Goal: Task Accomplishment & Management: Use online tool/utility

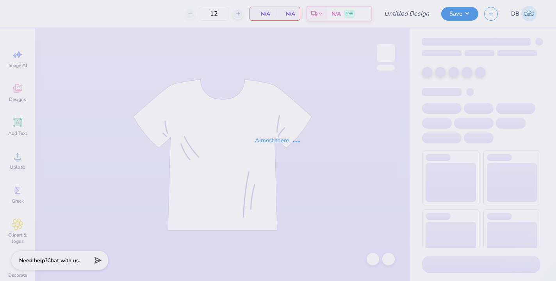
type input "Lifegroup shirts 1"
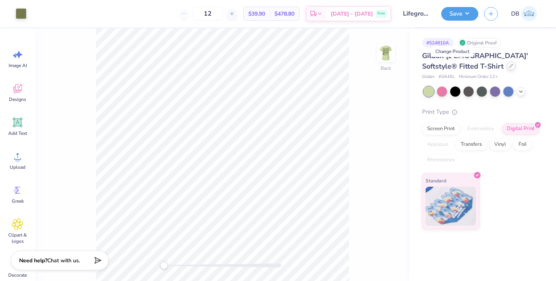
click at [509, 68] on icon at bounding box center [510, 65] width 3 height 3
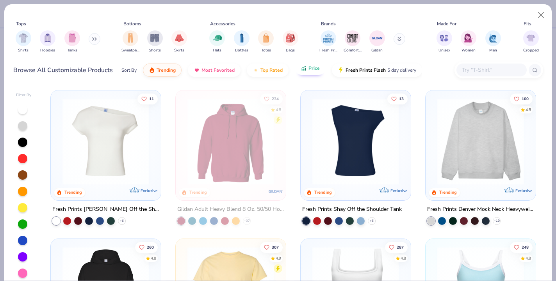
click at [303, 68] on icon "button" at bounding box center [303, 67] width 4 height 2
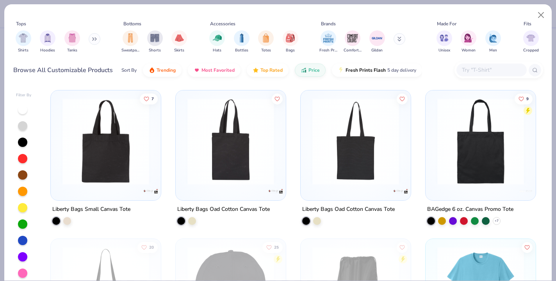
click at [96, 37] on icon at bounding box center [94, 39] width 5 height 4
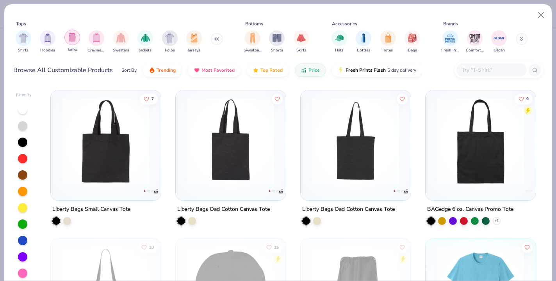
click at [71, 40] on img "filter for Tanks" at bounding box center [72, 37] width 9 height 9
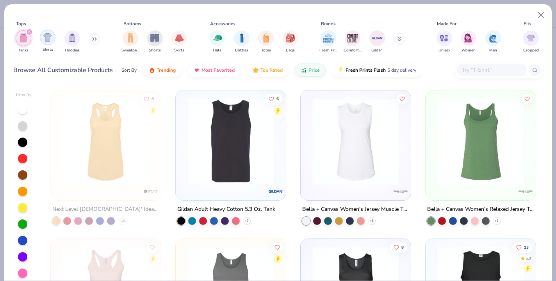
click at [46, 36] on img "filter for Shirts" at bounding box center [47, 37] width 9 height 9
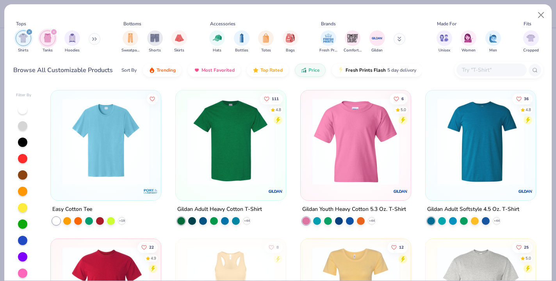
click at [97, 40] on icon at bounding box center [94, 39] width 5 height 4
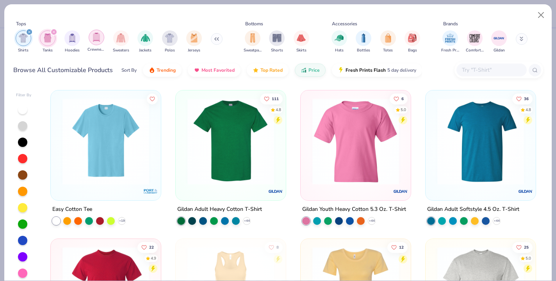
click at [95, 36] on img "filter for Crewnecks" at bounding box center [96, 37] width 9 height 9
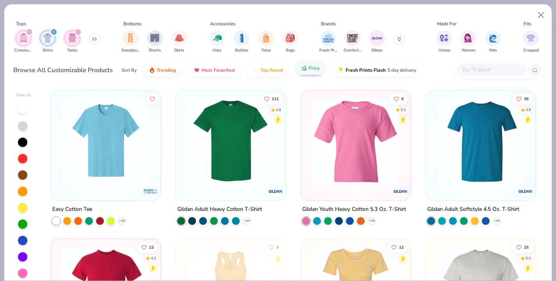
click at [307, 70] on button "Price" at bounding box center [310, 68] width 31 height 13
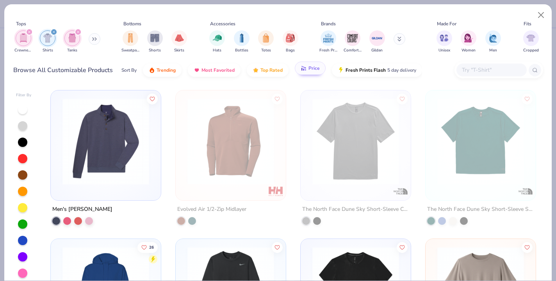
click at [304, 69] on icon "button" at bounding box center [303, 68] width 6 height 7
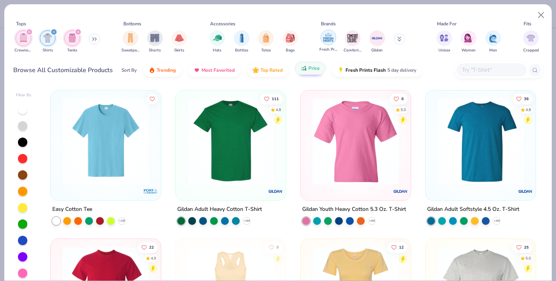
click at [328, 35] on img "filter for Fresh Prints" at bounding box center [328, 38] width 12 height 12
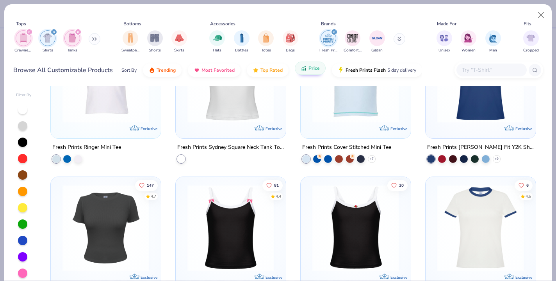
scroll to position [508, 0]
click at [468, 214] on img at bounding box center [480, 228] width 94 height 87
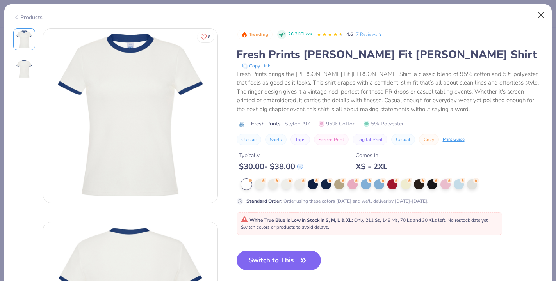
click at [536, 14] on button "Close" at bounding box center [540, 15] width 15 height 15
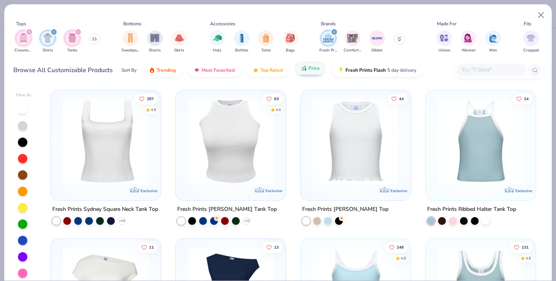
click at [216, 160] on img at bounding box center [230, 141] width 94 height 87
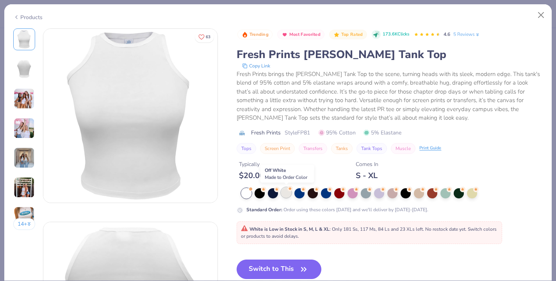
click at [285, 195] on div at bounding box center [286, 193] width 10 height 10
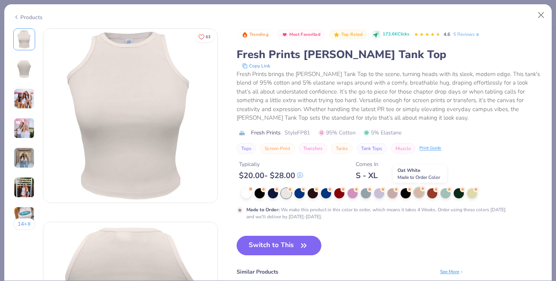
click at [419, 191] on div at bounding box center [419, 193] width 10 height 10
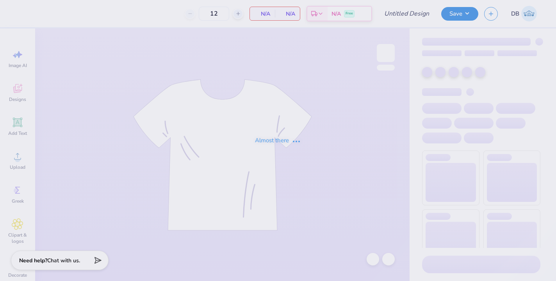
type input "Lifegroup shirts 1"
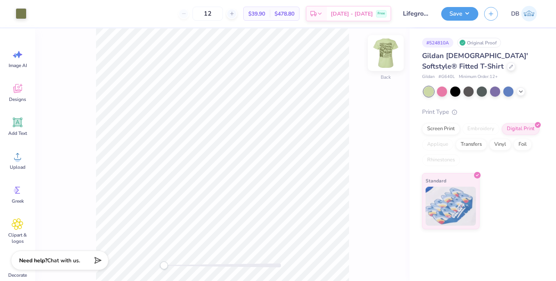
click at [379, 54] on img at bounding box center [385, 52] width 31 height 31
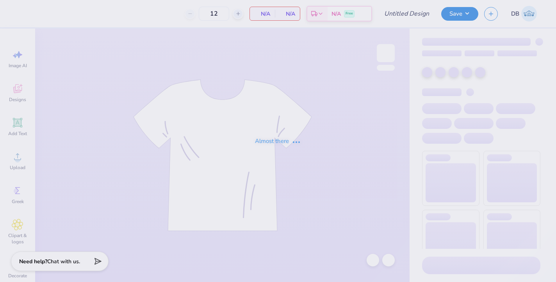
type input "Lifegroup shirts 1"
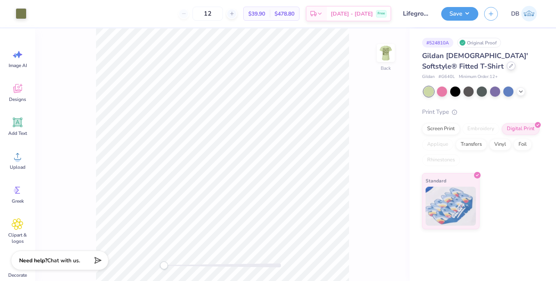
click at [507, 64] on div at bounding box center [511, 66] width 9 height 9
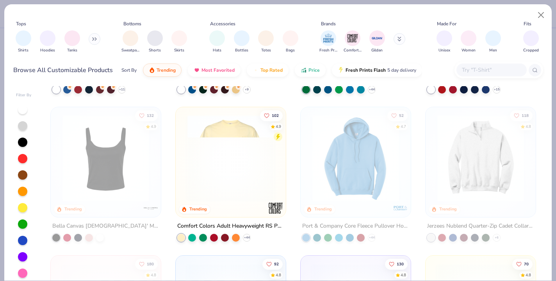
scroll to position [445, 0]
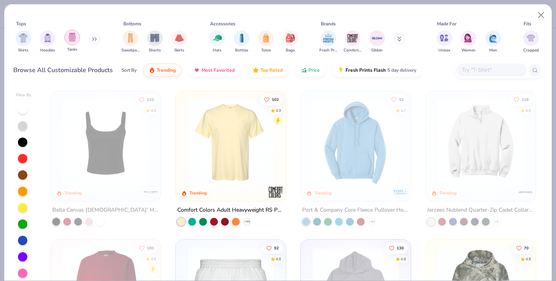
click at [75, 39] on img "filter for Tanks" at bounding box center [72, 37] width 9 height 9
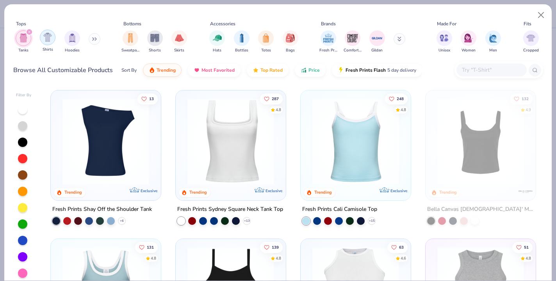
click at [46, 37] on img "filter for Shirts" at bounding box center [47, 37] width 9 height 9
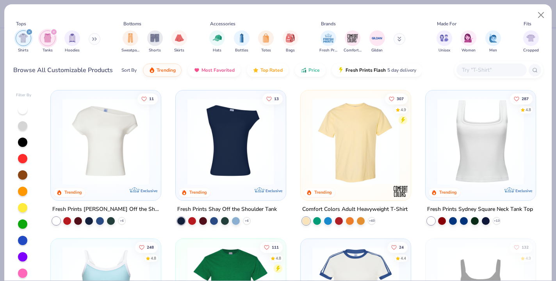
click at [96, 40] on icon at bounding box center [95, 39] width 1 height 3
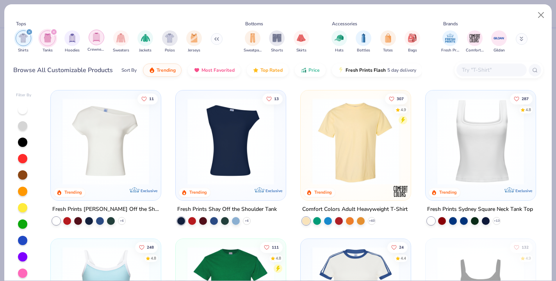
click at [97, 40] on img "filter for Crewnecks" at bounding box center [96, 37] width 9 height 9
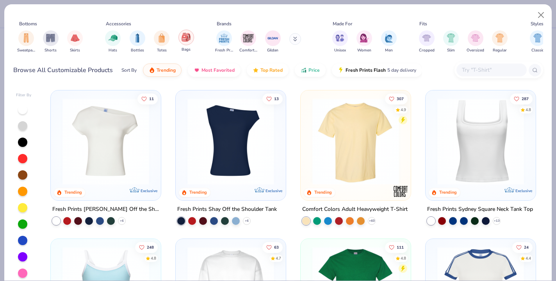
scroll to position [0, 162]
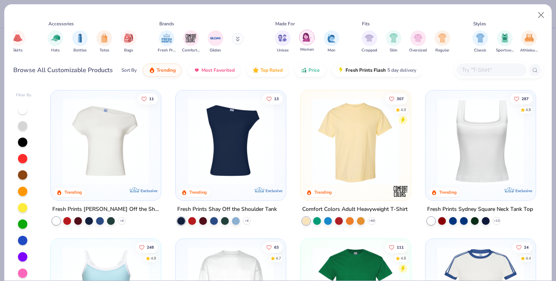
click at [304, 41] on img "filter for Women" at bounding box center [306, 37] width 9 height 9
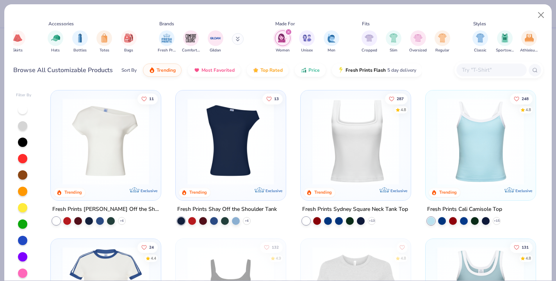
click at [237, 39] on icon at bounding box center [238, 39] width 4 height 5
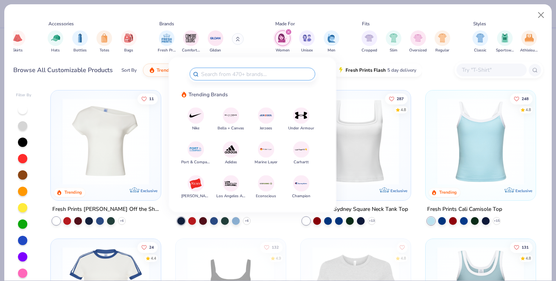
click at [238, 18] on div "Tops Crewnecks Shirts Tanks Bottoms Sweatpants Shorts Skirts Accessories Hats B…" at bounding box center [278, 39] width 530 height 42
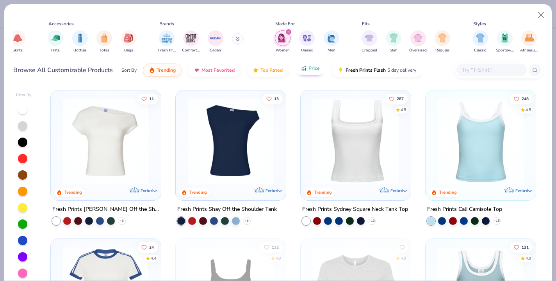
click at [300, 69] on icon "button" at bounding box center [303, 68] width 6 height 7
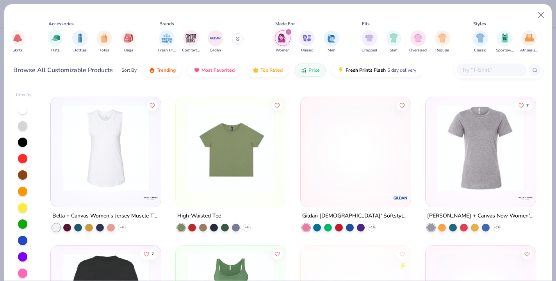
scroll to position [144, 0]
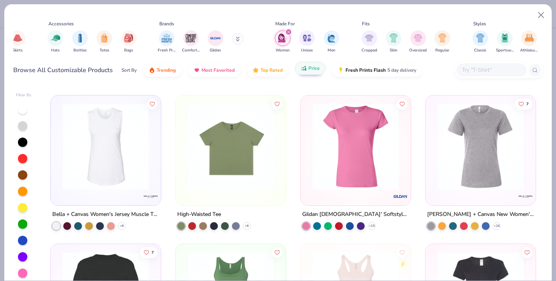
click at [312, 68] on span "Price" at bounding box center [313, 68] width 11 height 6
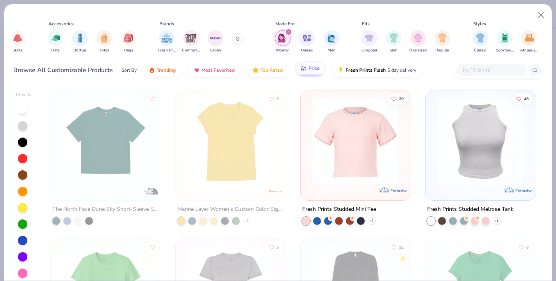
click at [312, 73] on button "Price" at bounding box center [310, 68] width 31 height 13
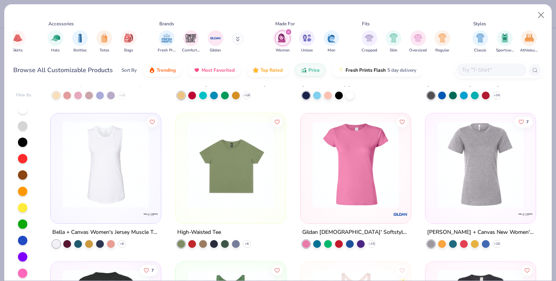
scroll to position [127, 0]
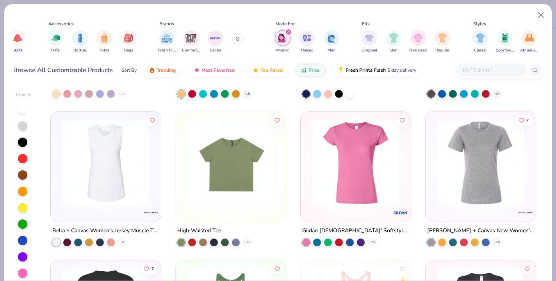
click at [235, 169] on img at bounding box center [230, 163] width 94 height 87
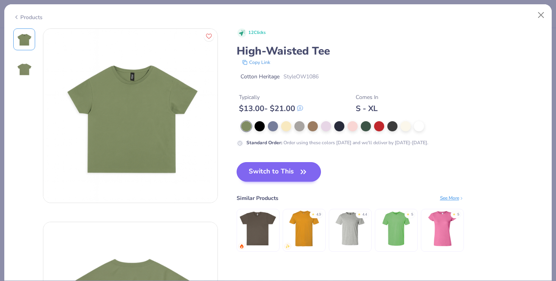
click at [272, 179] on button "Switch to This" at bounding box center [278, 172] width 85 height 20
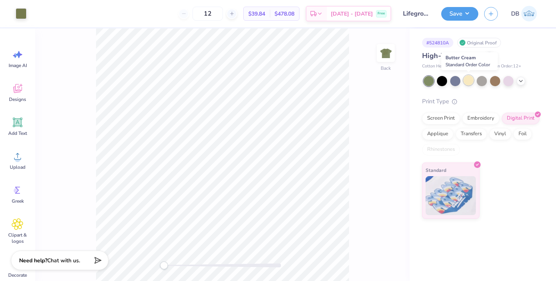
click at [464, 82] on div at bounding box center [468, 80] width 10 height 10
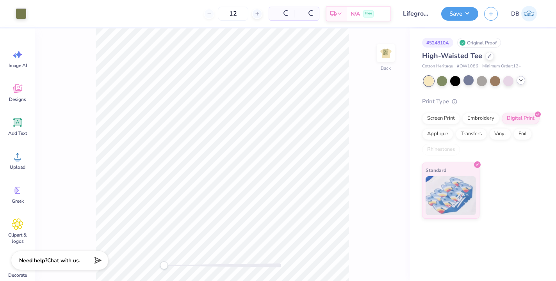
click at [521, 84] on div at bounding box center [520, 80] width 9 height 9
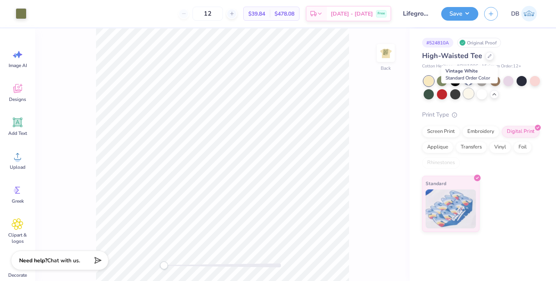
click at [468, 92] on div at bounding box center [468, 94] width 10 height 10
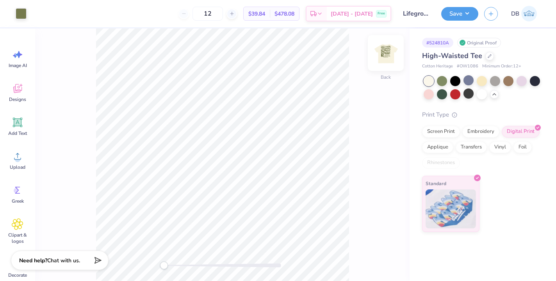
click at [385, 55] on img at bounding box center [385, 52] width 31 height 31
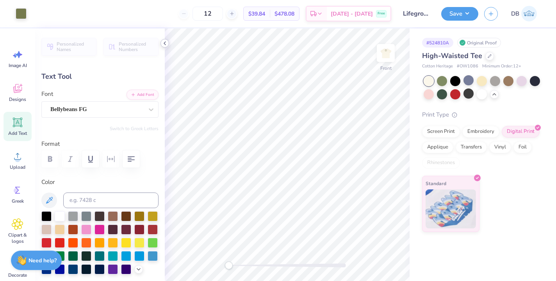
click at [161, 43] on div at bounding box center [164, 43] width 9 height 9
type input "6.48"
type input "2.84"
type input "2.56"
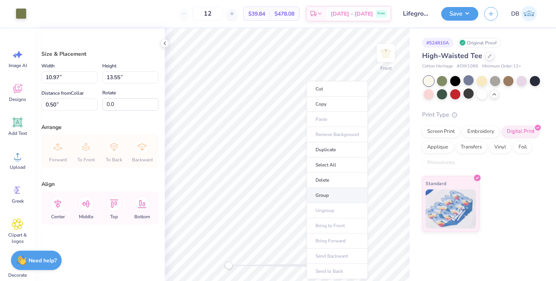
click at [316, 194] on li "Group" at bounding box center [336, 195] width 61 height 15
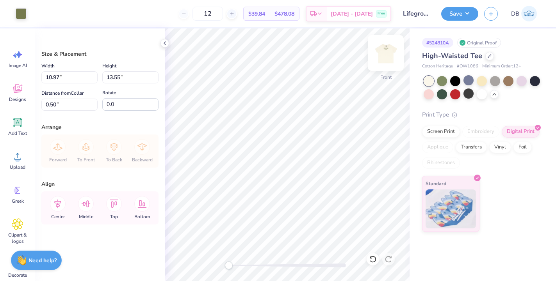
click at [382, 51] on img at bounding box center [385, 52] width 31 height 31
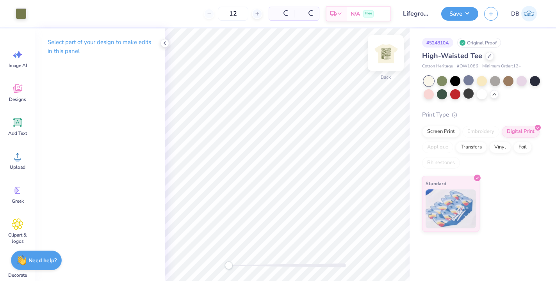
click at [387, 56] on img at bounding box center [385, 52] width 31 height 31
click at [385, 55] on img at bounding box center [385, 52] width 31 height 31
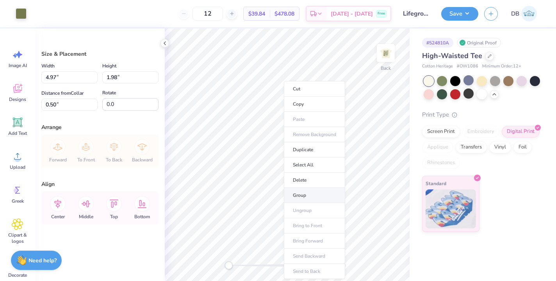
click at [297, 198] on li "Group" at bounding box center [314, 195] width 61 height 15
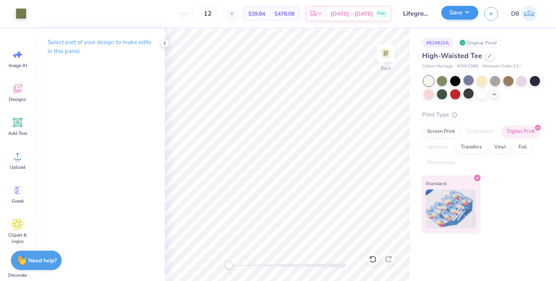
click at [461, 15] on button "Save" at bounding box center [459, 13] width 37 height 14
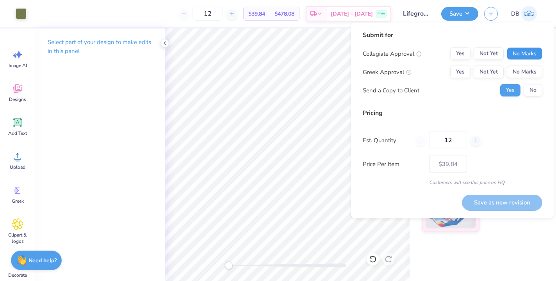
click at [514, 55] on button "No Marks" at bounding box center [525, 54] width 36 height 12
click at [514, 67] on button "No Marks" at bounding box center [525, 72] width 36 height 12
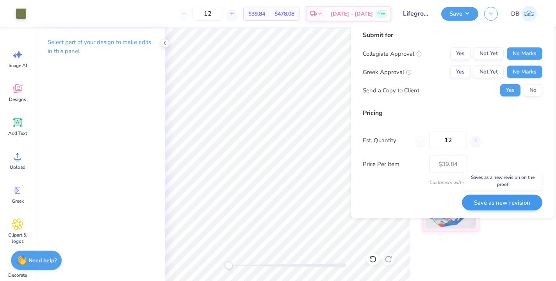
click at [486, 202] on button "Save as new revision" at bounding box center [502, 203] width 80 height 16
type input "$39.84"
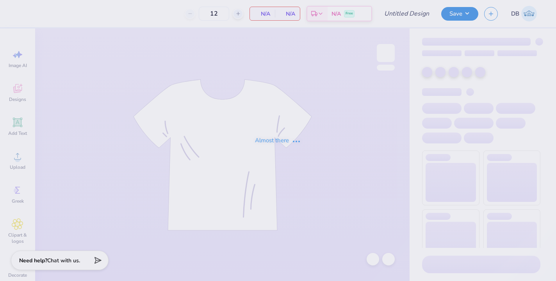
type input "Lifegroup shirts 1"
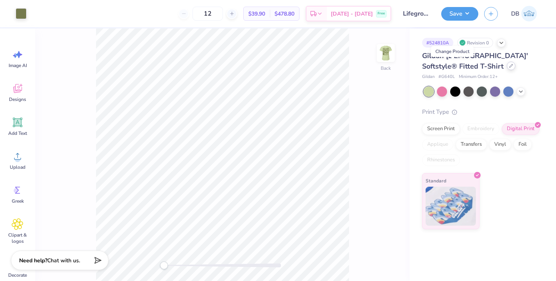
click at [509, 65] on icon at bounding box center [511, 66] width 4 height 4
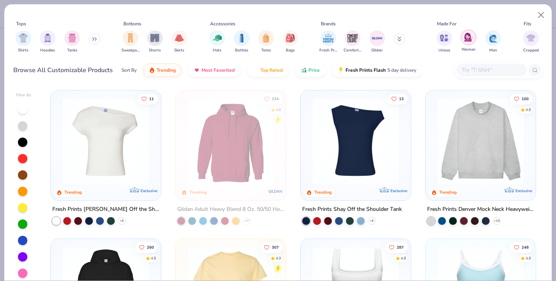
click at [466, 39] on img "filter for Women" at bounding box center [468, 37] width 9 height 9
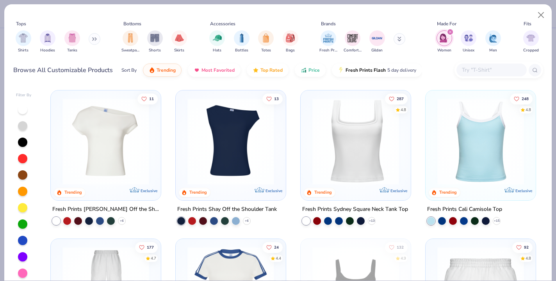
click at [472, 71] on input "text" at bounding box center [491, 70] width 60 height 9
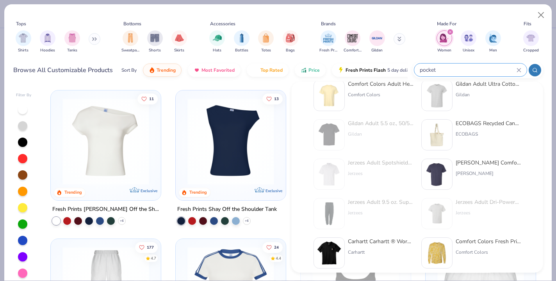
scroll to position [18, 0]
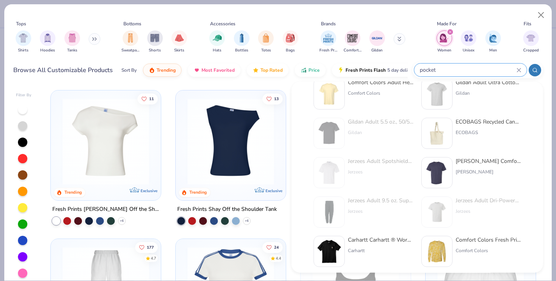
type input "pocket"
click at [474, 159] on div "Hanes Comfortwash Unisex Pocket T-Shirt" at bounding box center [488, 161] width 66 height 8
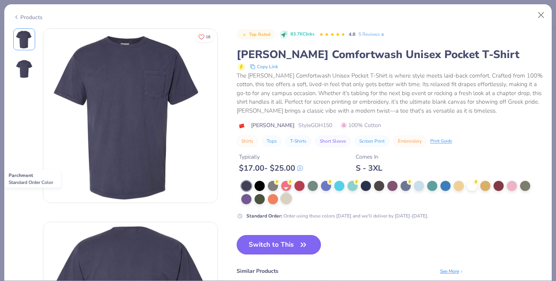
click at [286, 197] on div at bounding box center [286, 199] width 10 height 10
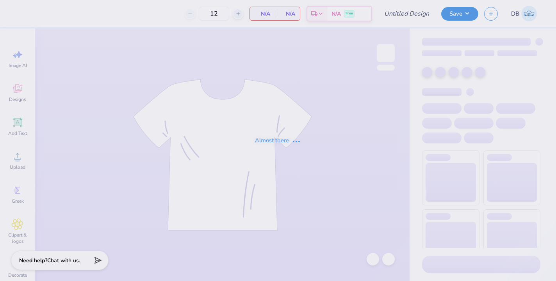
type input "Lifegroup shirts 1"
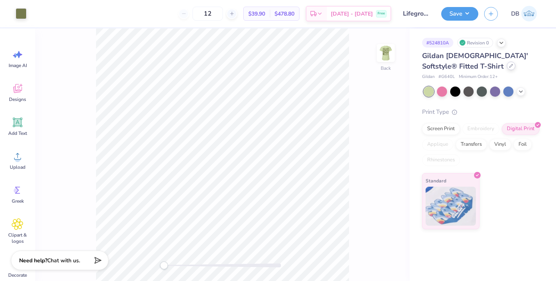
click at [507, 68] on div at bounding box center [511, 66] width 9 height 9
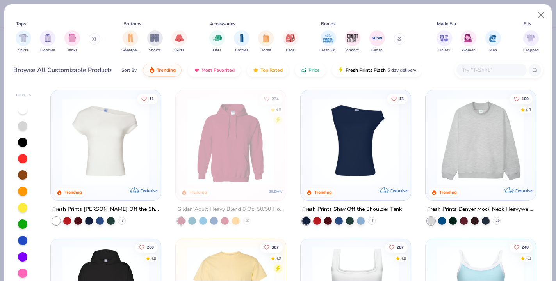
click at [488, 69] on input "text" at bounding box center [491, 70] width 60 height 9
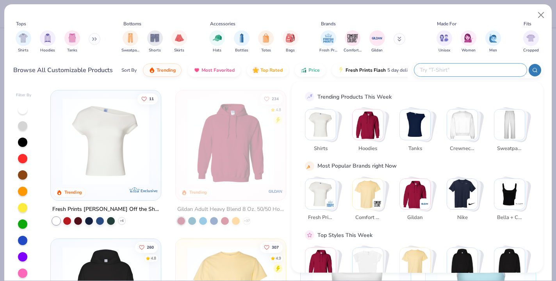
type input "["
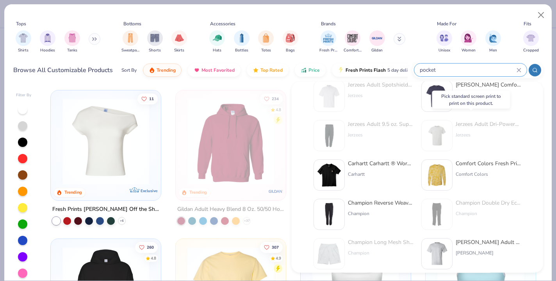
scroll to position [102, 0]
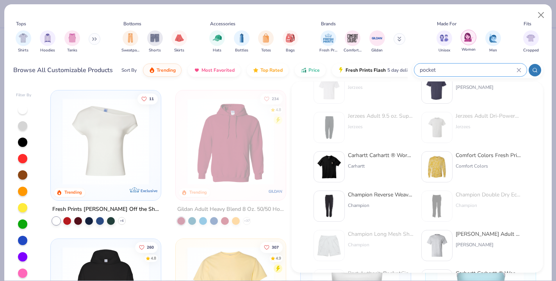
type input "pocket"
click at [467, 34] on img "filter for Women" at bounding box center [468, 37] width 9 height 9
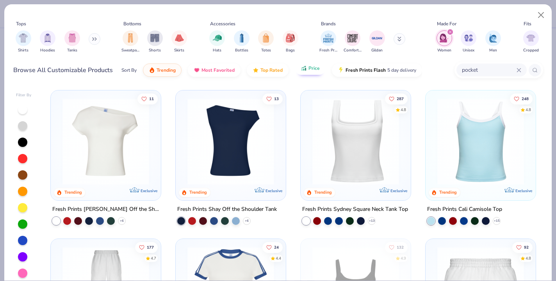
click at [308, 68] on span "Price" at bounding box center [313, 68] width 11 height 6
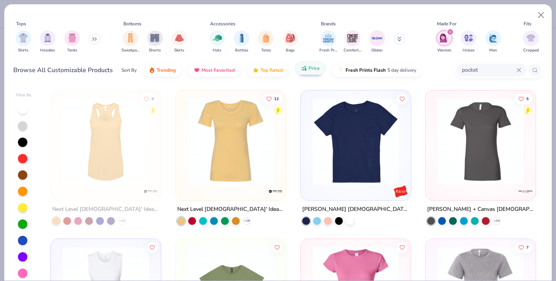
click at [307, 75] on button "Price" at bounding box center [310, 68] width 31 height 13
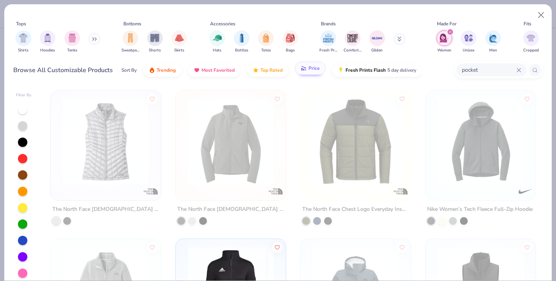
click at [309, 68] on span "Price" at bounding box center [313, 68] width 11 height 6
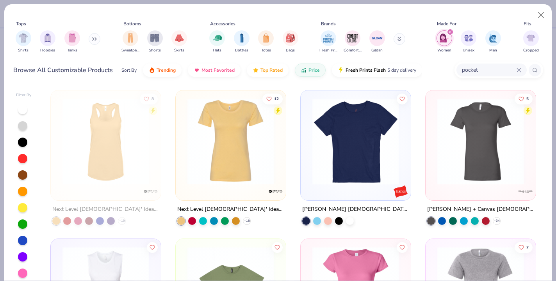
click at [361, 137] on img at bounding box center [355, 141] width 94 height 87
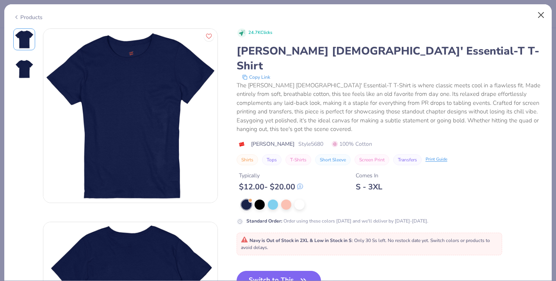
click at [539, 16] on button "Close" at bounding box center [540, 15] width 15 height 15
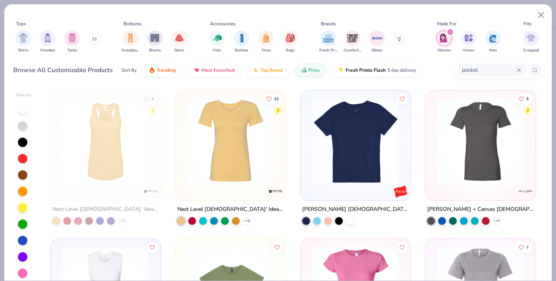
click at [534, 70] on icon at bounding box center [534, 70] width 5 height 5
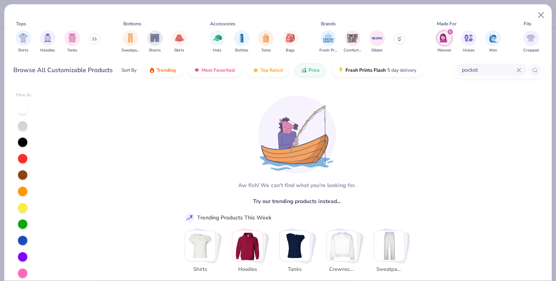
click at [451, 33] on icon "filter for Women" at bounding box center [450, 32] width 2 height 2
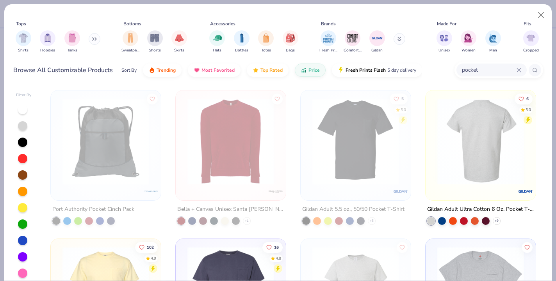
click at [480, 154] on img at bounding box center [480, 141] width 94 height 87
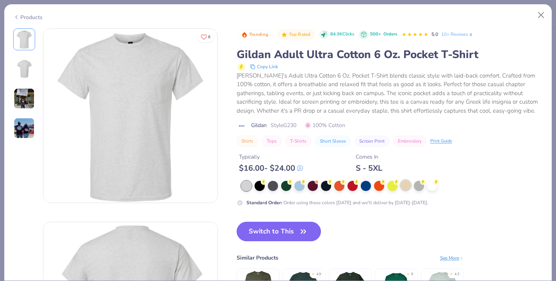
click at [404, 184] on div at bounding box center [405, 185] width 10 height 10
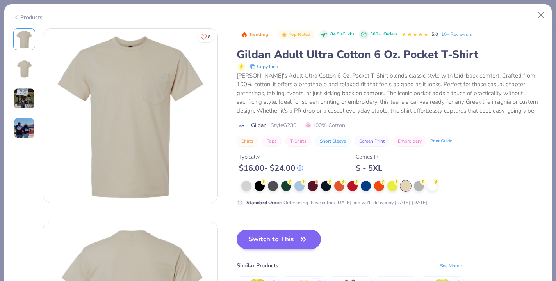
click at [245, 234] on button "Switch to This" at bounding box center [278, 240] width 85 height 20
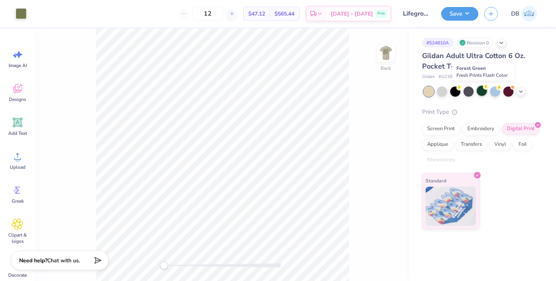
click at [479, 89] on div at bounding box center [481, 91] width 10 height 10
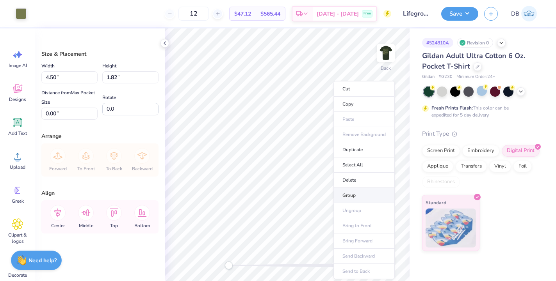
click at [344, 194] on li "Group" at bounding box center [363, 195] width 61 height 15
type input "4.44"
type input "1.79"
type input "0.01"
click at [346, 208] on li "Ungroup" at bounding box center [362, 210] width 61 height 15
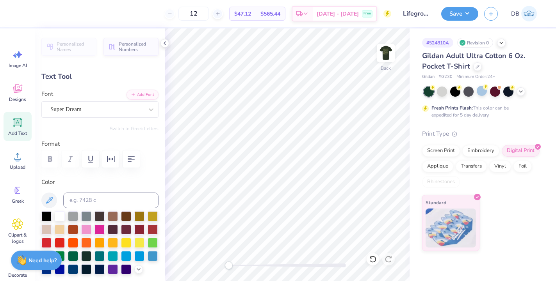
type input "4.43"
type input "0.91"
type input "0.01"
type textarea "life group"
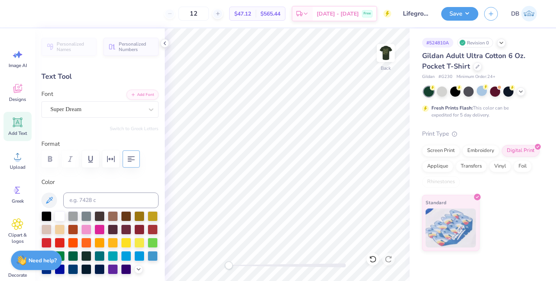
click at [128, 156] on icon "button" at bounding box center [131, 158] width 7 height 5
type input "2.68"
type input "2.08"
type input "0.03"
type input "2.14"
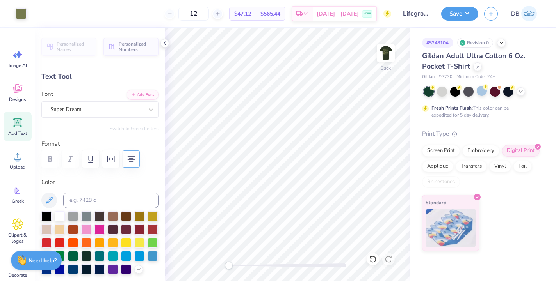
type input "0.55"
type input "2.90"
type input "1.53"
type input "0.39"
type input "3.05"
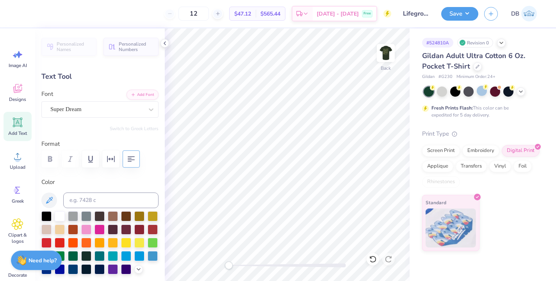
type input "2.68"
type input "2.08"
type input "0.17"
click at [385, 53] on img at bounding box center [385, 52] width 31 height 31
click at [476, 36] on div "# 524810A Revision 0 Gildan Adult Ultra Cotton 6 Oz. Pocket T-Shirt Gildan # G2…" at bounding box center [482, 139] width 146 height 223
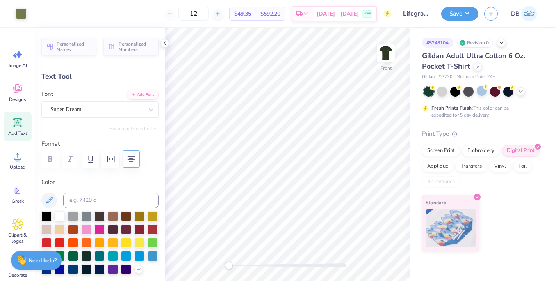
click at [477, 44] on div "Revision 0" at bounding box center [475, 43] width 36 height 10
click at [500, 43] on icon at bounding box center [501, 42] width 6 height 6
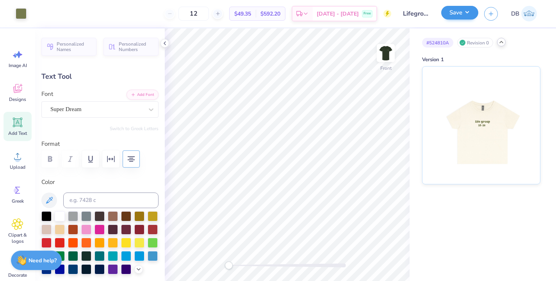
click at [460, 15] on button "Save" at bounding box center [459, 13] width 37 height 14
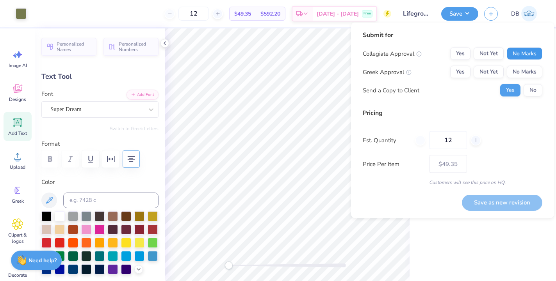
click at [511, 53] on button "No Marks" at bounding box center [525, 54] width 36 height 12
click at [511, 68] on button "No Marks" at bounding box center [525, 72] width 36 height 12
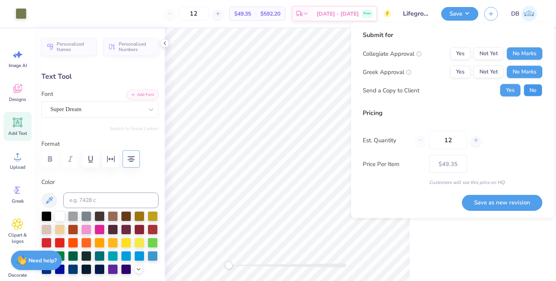
click at [526, 87] on button "No" at bounding box center [532, 90] width 19 height 12
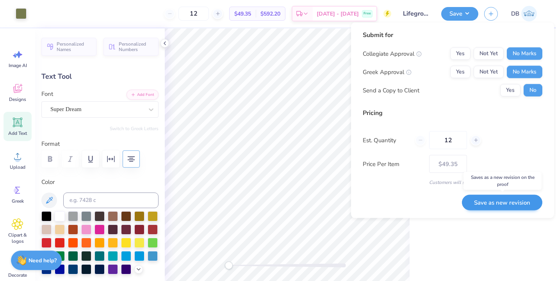
click at [477, 201] on button "Save as new revision" at bounding box center [502, 203] width 80 height 16
type input "$49.35"
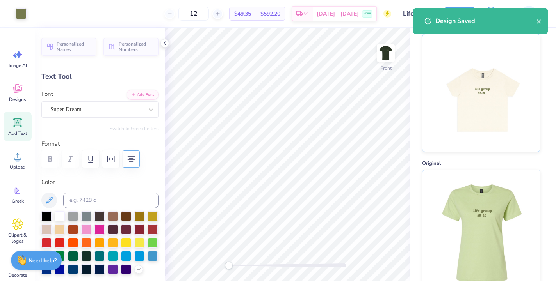
scroll to position [32, 0]
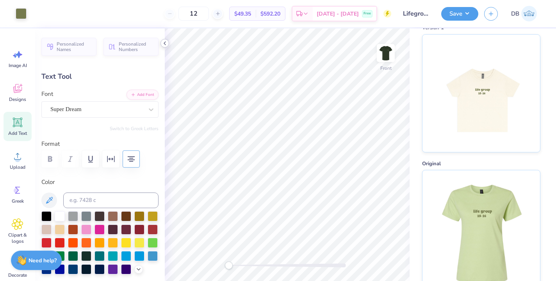
click at [164, 45] on icon at bounding box center [165, 43] width 6 height 6
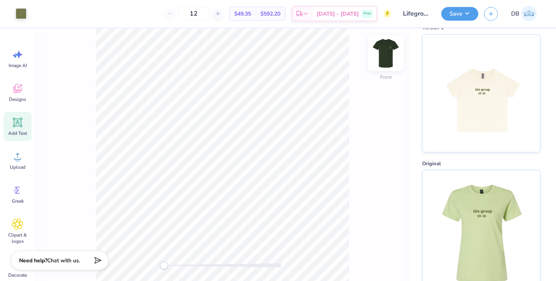
click at [391, 55] on img at bounding box center [385, 52] width 31 height 31
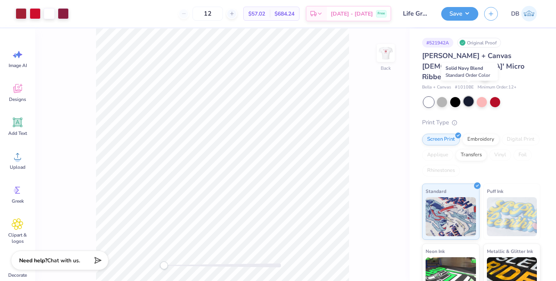
click at [468, 96] on div at bounding box center [468, 101] width 10 height 10
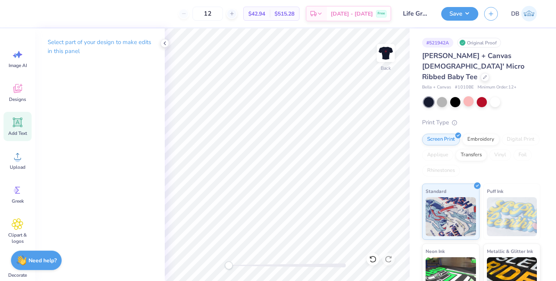
click at [20, 123] on icon at bounding box center [17, 122] width 7 height 7
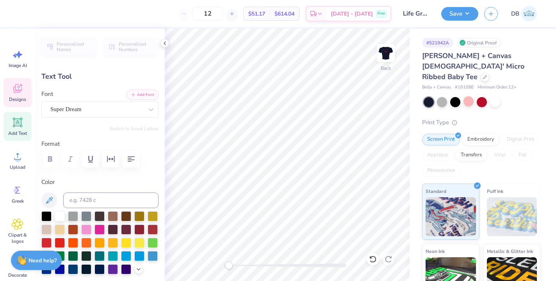
click at [20, 93] on icon at bounding box center [18, 89] width 12 height 12
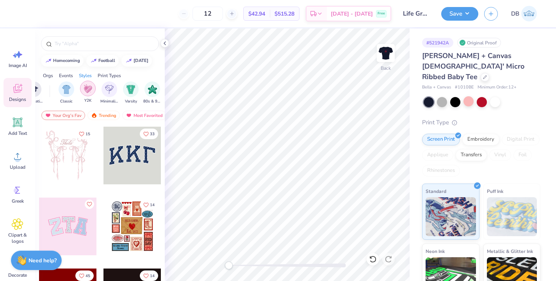
scroll to position [0, 380]
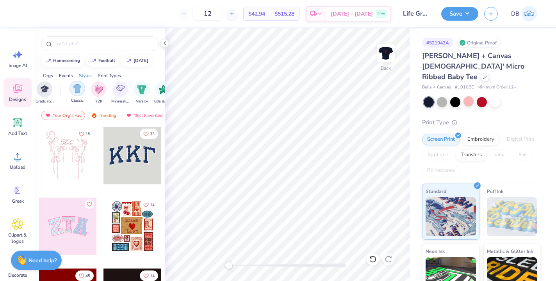
click at [84, 93] on div "filter for Classic" at bounding box center [77, 89] width 16 height 16
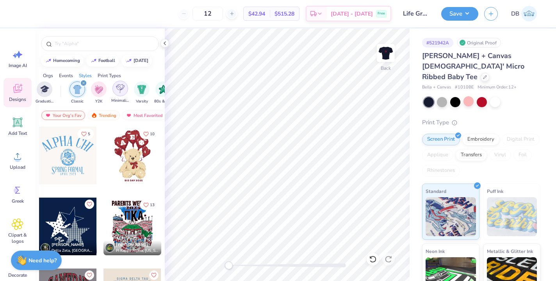
click at [121, 92] on img "filter for Minimalist" at bounding box center [120, 88] width 9 height 9
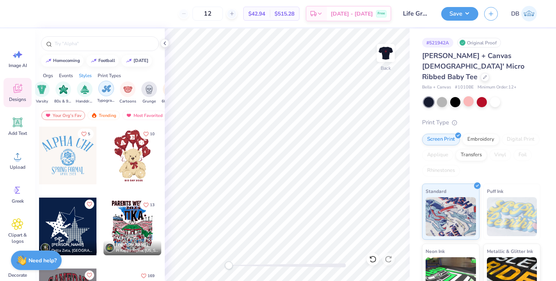
scroll to position [0, 482]
click at [77, 91] on div "filter for Handdrawn" at bounding box center [83, 89] width 16 height 16
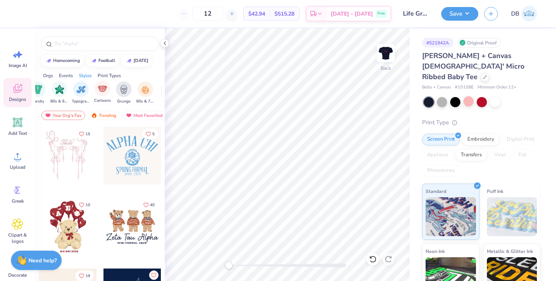
scroll to position [0, 507]
click at [71, 87] on div "Typography" at bounding box center [79, 92] width 18 height 23
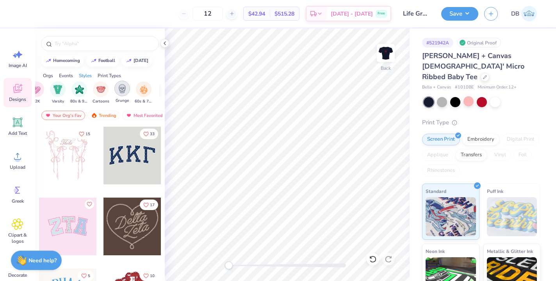
click at [124, 93] on img "filter for Grunge" at bounding box center [122, 88] width 9 height 9
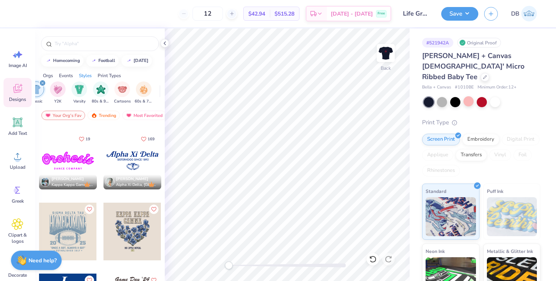
scroll to position [569, 0]
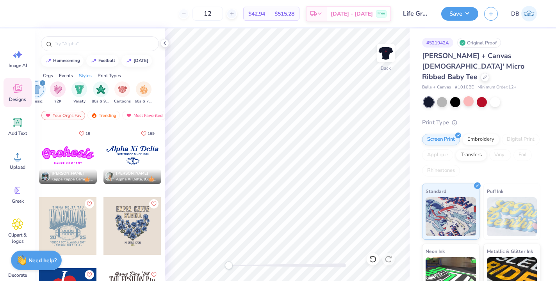
click at [64, 158] on div at bounding box center [68, 155] width 58 height 58
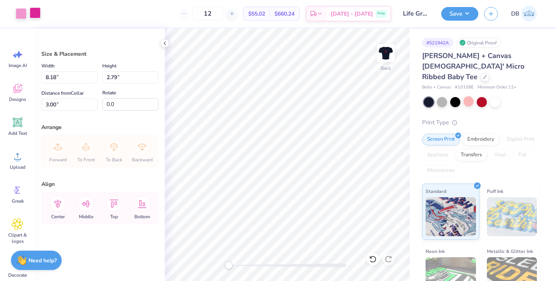
click at [37, 14] on div at bounding box center [35, 12] width 11 height 11
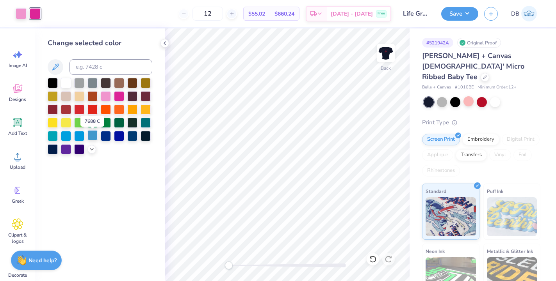
click at [94, 136] on div at bounding box center [92, 135] width 10 height 10
click at [106, 139] on div at bounding box center [106, 135] width 10 height 10
click at [130, 137] on div at bounding box center [132, 135] width 10 height 10
click at [89, 150] on icon at bounding box center [92, 149] width 6 height 6
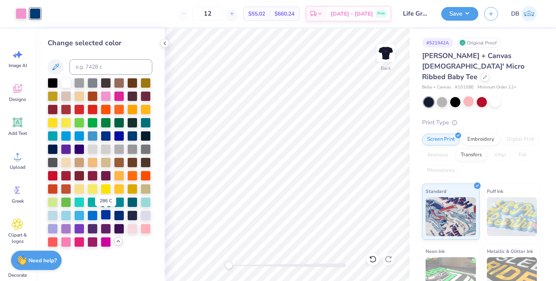
click at [104, 217] on div at bounding box center [106, 215] width 10 height 10
click at [94, 217] on div at bounding box center [92, 215] width 10 height 10
click at [20, 14] on div at bounding box center [21, 12] width 11 height 11
click at [66, 217] on div at bounding box center [66, 215] width 10 height 10
click at [83, 138] on div at bounding box center [79, 135] width 10 height 10
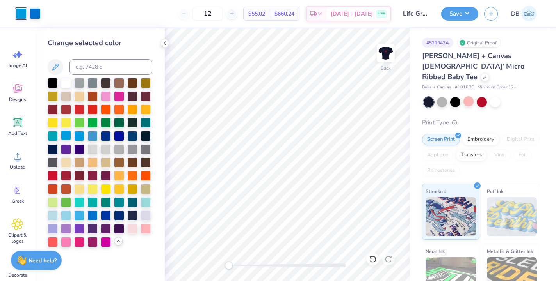
click at [69, 138] on div at bounding box center [66, 135] width 10 height 10
click at [53, 217] on div at bounding box center [53, 215] width 10 height 10
click at [33, 12] on div at bounding box center [35, 12] width 11 height 11
click at [94, 218] on div at bounding box center [92, 215] width 10 height 10
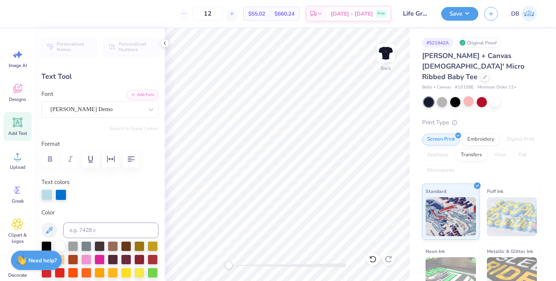
type textarea "O"
type textarea "Life Group"
type input "4.36"
type input "0.27"
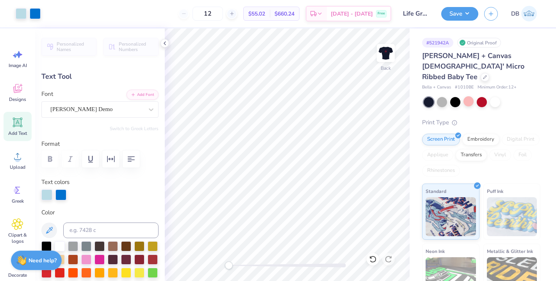
type input "5.52"
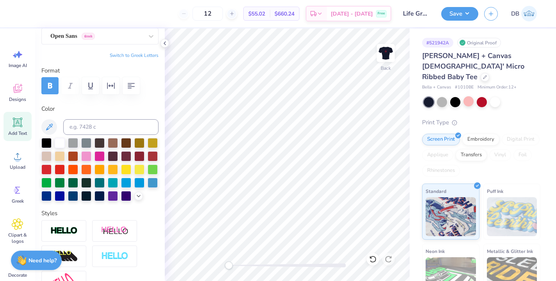
scroll to position [84, 0]
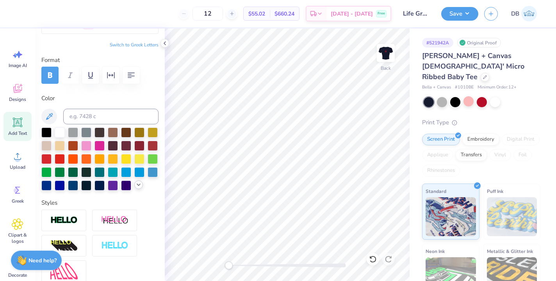
click at [134, 189] on div at bounding box center [138, 185] width 9 height 9
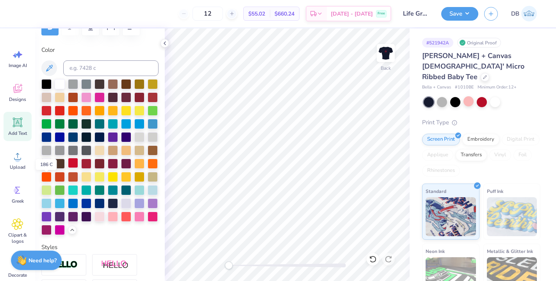
scroll to position [144, 0]
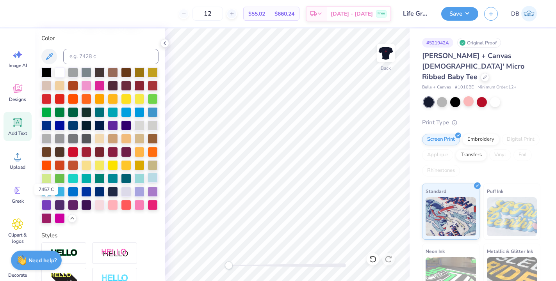
click at [148, 183] on div at bounding box center [153, 178] width 10 height 10
type textarea "D"
type textarea "2025 - 2026"
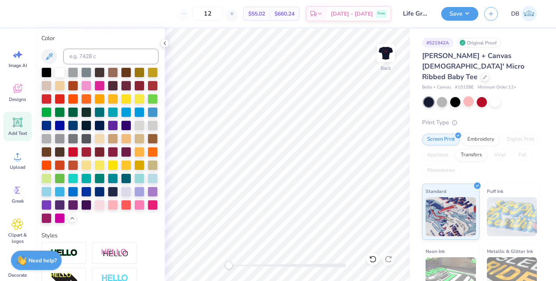
type input "10.98"
type input "2.49"
type input "2.65"
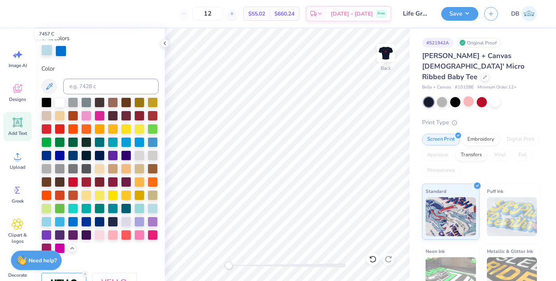
click at [43, 48] on div at bounding box center [46, 50] width 11 height 11
click at [78, 226] on div at bounding box center [73, 221] width 10 height 10
click at [43, 50] on div at bounding box center [46, 50] width 11 height 11
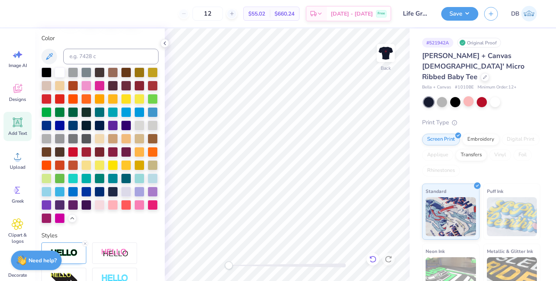
click at [370, 262] on icon at bounding box center [373, 260] width 8 height 8
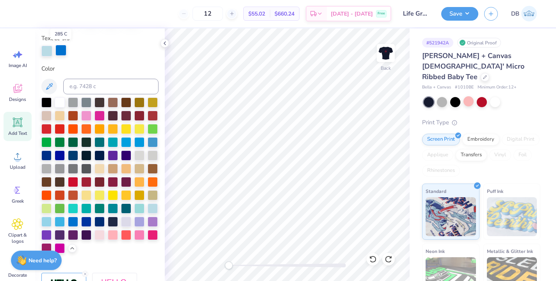
click at [58, 48] on div at bounding box center [60, 50] width 11 height 11
click at [48, 49] on div at bounding box center [46, 50] width 11 height 11
click at [148, 133] on div at bounding box center [153, 128] width 10 height 10
click at [61, 50] on div at bounding box center [60, 50] width 11 height 11
click at [148, 213] on div at bounding box center [153, 208] width 10 height 10
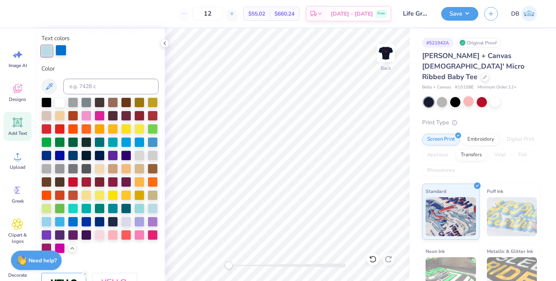
click at [61, 52] on div at bounding box center [60, 50] width 11 height 11
click at [78, 226] on div at bounding box center [73, 221] width 10 height 10
click at [166, 42] on icon at bounding box center [165, 43] width 6 height 6
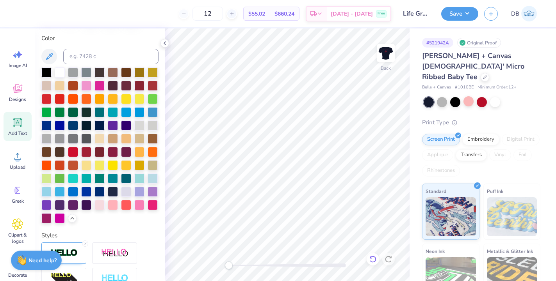
click at [371, 263] on div at bounding box center [372, 259] width 12 height 12
click at [373, 256] on icon at bounding box center [373, 260] width 8 height 8
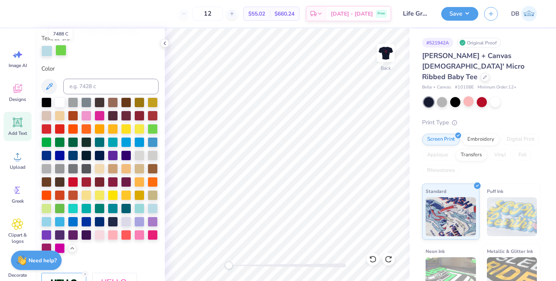
click at [60, 50] on div at bounding box center [60, 50] width 11 height 11
click at [78, 226] on div at bounding box center [73, 221] width 10 height 10
click at [64, 53] on div at bounding box center [60, 50] width 11 height 11
click at [148, 133] on div at bounding box center [153, 128] width 10 height 10
click at [47, 48] on div at bounding box center [46, 50] width 11 height 11
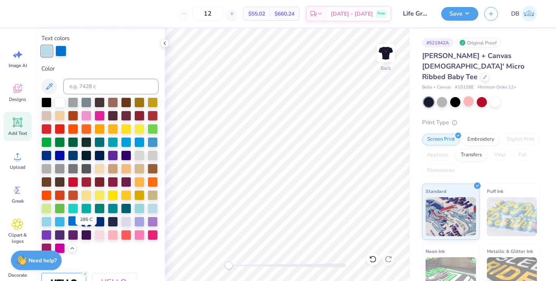
click at [78, 226] on div at bounding box center [73, 221] width 10 height 10
click at [45, 49] on div at bounding box center [46, 50] width 11 height 11
click at [108, 160] on div at bounding box center [113, 155] width 10 height 10
click at [48, 50] on div at bounding box center [46, 50] width 11 height 11
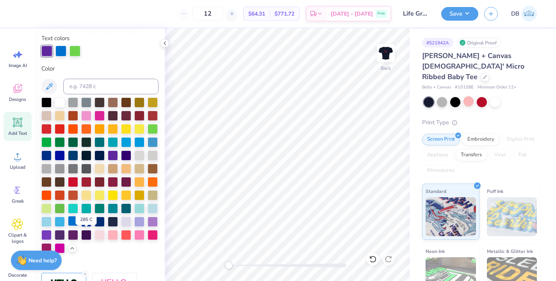
click at [78, 226] on div at bounding box center [73, 221] width 10 height 10
click at [72, 52] on div at bounding box center [74, 50] width 11 height 11
click at [148, 213] on div at bounding box center [153, 208] width 10 height 10
click at [165, 43] on icon at bounding box center [165, 43] width 6 height 6
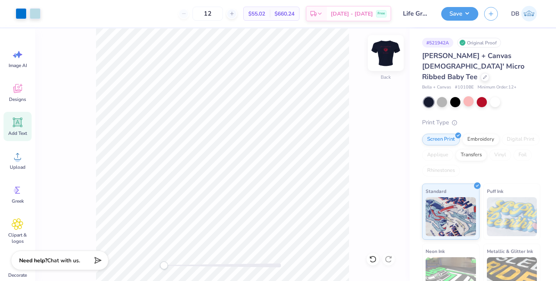
click at [380, 53] on img at bounding box center [385, 52] width 31 height 31
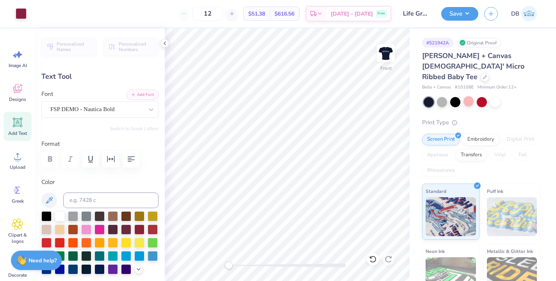
type input "5.01"
type input "1.26"
type input "8.42"
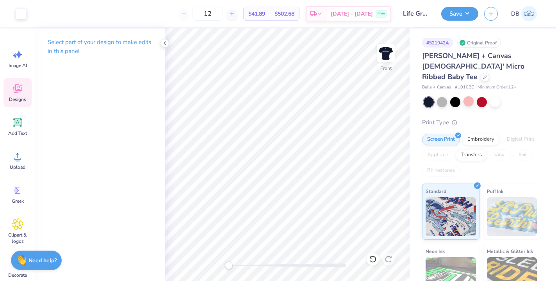
click at [22, 91] on icon at bounding box center [18, 89] width 12 height 12
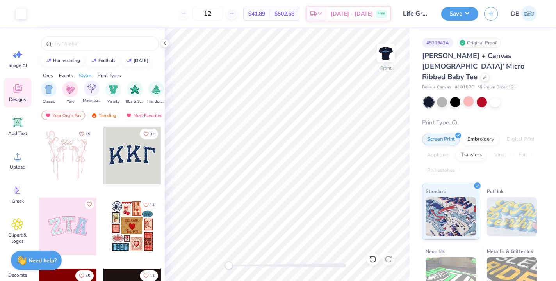
scroll to position [0, 411]
click at [83, 40] on input "text" at bounding box center [104, 44] width 100 height 8
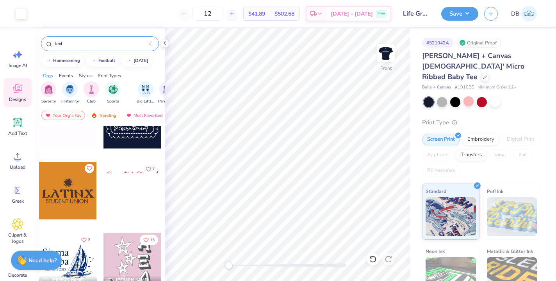
scroll to position [2398, 0]
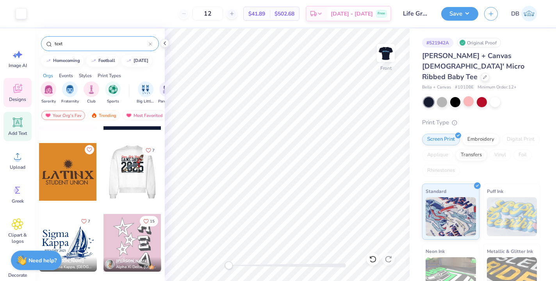
type input "text"
click at [8, 120] on div "Add Text" at bounding box center [18, 126] width 28 height 29
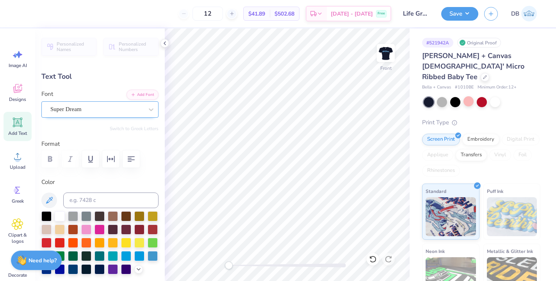
click at [103, 107] on div "Super Dream" at bounding box center [97, 109] width 94 height 12
click at [164, 44] on polyline at bounding box center [165, 43] width 2 height 3
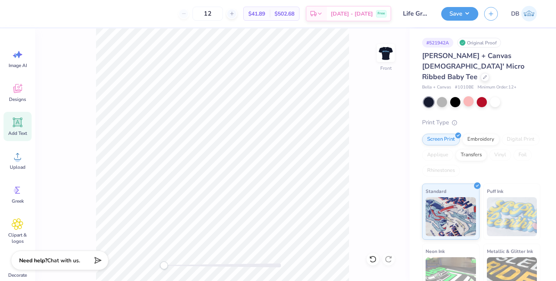
click at [91, 30] on div "Front" at bounding box center [222, 154] width 374 height 253
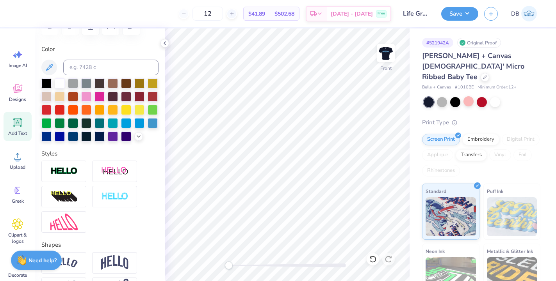
scroll to position [140, 0]
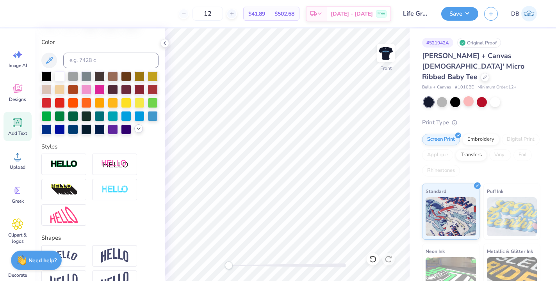
click at [135, 132] on icon at bounding box center [138, 129] width 6 height 6
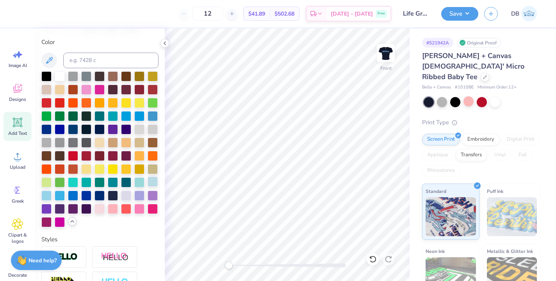
click at [148, 187] on div at bounding box center [153, 182] width 10 height 10
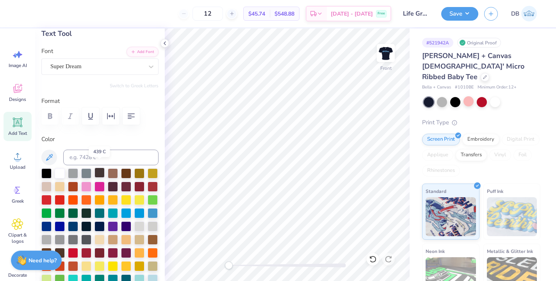
scroll to position [23, 0]
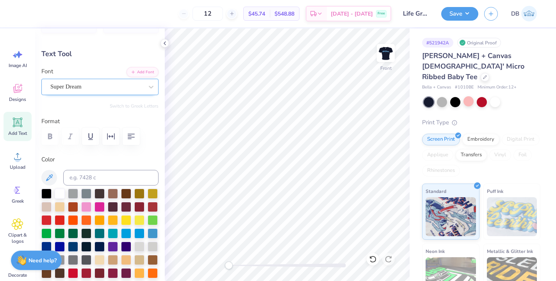
click at [105, 91] on div "Super Dream" at bounding box center [97, 87] width 94 height 12
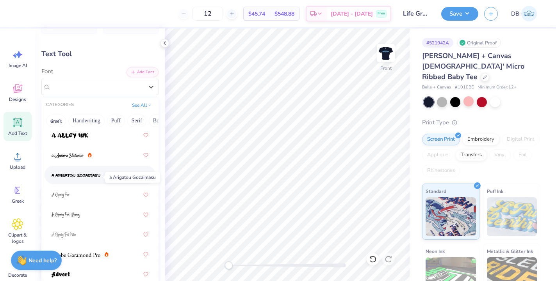
scroll to position [123, 0]
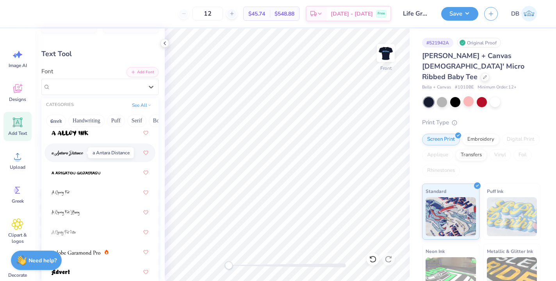
click at [71, 151] on img at bounding box center [68, 153] width 32 height 5
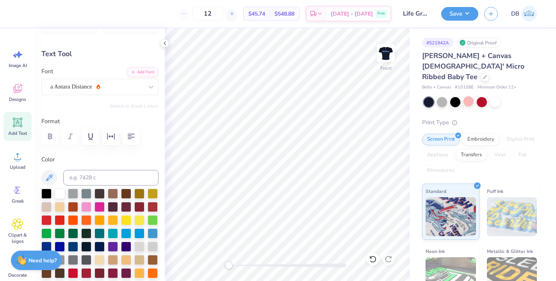
type textarea "T"
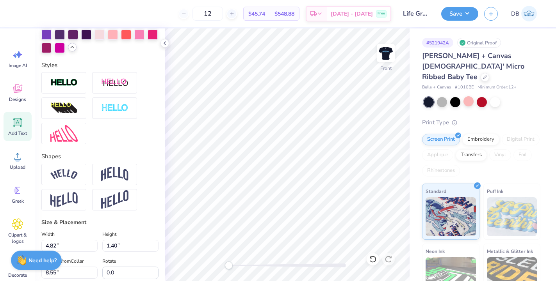
scroll to position [316, 0]
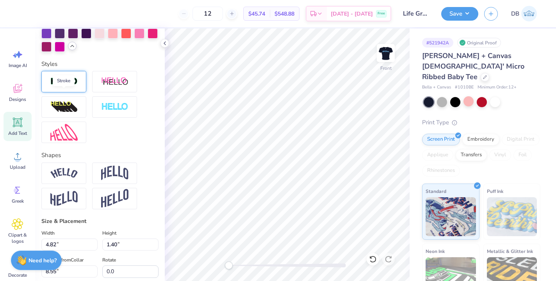
click at [62, 86] on img at bounding box center [63, 81] width 27 height 9
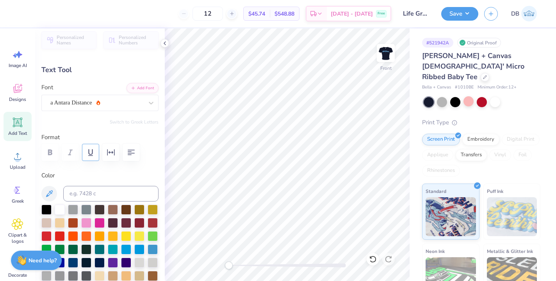
scroll to position [15, 0]
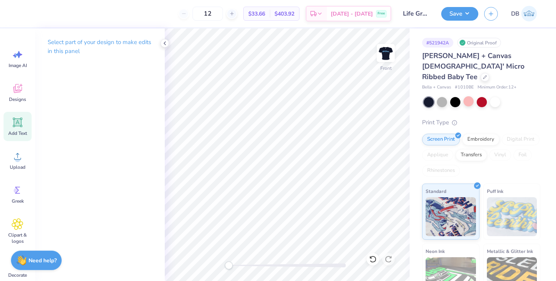
click at [11, 123] on div "Add Text" at bounding box center [18, 126] width 28 height 29
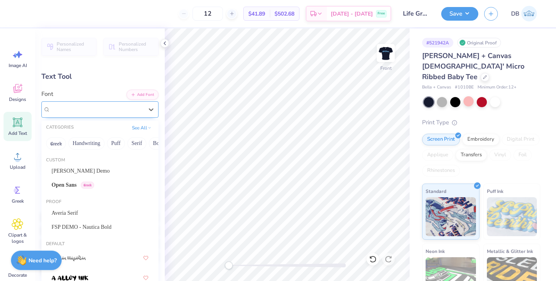
click at [124, 110] on div "Super Dream" at bounding box center [97, 109] width 94 height 12
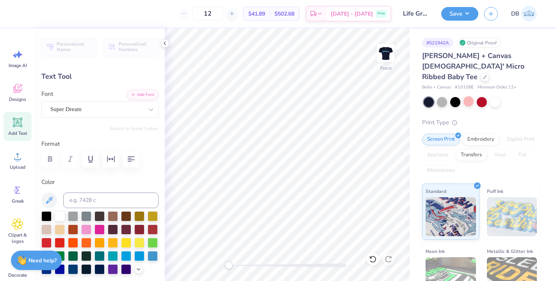
scroll to position [7, 2]
type textarea "Therefore Encourage Oneanother and build eachother up just as in fact you are d…"
click at [133, 157] on icon "button" at bounding box center [130, 159] width 9 height 9
click at [165, 45] on polyline at bounding box center [165, 43] width 2 height 3
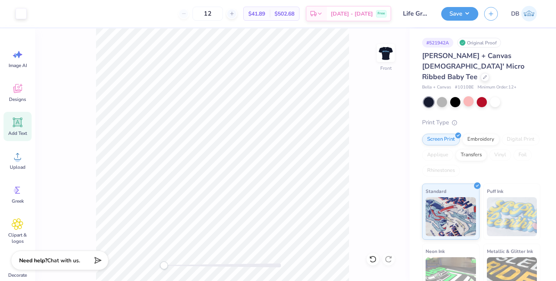
type input "10.95"
type input "6.30"
type input "6.10"
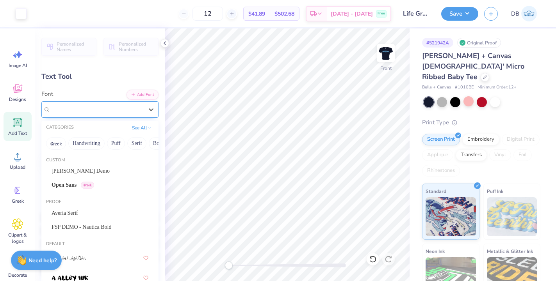
click at [119, 105] on div "Super Dream" at bounding box center [97, 109] width 94 height 12
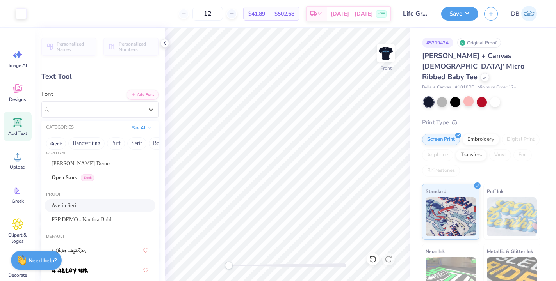
scroll to position [5, 0]
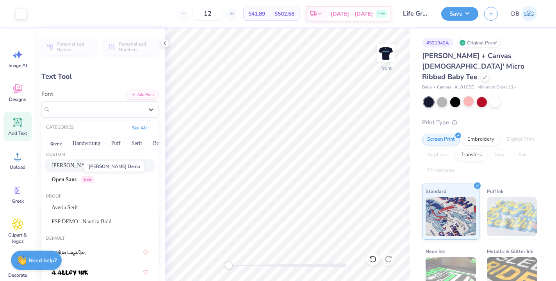
click at [69, 164] on span "[PERSON_NAME] Demo" at bounding box center [81, 166] width 58 height 8
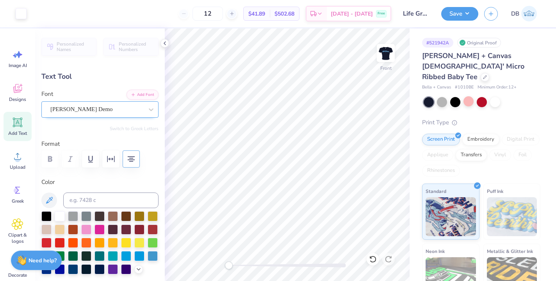
click at [112, 110] on div "[PERSON_NAME] Demo" at bounding box center [97, 109] width 94 height 12
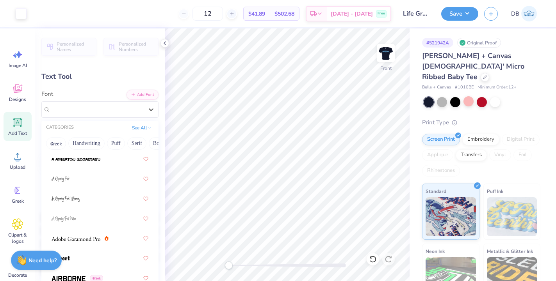
scroll to position [160, 0]
click at [51, 175] on div at bounding box center [99, 177] width 111 height 19
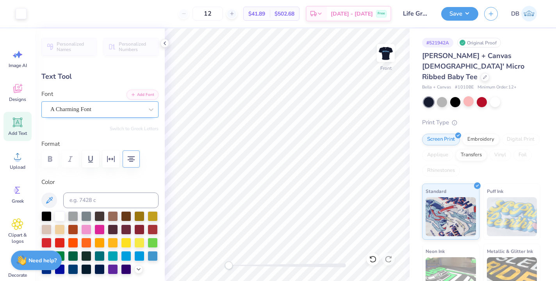
click at [120, 113] on div "A Charming Font" at bounding box center [97, 109] width 94 height 12
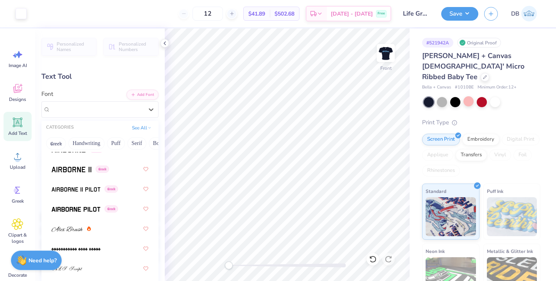
scroll to position [315, 0]
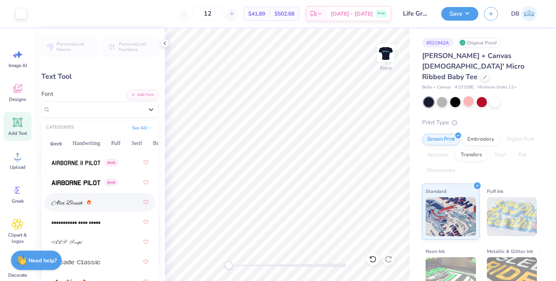
click at [62, 206] on img at bounding box center [67, 202] width 31 height 5
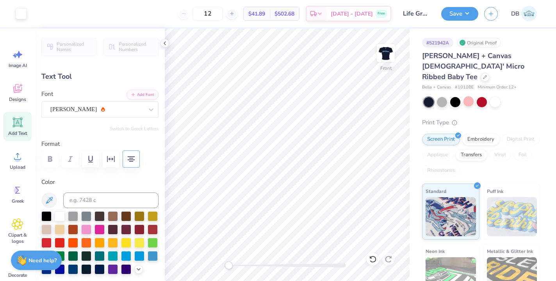
type input "8.10"
type input "6.35"
type input "6.07"
type input "9.52"
type input "7.46"
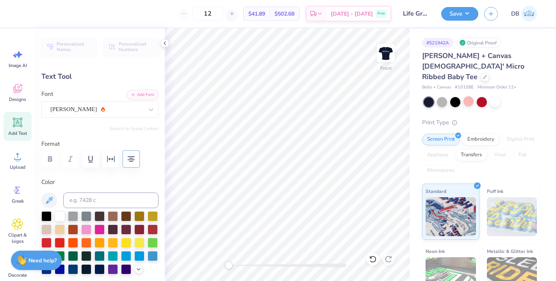
type input "3.00"
type input "10.92"
type input "8.56"
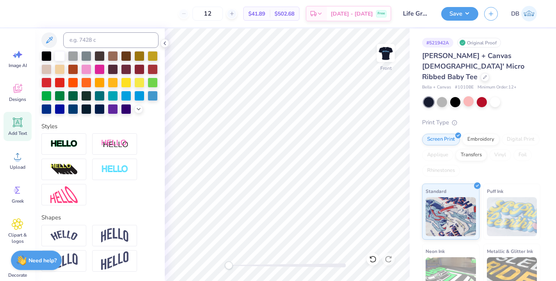
scroll to position [162, 0]
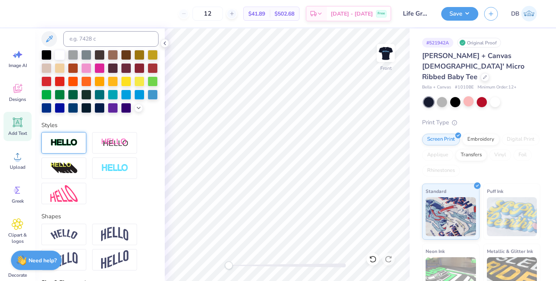
click at [69, 148] on img at bounding box center [63, 143] width 27 height 9
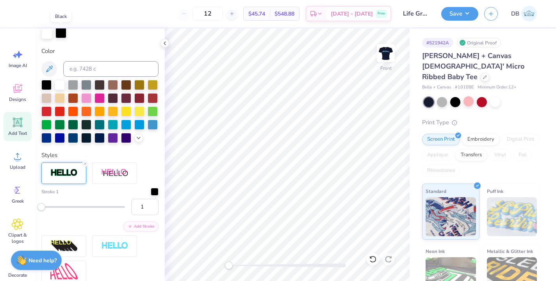
click at [61, 34] on div at bounding box center [60, 32] width 11 height 11
click at [134, 142] on div at bounding box center [138, 137] width 9 height 9
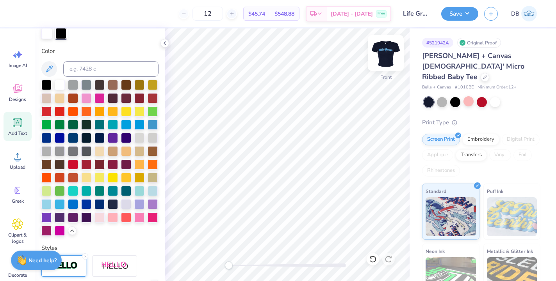
click at [383, 49] on img at bounding box center [385, 52] width 31 height 31
type input "10.83"
type input "8.49"
type input "0.53"
type input "10.98"
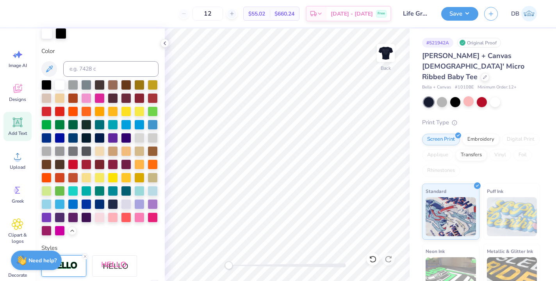
type input "2.49"
type input "2.65"
click at [384, 49] on img at bounding box center [385, 52] width 31 height 31
type input "10.95"
type input "5.15"
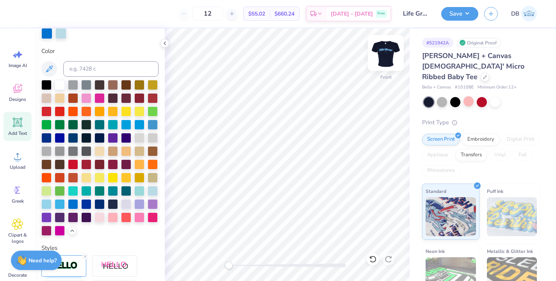
type input "10.94"
type input "8.58"
type input "2.99"
click at [59, 32] on div at bounding box center [60, 32] width 11 height 11
click at [78, 209] on div at bounding box center [73, 204] width 10 height 10
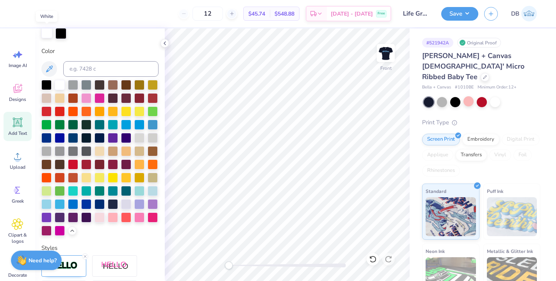
click at [45, 34] on div at bounding box center [46, 32] width 11 height 11
click at [148, 196] on div at bounding box center [153, 190] width 10 height 10
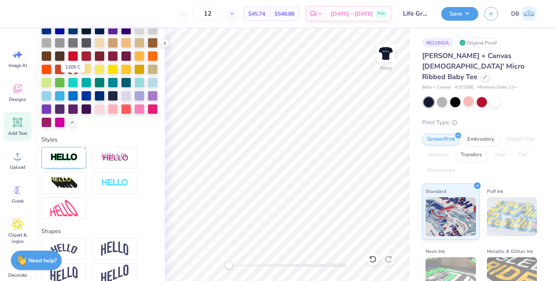
scroll to position [277, 0]
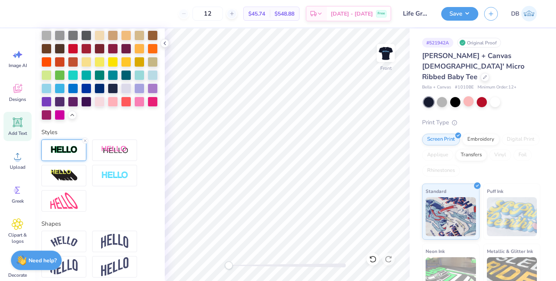
click at [78, 161] on div at bounding box center [63, 150] width 45 height 21
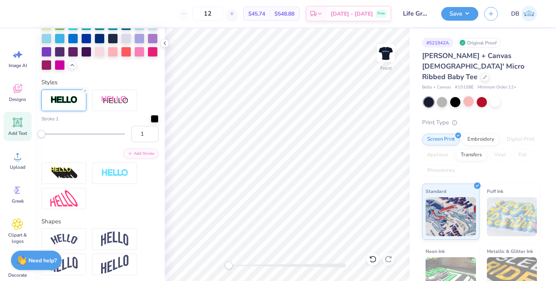
scroll to position [337, 0]
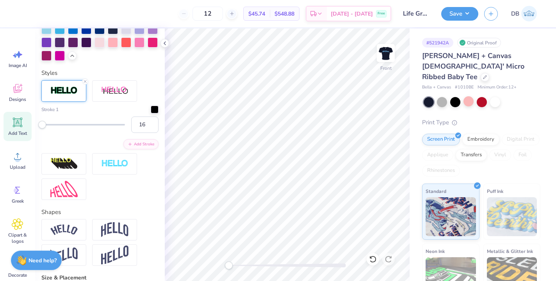
type input "17"
drag, startPoint x: 42, startPoint y: 140, endPoint x: 54, endPoint y: 140, distance: 11.7
click at [54, 129] on div "Accessibility label" at bounding box center [54, 125] width 8 height 8
type input "8"
drag, startPoint x: 53, startPoint y: 140, endPoint x: 47, endPoint y: 140, distance: 6.2
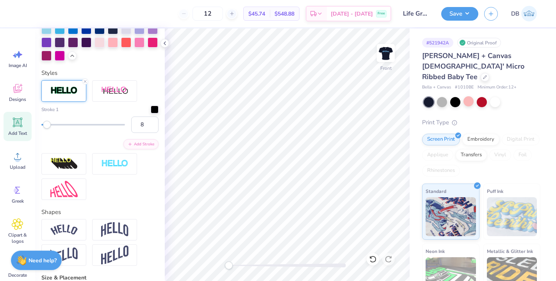
click at [47, 129] on div "Accessibility label" at bounding box center [47, 125] width 8 height 8
type input "1"
drag, startPoint x: 47, startPoint y: 140, endPoint x: 25, endPoint y: 137, distance: 22.6
click at [25, 137] on div "12 $45.74 Per Item $548.88 Total Est. Delivery Oct 6 - 9 Free Design Title Life…" at bounding box center [278, 140] width 556 height 281
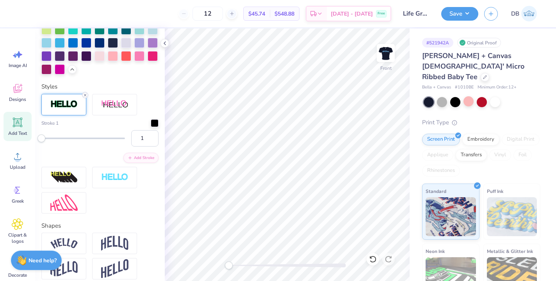
click at [84, 98] on icon at bounding box center [85, 95] width 5 height 5
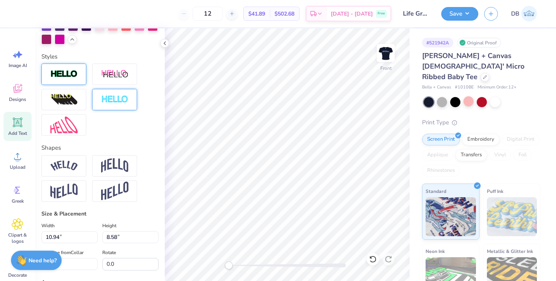
click at [112, 106] on div at bounding box center [114, 99] width 45 height 21
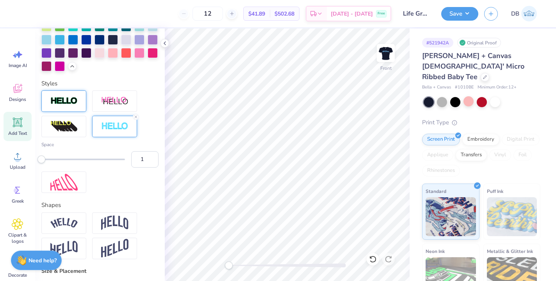
scroll to position [291, 0]
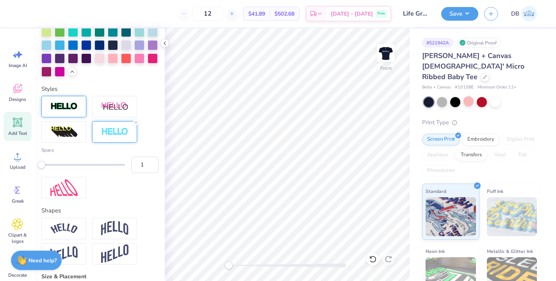
type input "2"
click at [46, 169] on div "Accessibility label" at bounding box center [45, 165] width 8 height 8
type input "3"
click at [48, 173] on div "Space 3" at bounding box center [99, 160] width 117 height 27
type input "2"
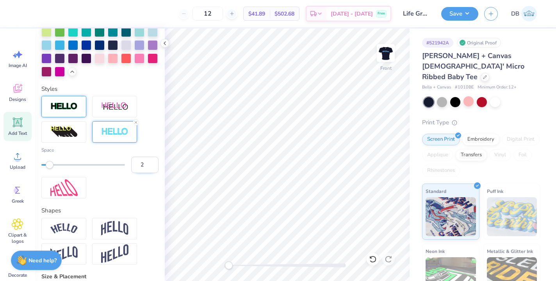
click at [146, 173] on input "2" at bounding box center [144, 165] width 27 height 16
drag, startPoint x: 149, startPoint y: 158, endPoint x: 149, endPoint y: 164, distance: 5.9
click at [149, 158] on div "Space 2" at bounding box center [99, 147] width 117 height 103
click at [78, 50] on div at bounding box center [73, 44] width 10 height 10
click at [162, 43] on icon at bounding box center [165, 43] width 6 height 6
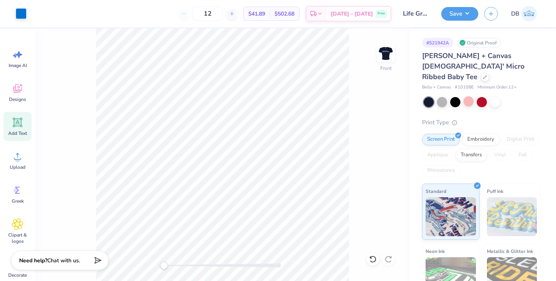
click at [15, 128] on div "Add Text" at bounding box center [18, 126] width 28 height 29
type input "4.82"
type input "1.40"
type input "8.55"
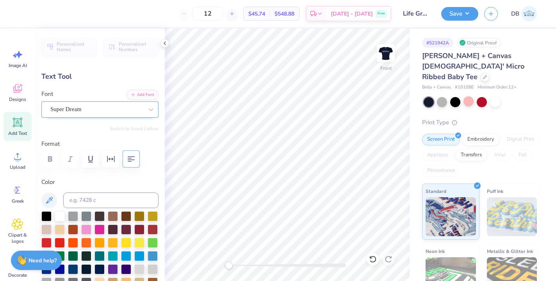
scroll to position [0, 0]
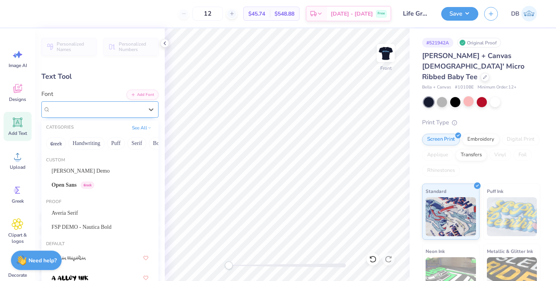
click at [130, 112] on div "Super Dream" at bounding box center [97, 109] width 94 height 12
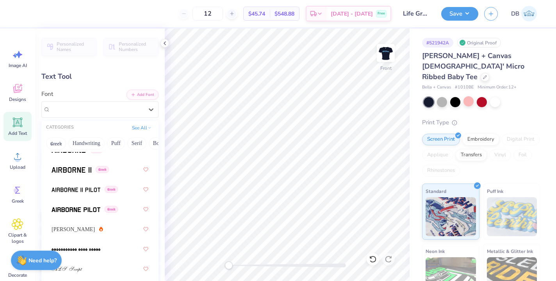
scroll to position [290, 0]
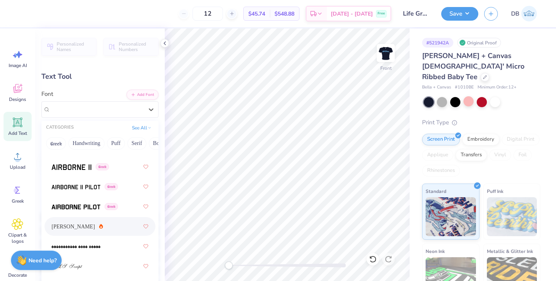
click at [97, 228] on div "[PERSON_NAME]" at bounding box center [100, 227] width 97 height 14
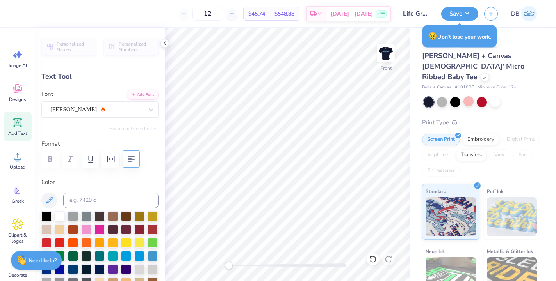
type textarea "T"
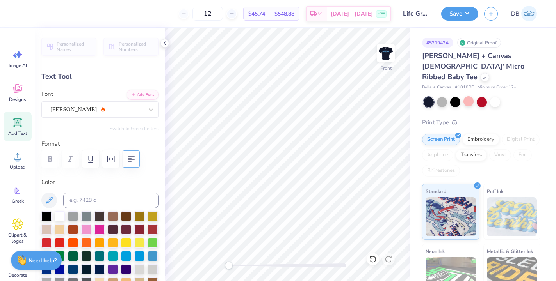
scroll to position [6, 4]
type textarea "1 [DEMOGRAPHIC_DATA] 5:11"
click at [165, 43] on icon at bounding box center [165, 43] width 6 height 6
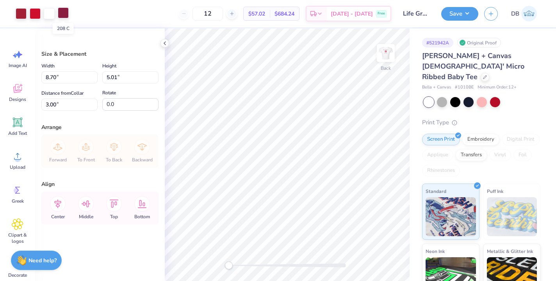
click at [66, 15] on div at bounding box center [63, 12] width 11 height 11
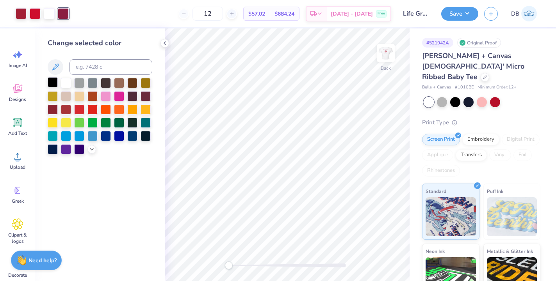
click at [52, 83] on div at bounding box center [53, 82] width 10 height 10
click at [371, 258] on icon at bounding box center [371, 258] width 2 height 2
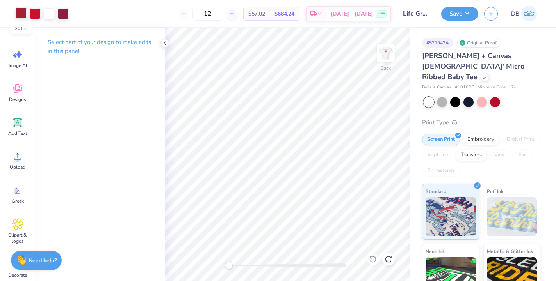
click at [21, 15] on div at bounding box center [21, 12] width 11 height 11
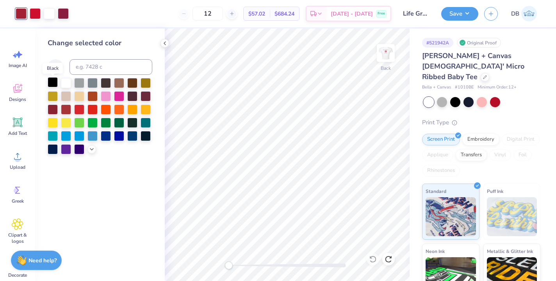
click at [52, 84] on div at bounding box center [53, 82] width 10 height 10
click at [373, 259] on icon at bounding box center [373, 260] width 8 height 8
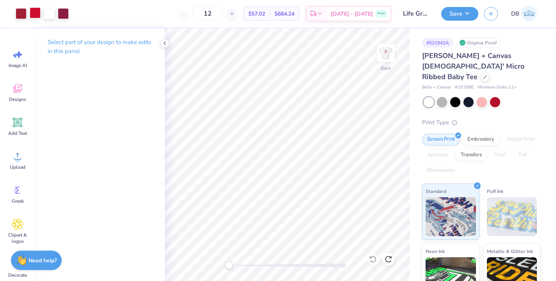
click at [37, 11] on div at bounding box center [35, 12] width 11 height 11
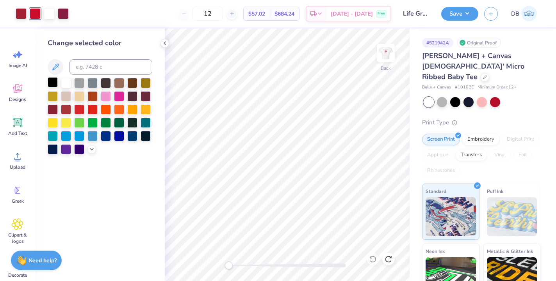
click at [55, 85] on div at bounding box center [53, 82] width 10 height 10
click at [372, 258] on icon at bounding box center [373, 260] width 8 height 8
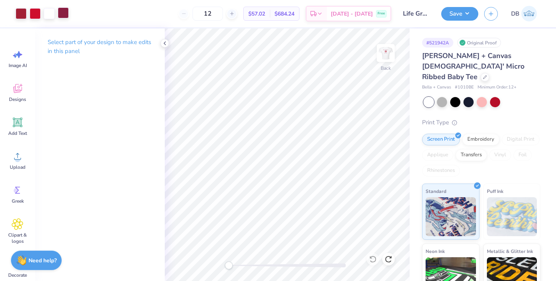
click at [62, 12] on div at bounding box center [63, 12] width 11 height 11
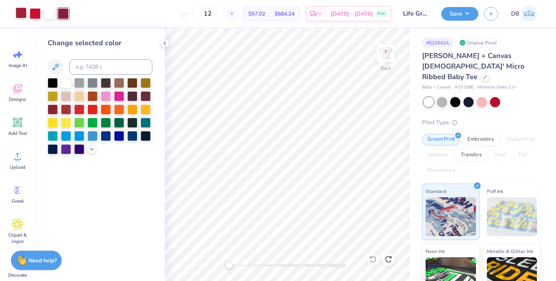
click at [19, 12] on div at bounding box center [21, 12] width 11 height 11
click at [49, 84] on div at bounding box center [53, 82] width 10 height 10
click at [37, 15] on div at bounding box center [35, 12] width 11 height 11
click at [375, 260] on icon at bounding box center [373, 260] width 8 height 8
click at [50, 83] on div at bounding box center [53, 82] width 10 height 10
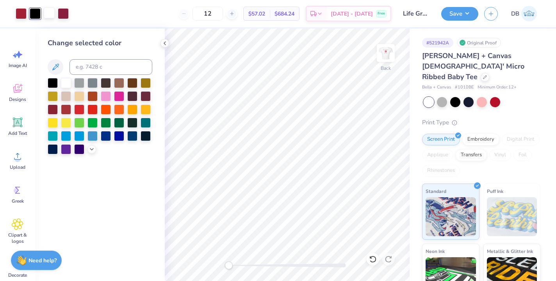
click at [48, 18] on div at bounding box center [49, 12] width 11 height 11
click at [372, 256] on icon at bounding box center [373, 260] width 8 height 8
click at [50, 82] on div at bounding box center [53, 82] width 10 height 10
click at [372, 258] on icon at bounding box center [371, 258] width 2 height 2
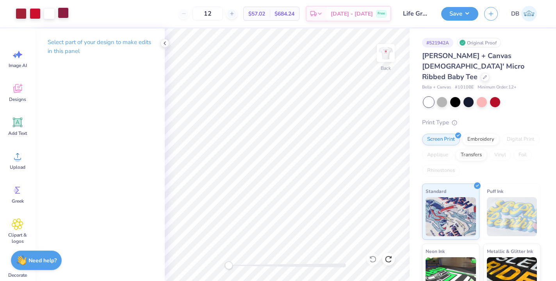
click at [61, 12] on div at bounding box center [63, 12] width 11 height 11
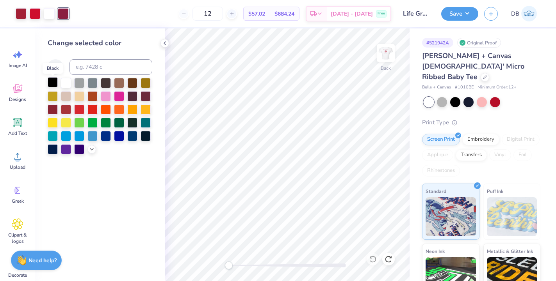
click at [52, 82] on div at bounding box center [53, 82] width 10 height 10
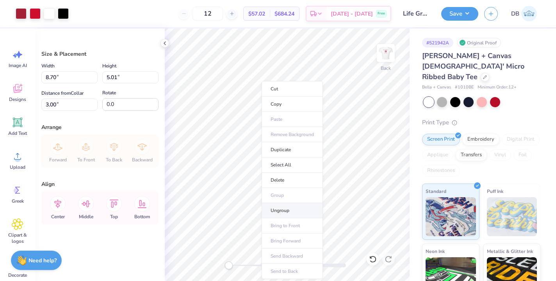
click at [283, 209] on li "Ungroup" at bounding box center [291, 210] width 61 height 15
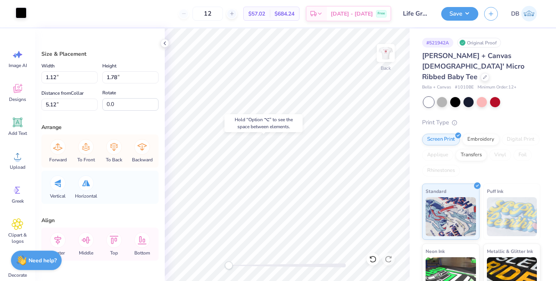
click at [20, 12] on div at bounding box center [21, 12] width 11 height 11
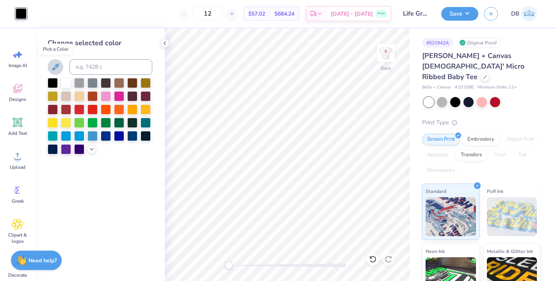
click at [53, 66] on icon at bounding box center [55, 66] width 9 height 9
click at [92, 149] on polyline at bounding box center [91, 149] width 3 height 2
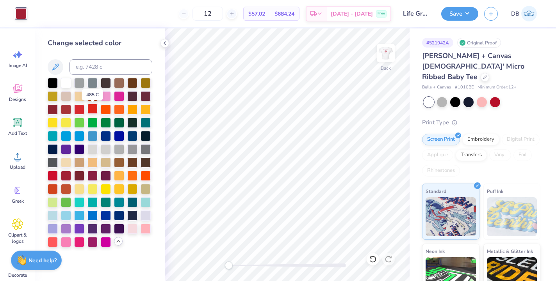
click at [92, 108] on div at bounding box center [92, 109] width 10 height 10
click at [81, 109] on div at bounding box center [79, 109] width 10 height 10
click at [64, 107] on div at bounding box center [66, 109] width 10 height 10
click at [51, 108] on div at bounding box center [53, 109] width 10 height 10
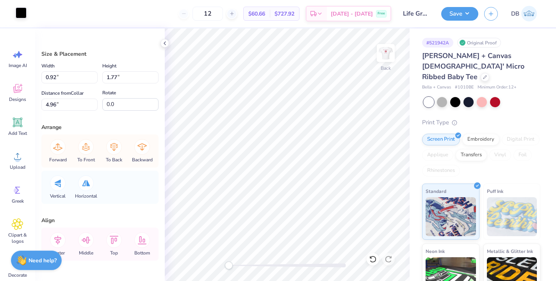
click at [17, 12] on div at bounding box center [21, 12] width 11 height 11
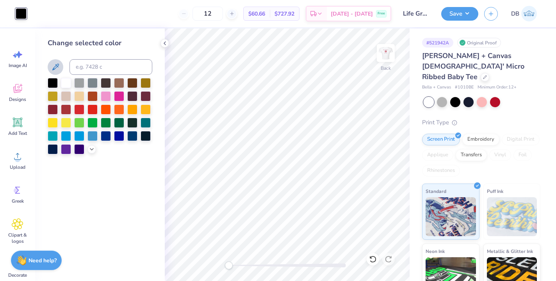
click at [56, 69] on icon at bounding box center [55, 66] width 9 height 9
click at [18, 12] on div at bounding box center [21, 12] width 11 height 11
click at [54, 67] on icon at bounding box center [55, 66] width 9 height 9
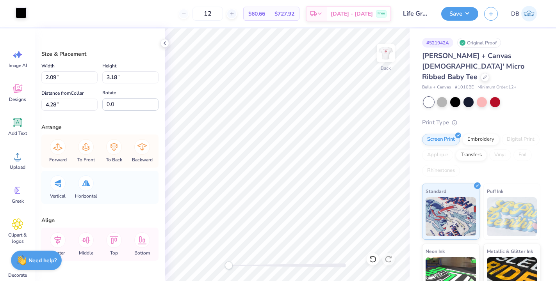
click at [24, 14] on div at bounding box center [21, 12] width 11 height 11
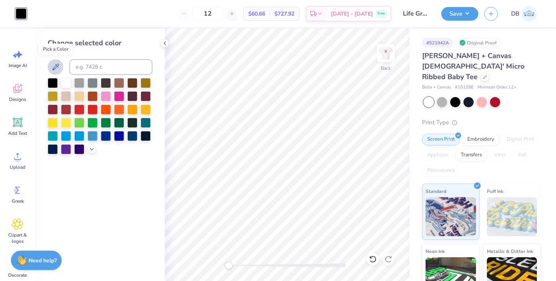
click at [55, 67] on icon at bounding box center [55, 67] width 7 height 7
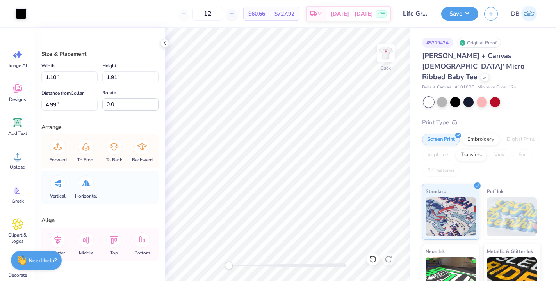
type input "0.95"
type input "1.75"
type input "5.08"
type input "1.10"
type input "1.91"
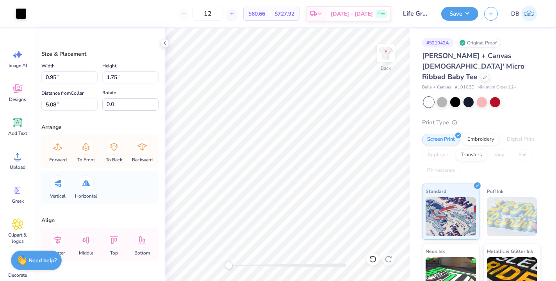
type input "4.99"
type input "1.87"
type input "0.98"
type input "4.42"
type input "1.10"
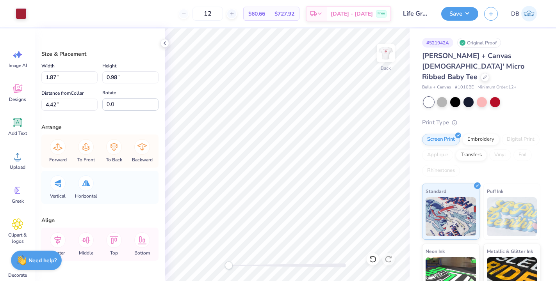
type input "1.91"
type input "4.99"
type input "0.95"
type input "1.75"
type input "5.08"
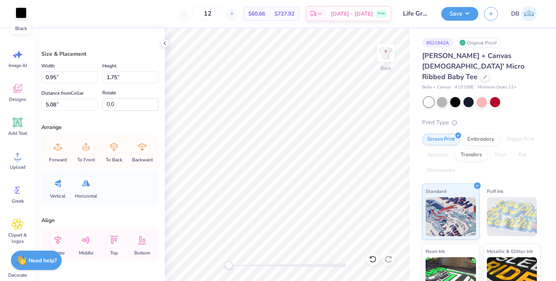
click at [20, 13] on div at bounding box center [21, 12] width 11 height 11
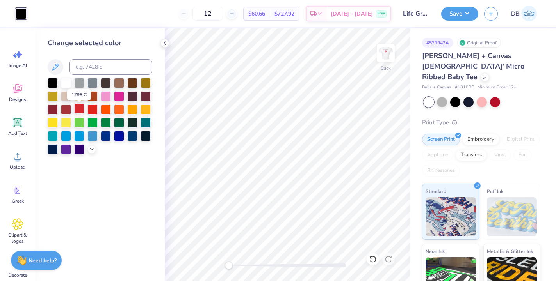
click at [80, 110] on div at bounding box center [79, 109] width 10 height 10
click at [88, 110] on div at bounding box center [92, 109] width 10 height 10
click at [64, 110] on div at bounding box center [66, 109] width 10 height 10
click at [55, 111] on div at bounding box center [53, 109] width 10 height 10
click at [68, 110] on div at bounding box center [66, 109] width 10 height 10
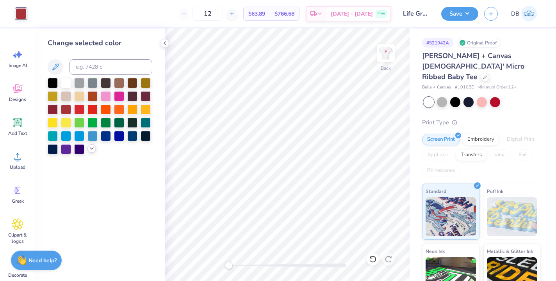
click at [91, 149] on icon at bounding box center [92, 149] width 6 height 6
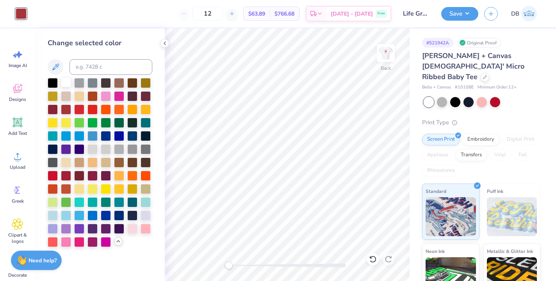
click at [67, 84] on div at bounding box center [66, 82] width 10 height 10
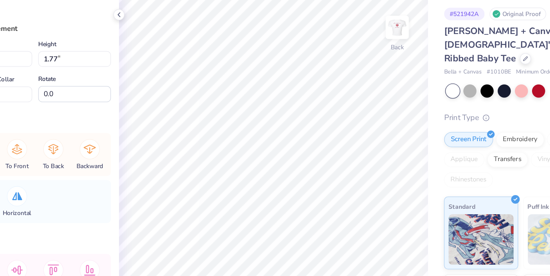
type input "1.12"
type input "1.78"
type input "5.12"
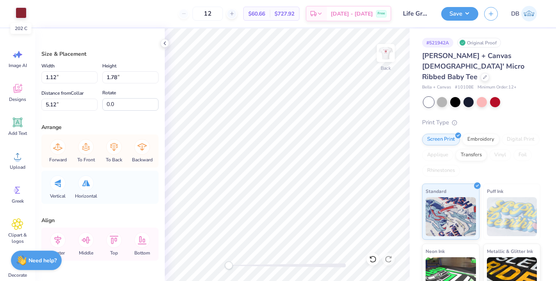
click at [24, 13] on div at bounding box center [21, 12] width 11 height 11
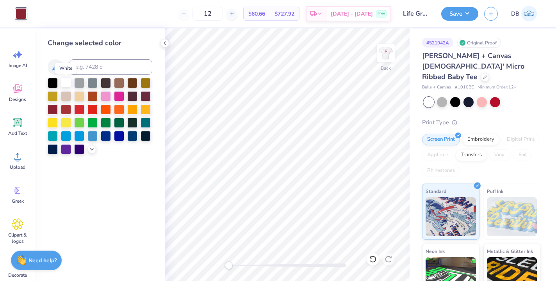
click at [64, 81] on div at bounding box center [66, 82] width 10 height 10
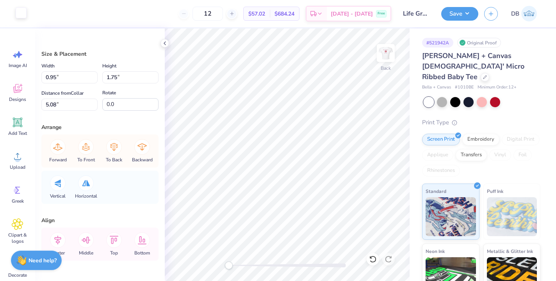
click at [19, 14] on div at bounding box center [21, 12] width 11 height 11
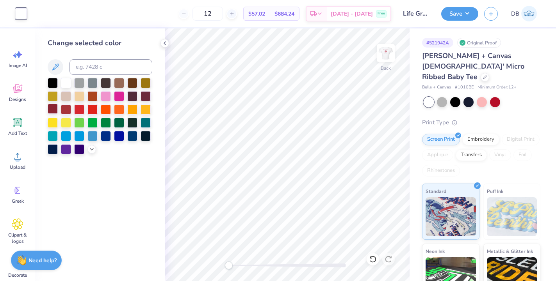
click at [52, 110] on div at bounding box center [53, 109] width 10 height 10
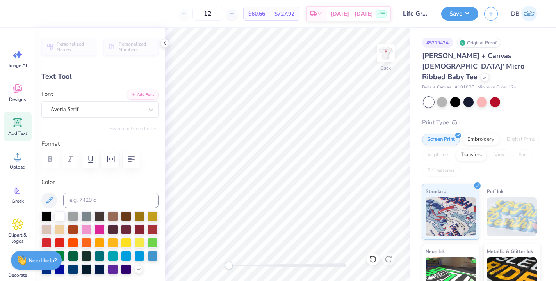
type input "4.62"
type input "1.24"
type input "3.00"
type input "2.15"
type input "0.62"
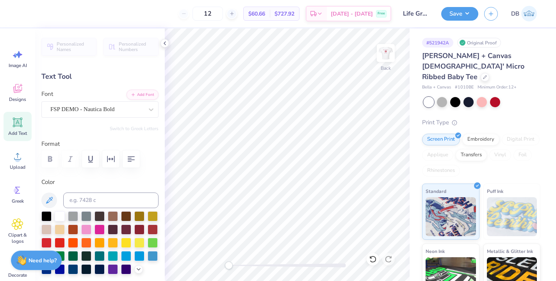
type input "7.39"
click at [386, 56] on img at bounding box center [385, 52] width 31 height 31
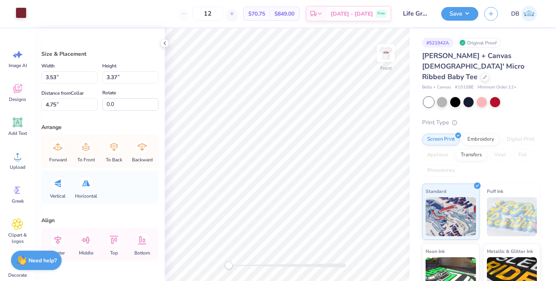
click at [20, 13] on div at bounding box center [21, 12] width 11 height 11
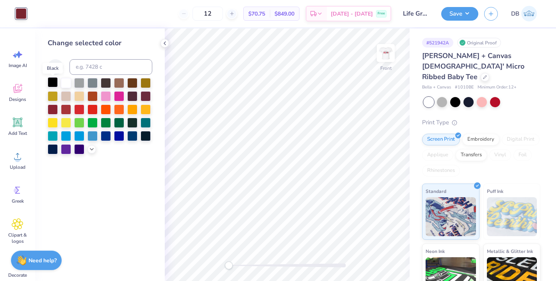
click at [51, 82] on div at bounding box center [53, 82] width 10 height 10
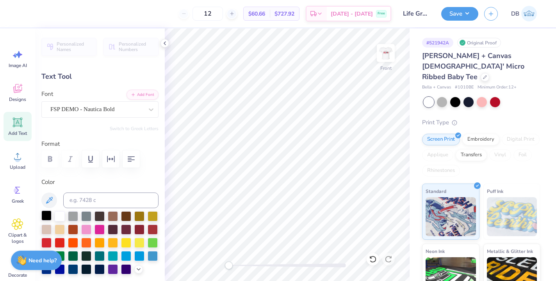
click at [47, 220] on div at bounding box center [46, 216] width 10 height 10
type input "5.01"
type input "1.26"
type input "8.42"
click at [48, 221] on div at bounding box center [46, 216] width 10 height 10
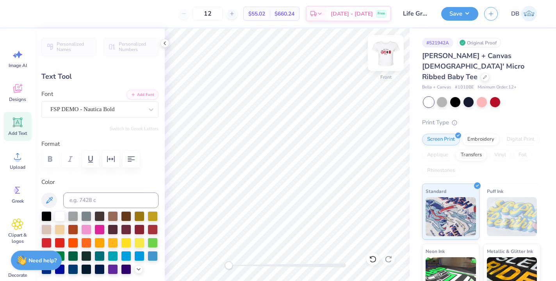
click at [389, 55] on img at bounding box center [385, 52] width 31 height 31
type input "4.96"
type input "1.25"
type input "5.90"
click at [384, 55] on img at bounding box center [385, 52] width 31 height 31
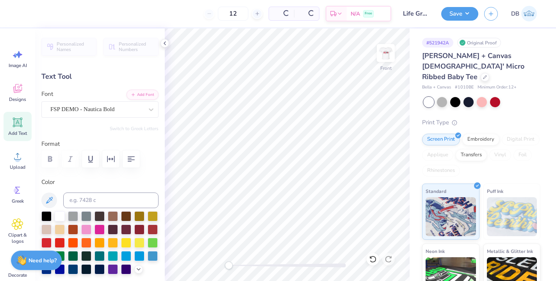
type input "5.01"
type input "1.26"
type input "8.42"
click at [380, 47] on img at bounding box center [385, 52] width 31 height 31
type input "4.96"
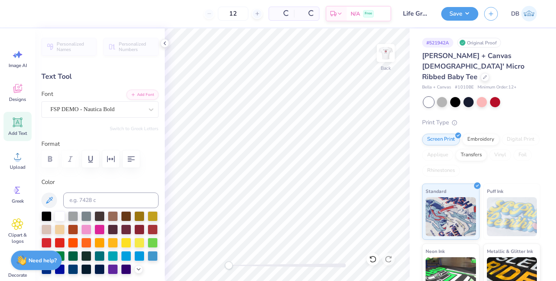
type input "1.25"
type input "5.90"
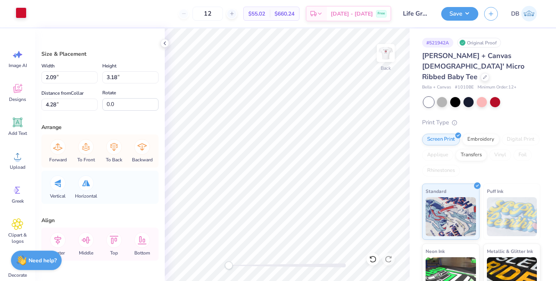
click at [21, 15] on div at bounding box center [21, 12] width 11 height 11
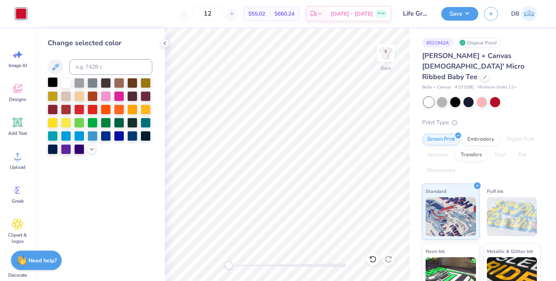
click at [51, 84] on div at bounding box center [53, 82] width 10 height 10
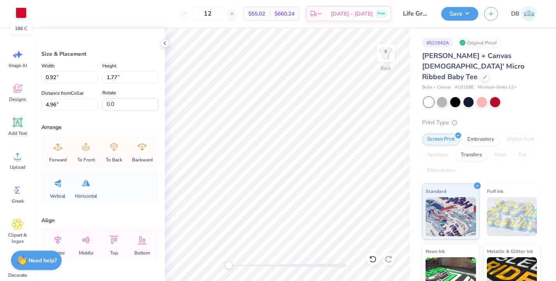
click at [22, 11] on div at bounding box center [21, 12] width 11 height 11
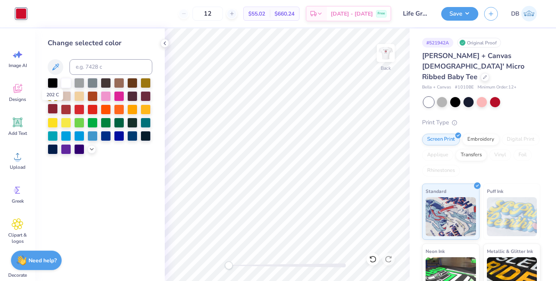
click at [53, 112] on div at bounding box center [53, 109] width 10 height 10
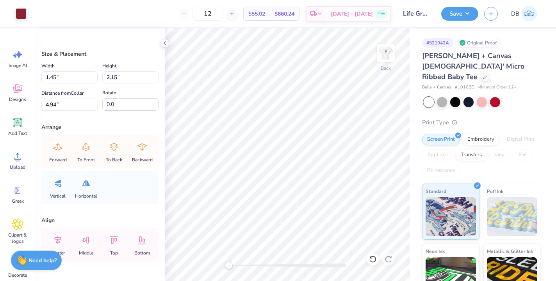
type input "0.95"
type input "1.75"
type input "5.08"
click at [18, 11] on div at bounding box center [21, 12] width 11 height 11
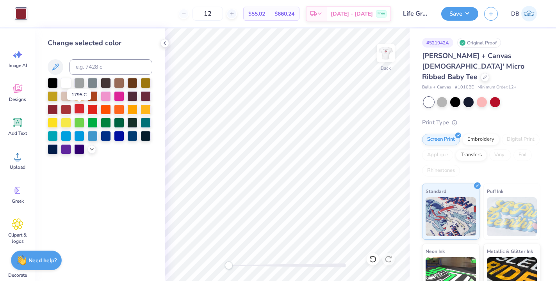
click at [78, 110] on div at bounding box center [79, 109] width 10 height 10
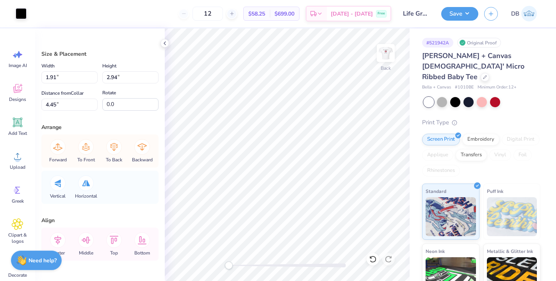
type input "1.45"
type input "2.15"
type input "4.94"
click at [16, 11] on div at bounding box center [21, 12] width 11 height 11
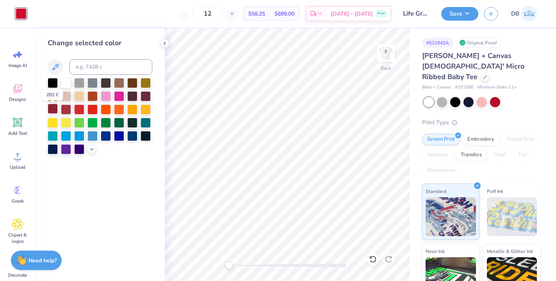
click at [50, 108] on div at bounding box center [53, 109] width 10 height 10
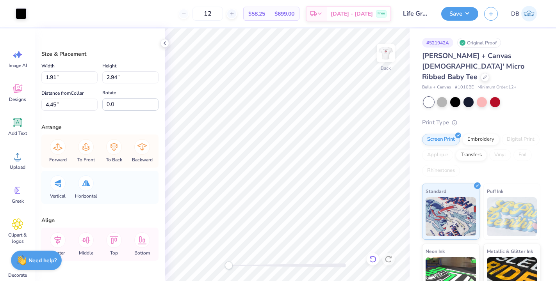
click at [371, 260] on icon at bounding box center [373, 260] width 8 height 8
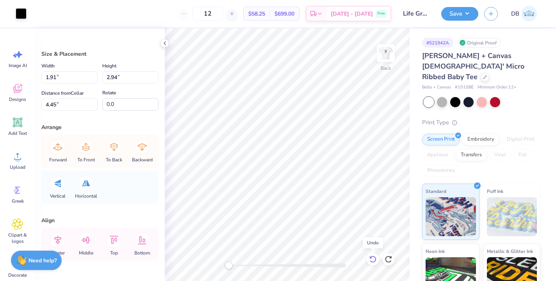
type input "4.40"
click at [371, 260] on icon at bounding box center [373, 260] width 8 height 8
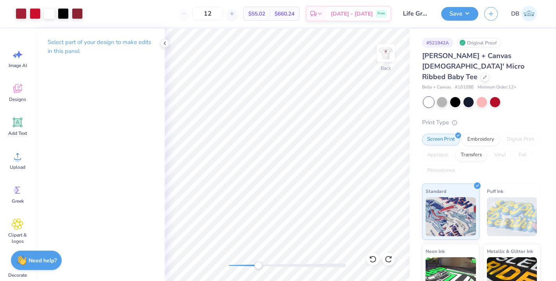
drag, startPoint x: 229, startPoint y: 265, endPoint x: 258, endPoint y: 268, distance: 28.7
click at [258, 268] on div "Accessibility label" at bounding box center [258, 266] width 8 height 8
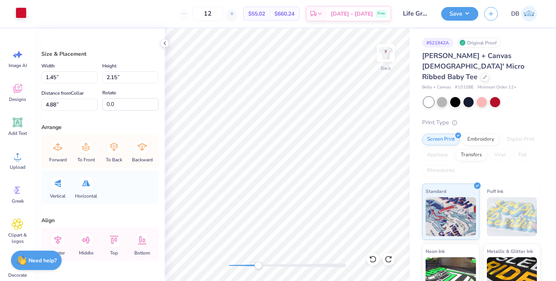
click at [18, 12] on div at bounding box center [21, 12] width 11 height 11
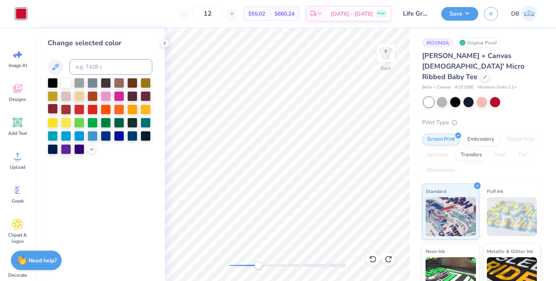
click at [50, 109] on div at bounding box center [53, 109] width 10 height 10
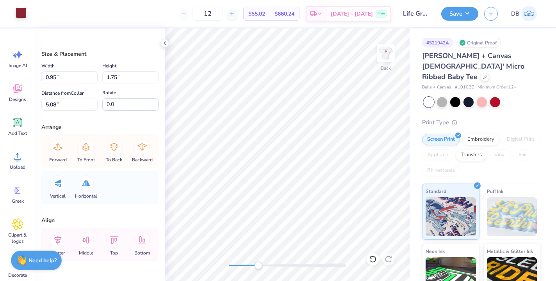
click at [18, 12] on div at bounding box center [21, 12] width 11 height 11
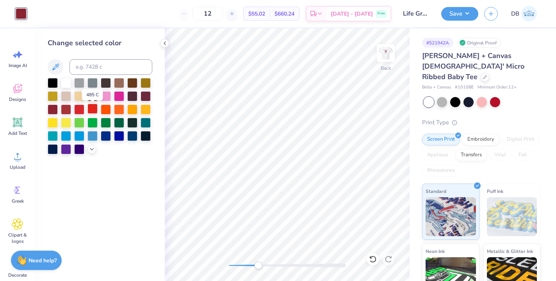
click at [90, 110] on div at bounding box center [92, 109] width 10 height 10
click at [80, 110] on div at bounding box center [79, 109] width 10 height 10
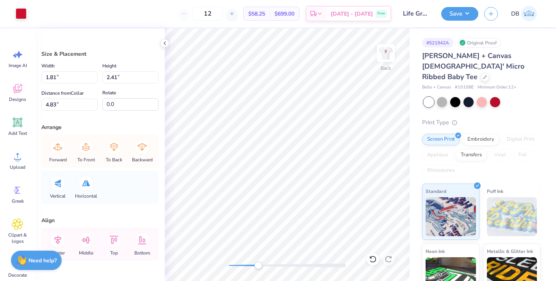
click at [11, 9] on div "Art colors" at bounding box center [13, 13] width 27 height 27
click at [23, 16] on div at bounding box center [21, 12] width 11 height 11
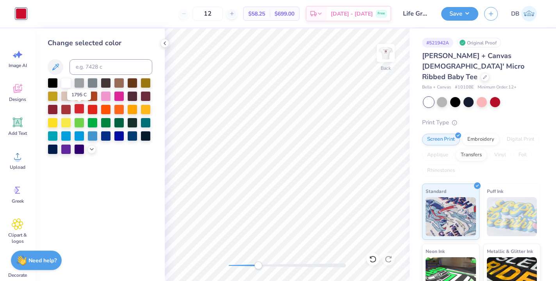
click at [81, 111] on div at bounding box center [79, 109] width 10 height 10
click at [94, 112] on div at bounding box center [92, 109] width 10 height 10
click at [82, 110] on div at bounding box center [79, 109] width 10 height 10
click at [66, 108] on div at bounding box center [66, 109] width 10 height 10
click at [76, 112] on div at bounding box center [79, 109] width 10 height 10
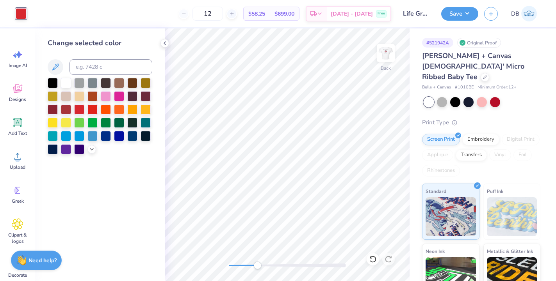
click at [202, 265] on div "Back" at bounding box center [287, 154] width 245 height 253
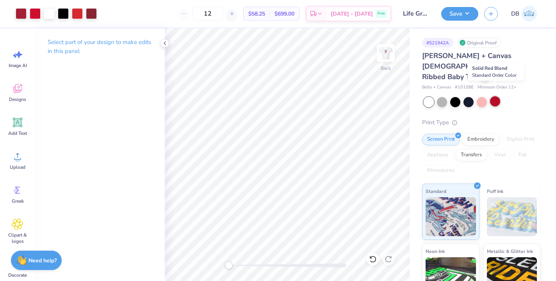
click at [494, 96] on div at bounding box center [495, 101] width 10 height 10
click at [482, 96] on div at bounding box center [481, 101] width 10 height 10
click at [388, 53] on img at bounding box center [385, 52] width 31 height 31
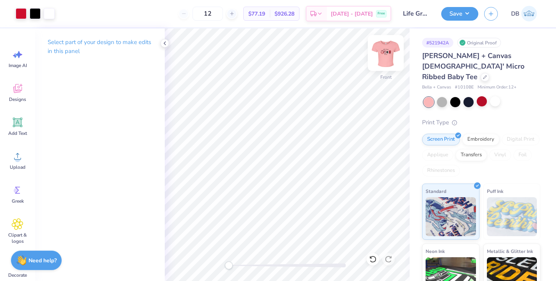
click at [381, 55] on img at bounding box center [385, 52] width 31 height 31
click at [52, 14] on div at bounding box center [49, 12] width 11 height 11
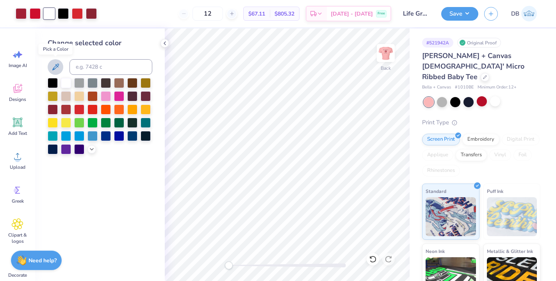
click at [56, 66] on icon at bounding box center [55, 66] width 9 height 9
click at [212, 91] on div "Art colors 12 $67.11 Per Item $805.32 Total Est. Delivery Oct 6 - 9 Free Design…" at bounding box center [278, 140] width 556 height 281
click at [53, 67] on icon at bounding box center [55, 66] width 9 height 9
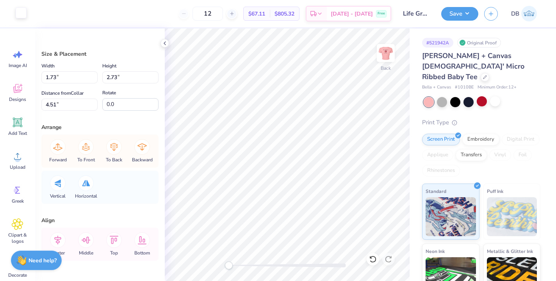
click at [24, 12] on div at bounding box center [21, 12] width 11 height 11
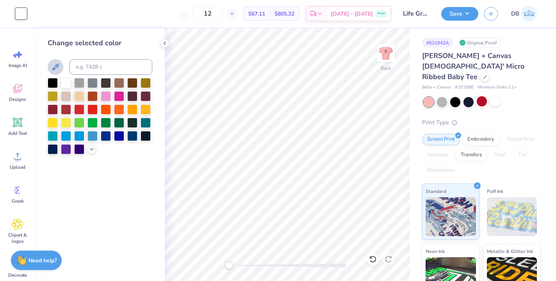
click at [55, 64] on icon at bounding box center [55, 66] width 9 height 9
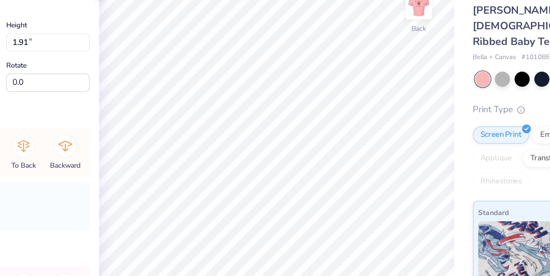
type input "1.73"
type input "2.73"
type input "4.51"
type input "1.91"
type input "2.94"
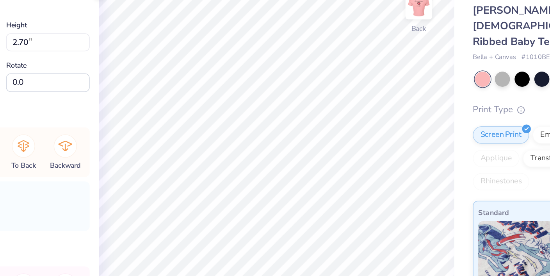
type input "4.40"
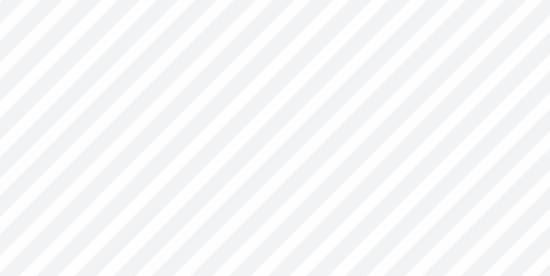
type input "1.88"
type input "2.41"
type input "4.92"
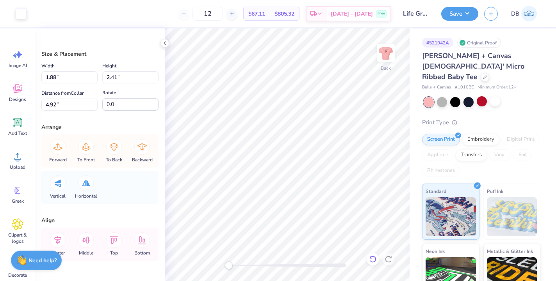
click at [372, 259] on icon at bounding box center [373, 260] width 8 height 8
type input "1.12"
type input "1.78"
type input "5.12"
type input "1.83"
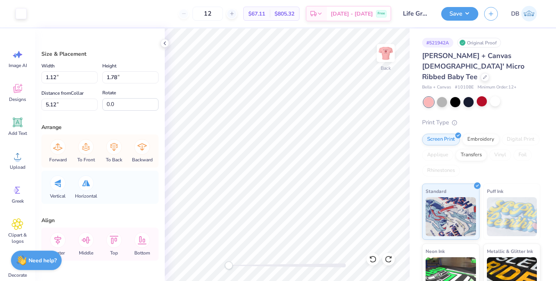
type input "2.70"
type input "4.54"
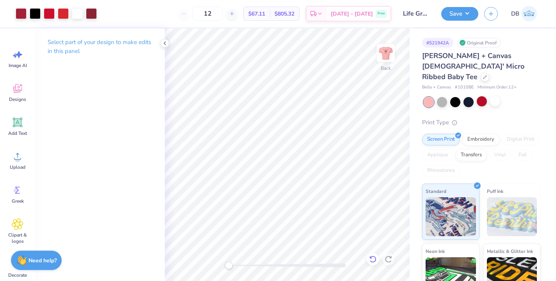
click at [368, 259] on div at bounding box center [372, 259] width 12 height 12
drag, startPoint x: 228, startPoint y: 267, endPoint x: 260, endPoint y: 266, distance: 31.6
click at [259, 267] on div "Accessibility label" at bounding box center [255, 266] width 8 height 8
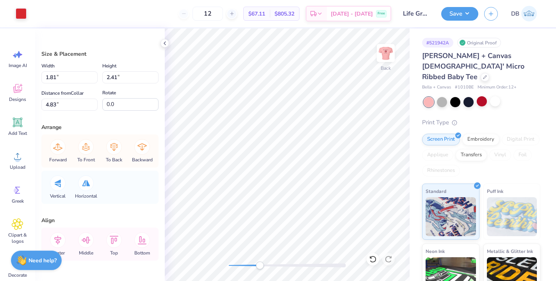
type input "1.12"
type input "1.78"
type input "5.12"
type input "1.81"
type input "2.41"
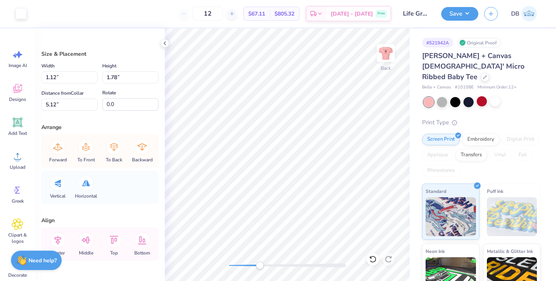
type input "4.83"
type input "1.45"
type input "2.15"
type input "4.88"
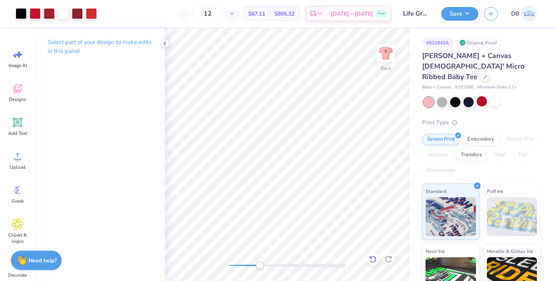
click at [372, 258] on icon at bounding box center [373, 260] width 8 height 8
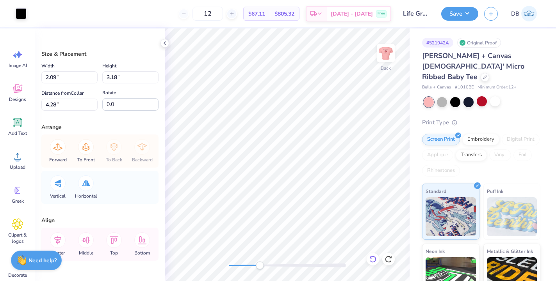
type input "1.80"
type input "2.84"
type input "4.45"
type input "0.43"
type input "0.45"
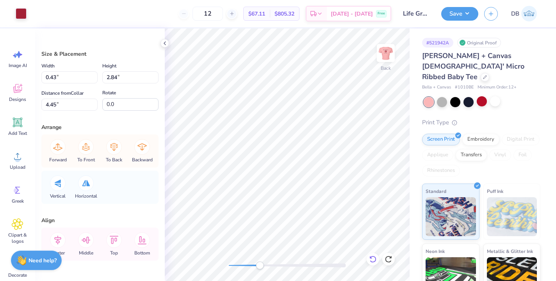
type input "5.75"
click at [16, 14] on div at bounding box center [21, 12] width 11 height 11
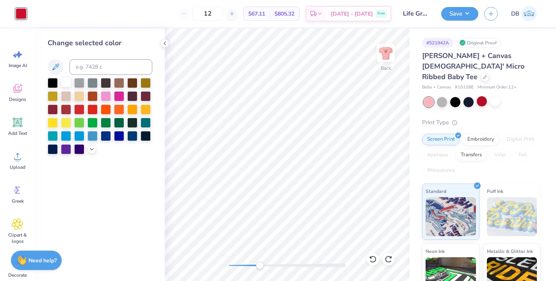
click at [64, 82] on div at bounding box center [66, 82] width 10 height 10
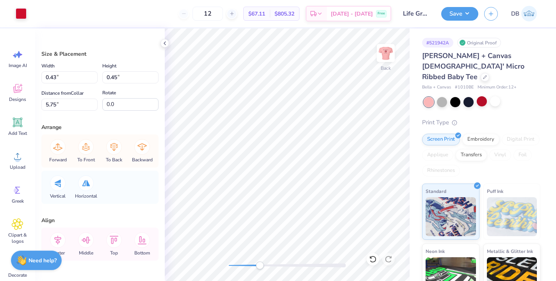
type input "0.43"
type input "0.45"
type input "5.75"
click at [26, 16] on div at bounding box center [21, 12] width 11 height 11
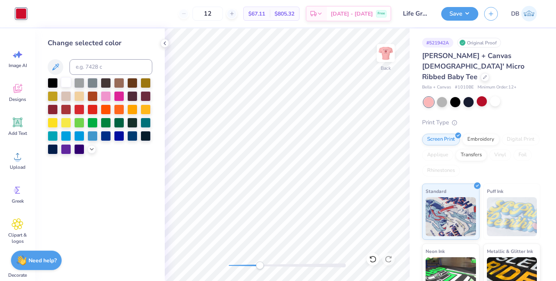
click at [69, 84] on div at bounding box center [66, 82] width 10 height 10
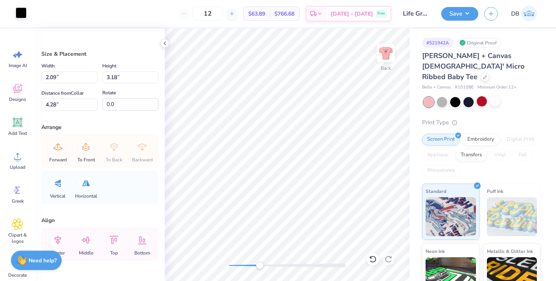
click at [18, 15] on div at bounding box center [21, 12] width 11 height 11
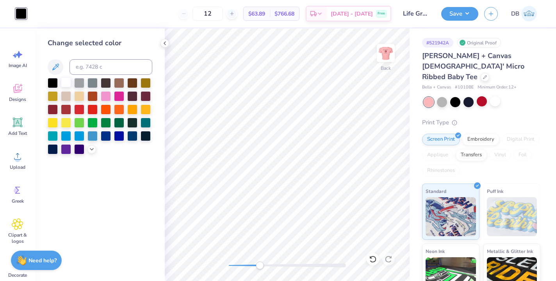
click at [65, 83] on div at bounding box center [66, 82] width 10 height 10
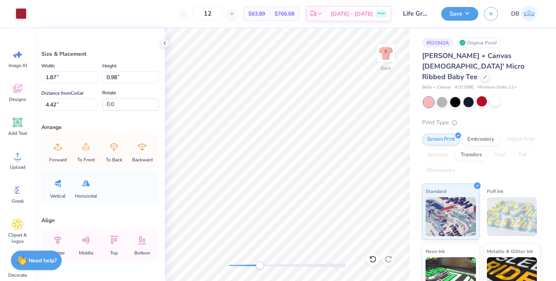
type input "1.87"
type input "0.98"
type input "4.42"
type input "1.59"
type input "1.77"
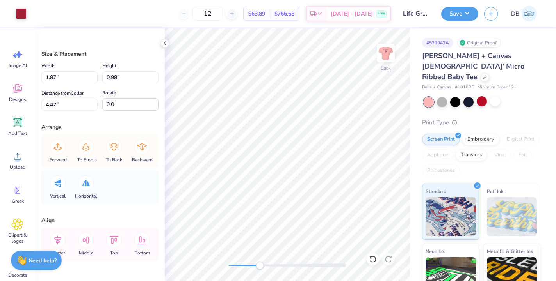
type input "5.35"
click at [23, 13] on div at bounding box center [21, 12] width 11 height 11
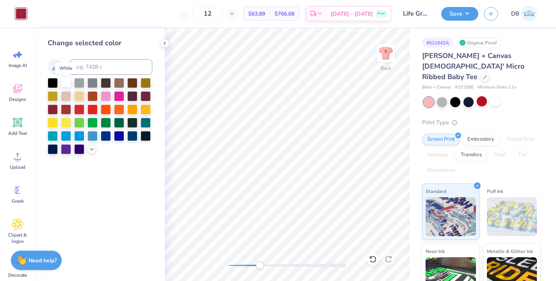
click at [65, 83] on div at bounding box center [66, 82] width 10 height 10
click at [52, 85] on div at bounding box center [53, 82] width 10 height 10
click at [165, 43] on icon at bounding box center [165, 43] width 6 height 6
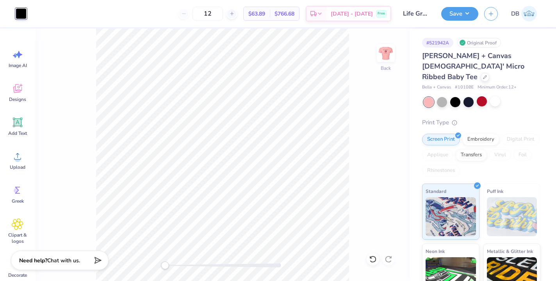
drag, startPoint x: 193, startPoint y: 264, endPoint x: 164, endPoint y: 265, distance: 29.3
click at [164, 265] on div "Accessibility label" at bounding box center [165, 266] width 8 height 8
click at [18, 9] on div at bounding box center [21, 13] width 11 height 11
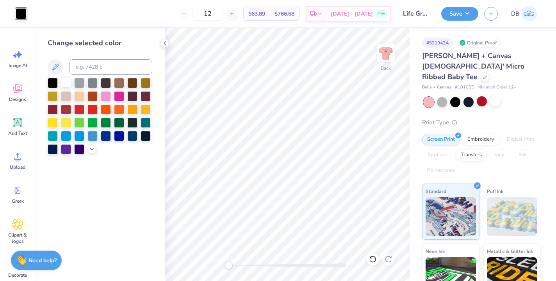
click at [66, 82] on div at bounding box center [66, 82] width 10 height 10
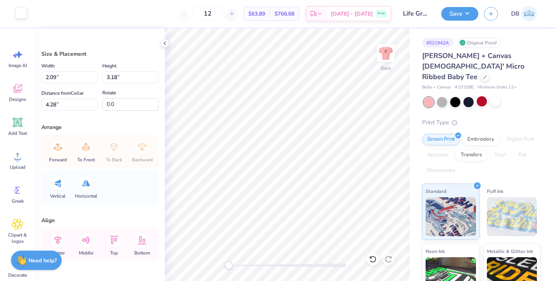
click at [16, 14] on div at bounding box center [21, 12] width 11 height 11
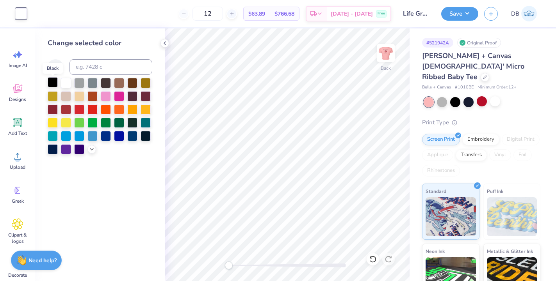
click at [54, 87] on div at bounding box center [53, 82] width 10 height 10
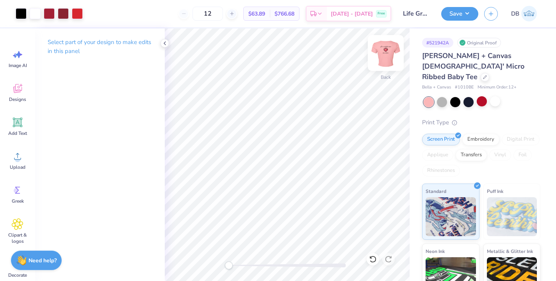
click at [388, 53] on img at bounding box center [385, 52] width 31 height 31
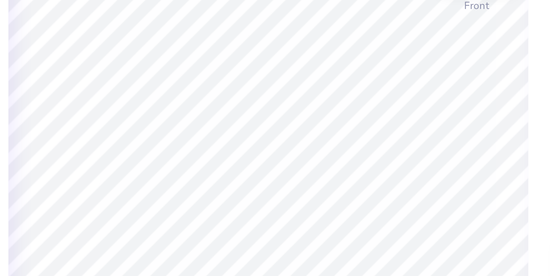
type input "0.20"
type input "7.11"
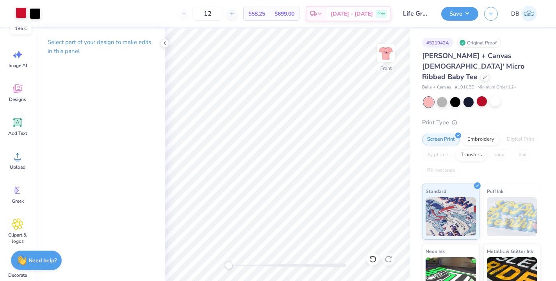
click at [25, 17] on div at bounding box center [21, 12] width 11 height 11
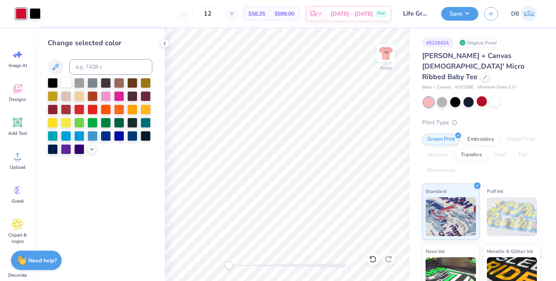
click at [64, 82] on div at bounding box center [66, 82] width 10 height 10
click at [371, 258] on icon at bounding box center [371, 258] width 2 height 2
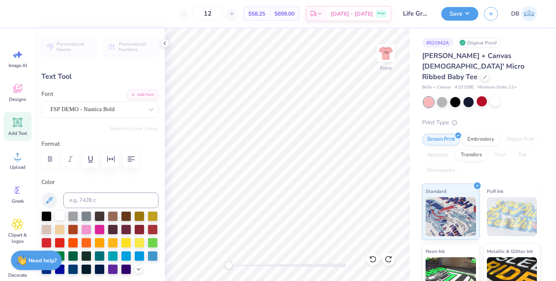
click at [59, 217] on div at bounding box center [60, 216] width 10 height 10
type input "5.01"
type input "1.26"
type input "8.42"
click at [56, 217] on div at bounding box center [60, 216] width 10 height 10
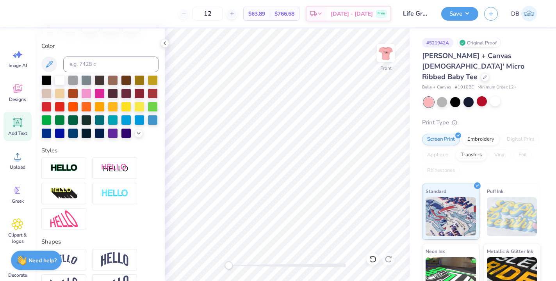
scroll to position [137, 0]
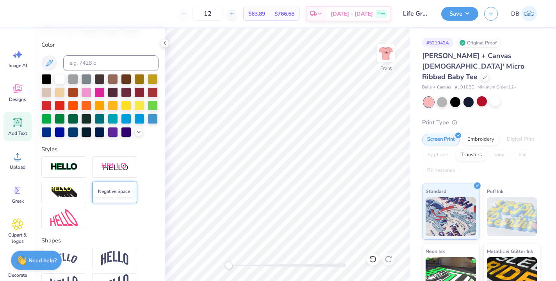
click at [108, 197] on img at bounding box center [114, 192] width 27 height 9
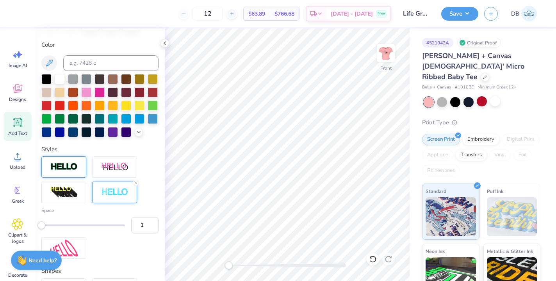
click at [60, 176] on div at bounding box center [63, 166] width 45 height 21
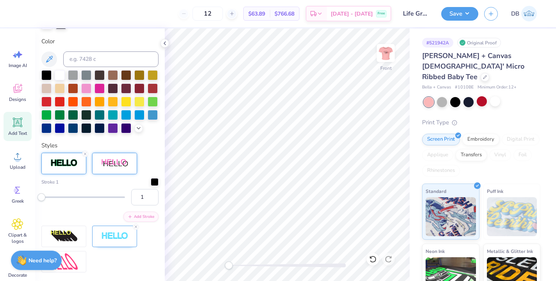
scroll to position [181, 0]
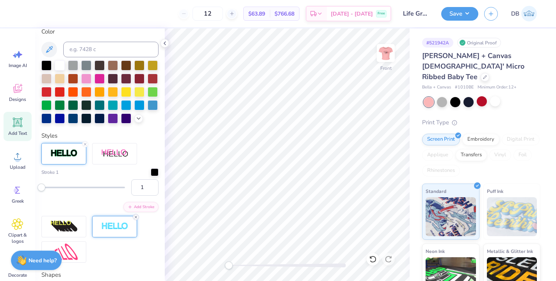
click at [136, 220] on icon at bounding box center [135, 217] width 5 height 5
type input "2"
click at [146, 196] on input "2" at bounding box center [144, 188] width 27 height 16
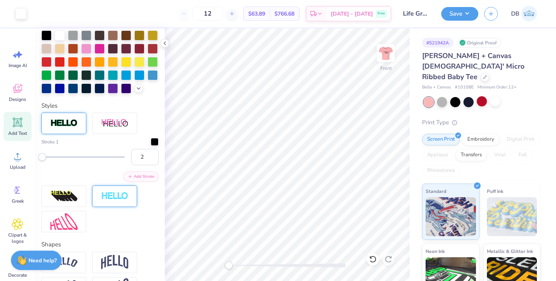
type input "9.13"
type input "1.46"
type input "3.00"
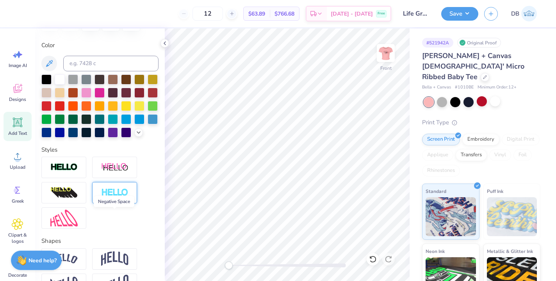
scroll to position [125, 0]
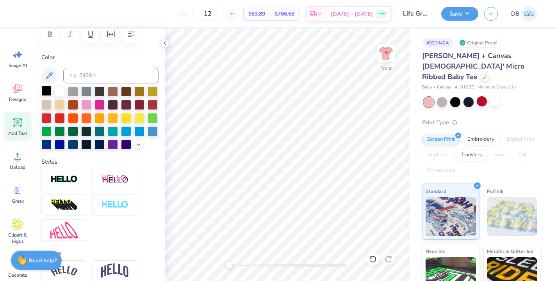
click at [43, 89] on div at bounding box center [46, 91] width 10 height 10
click at [75, 186] on div at bounding box center [63, 179] width 45 height 21
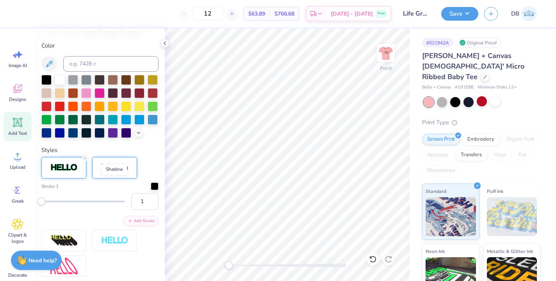
scroll to position [140, 0]
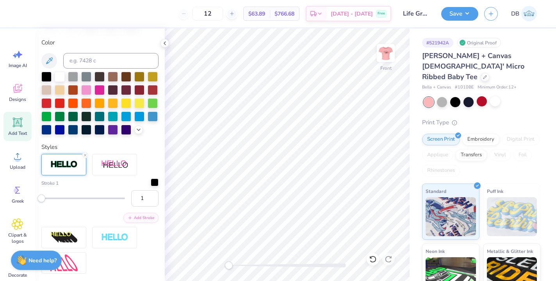
click at [151, 187] on div at bounding box center [155, 183] width 8 height 8
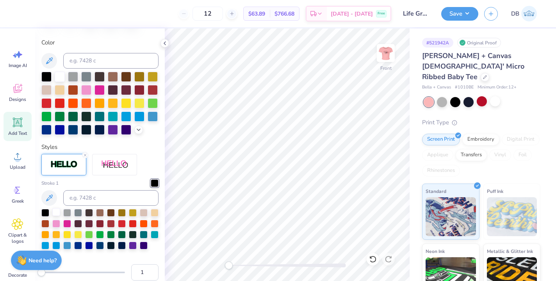
click at [54, 216] on div at bounding box center [56, 212] width 8 height 8
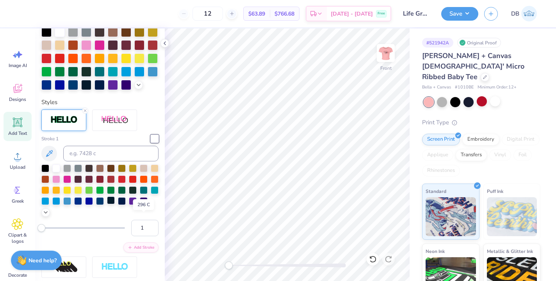
scroll to position [221, 0]
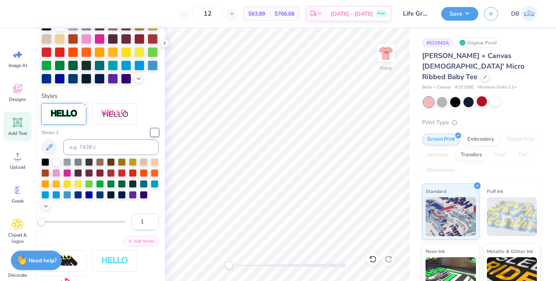
type input "2"
click at [147, 230] on input "2" at bounding box center [144, 222] width 27 height 16
click at [84, 106] on line at bounding box center [85, 104] width 2 height 2
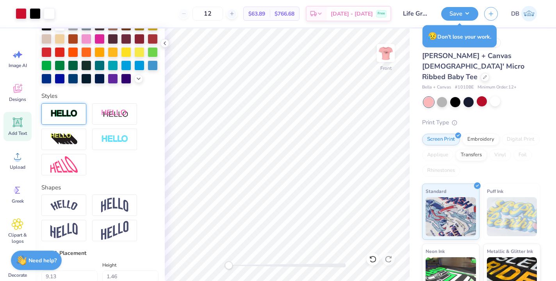
type input "5.04"
type input "1.29"
type input "8.40"
click at [85, 106] on line at bounding box center [85, 104] width 2 height 2
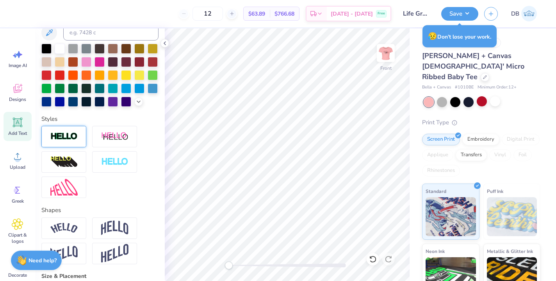
scroll to position [149, 0]
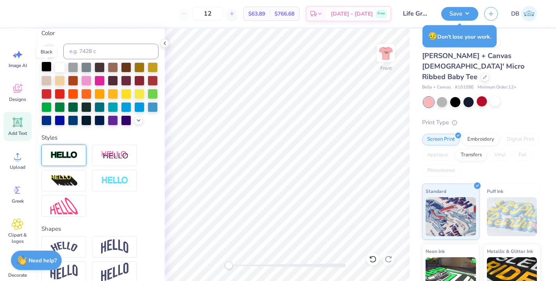
click at [47, 67] on div at bounding box center [46, 67] width 10 height 10
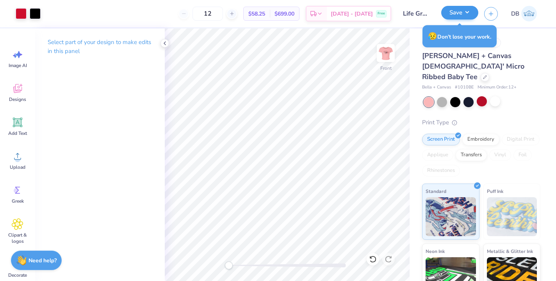
click at [454, 20] on div "Save" at bounding box center [459, 14] width 37 height 14
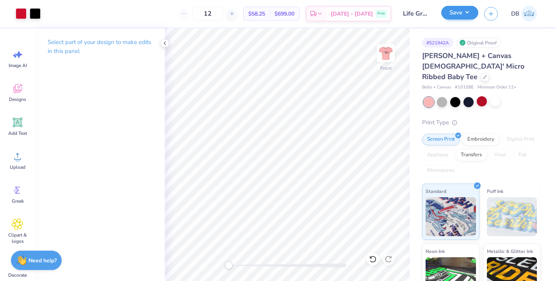
click at [466, 12] on button "Save" at bounding box center [459, 13] width 37 height 14
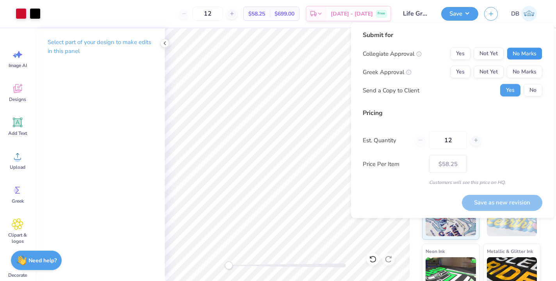
click at [528, 52] on button "No Marks" at bounding box center [525, 54] width 36 height 12
click at [528, 73] on button "No Marks" at bounding box center [525, 72] width 36 height 12
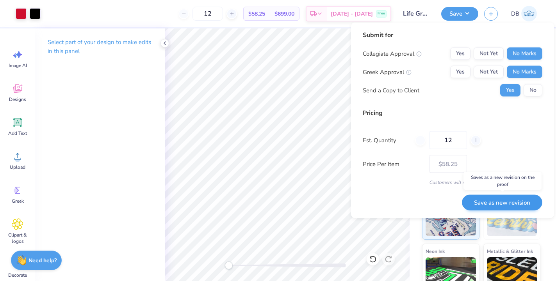
click at [483, 201] on button "Save as new revision" at bounding box center [502, 203] width 80 height 16
type input "$58.25"
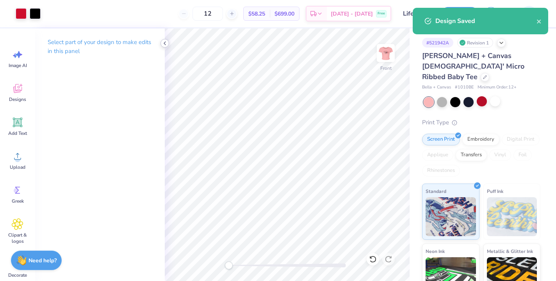
click at [164, 42] on icon at bounding box center [165, 43] width 6 height 6
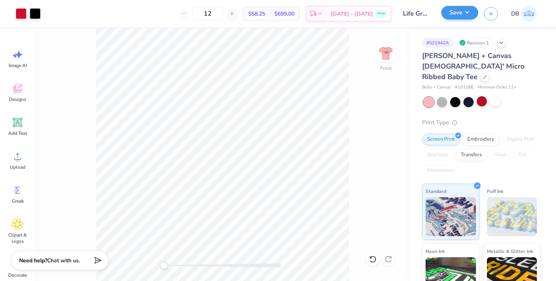
click at [448, 16] on button "Save" at bounding box center [459, 13] width 37 height 14
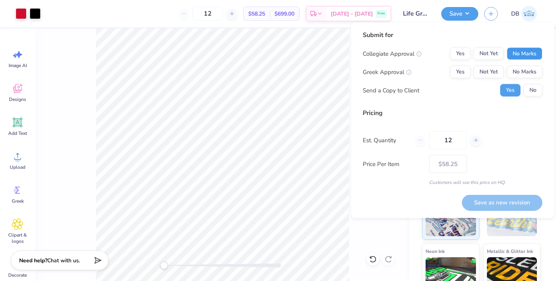
click at [516, 55] on button "No Marks" at bounding box center [525, 54] width 36 height 12
click at [516, 67] on button "No Marks" at bounding box center [525, 72] width 36 height 12
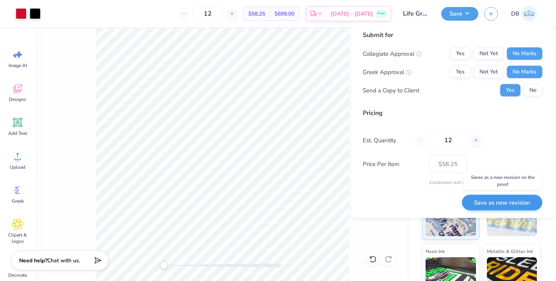
click at [482, 200] on button "Save as new revision" at bounding box center [502, 203] width 80 height 16
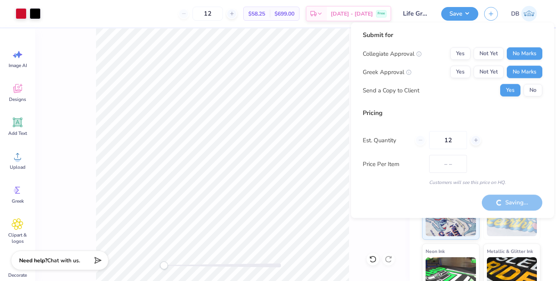
type input "$58.25"
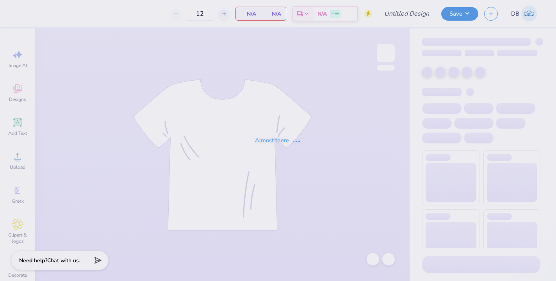
type input "Life Group Shirts 1"
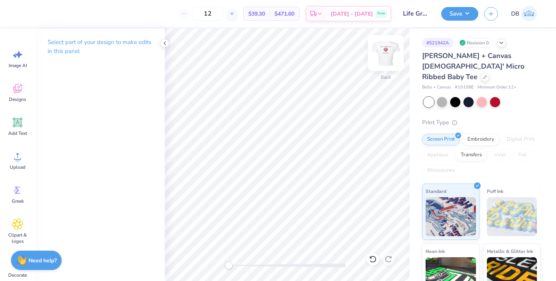
click at [386, 54] on img at bounding box center [385, 52] width 31 height 31
click at [384, 55] on img at bounding box center [385, 52] width 31 height 31
click at [468, 96] on div at bounding box center [468, 101] width 10 height 10
click at [24, 95] on div "Designs" at bounding box center [18, 92] width 28 height 29
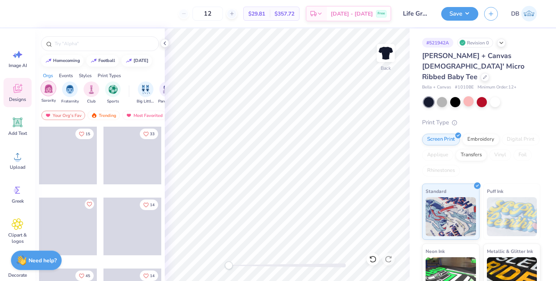
click at [45, 92] on img "filter for Sorority" at bounding box center [48, 88] width 9 height 9
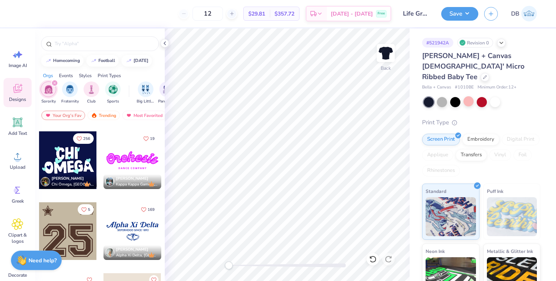
scroll to position [778, 0]
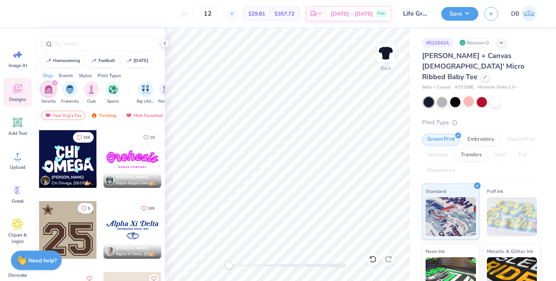
click at [121, 153] on div at bounding box center [132, 159] width 58 height 58
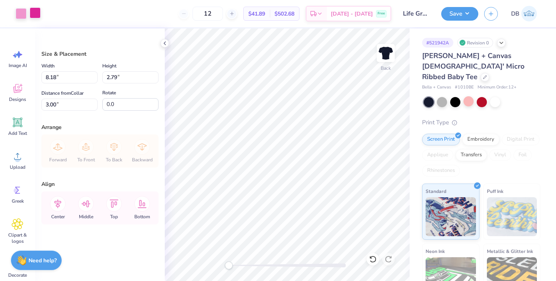
click at [32, 11] on div at bounding box center [35, 12] width 11 height 11
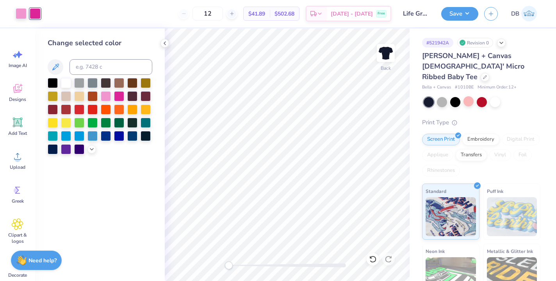
click at [88, 155] on div at bounding box center [100, 116] width 105 height 76
click at [89, 152] on icon at bounding box center [92, 149] width 6 height 6
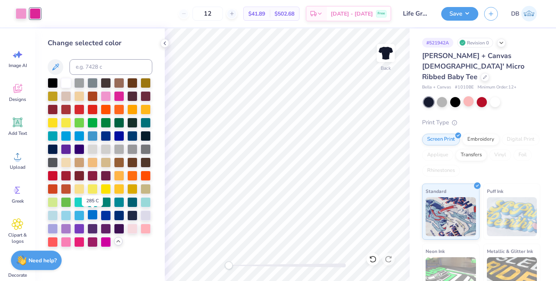
click at [93, 216] on div at bounding box center [92, 215] width 10 height 10
click at [19, 12] on div at bounding box center [21, 12] width 11 height 11
click at [51, 214] on div at bounding box center [53, 215] width 10 height 10
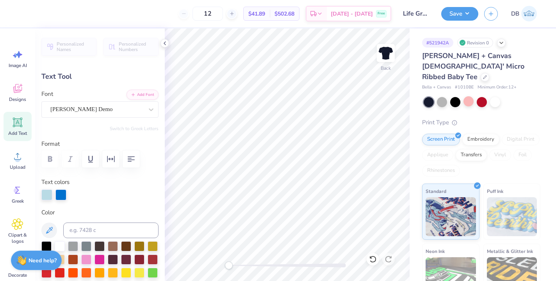
scroll to position [6, 2]
type textarea "O"
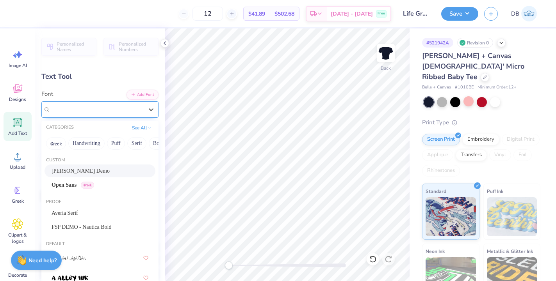
click at [60, 108] on span "[PERSON_NAME] Demo" at bounding box center [81, 109] width 62 height 9
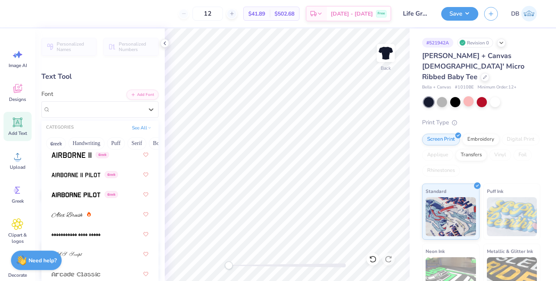
scroll to position [303, 0]
click at [80, 211] on span at bounding box center [67, 214] width 31 height 8
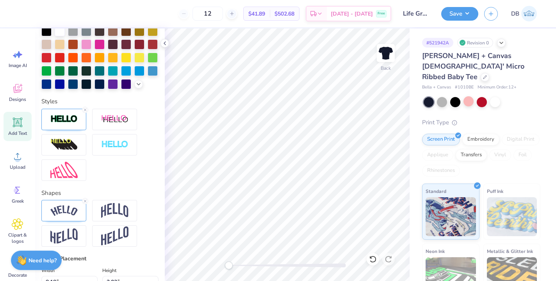
scroll to position [206, 0]
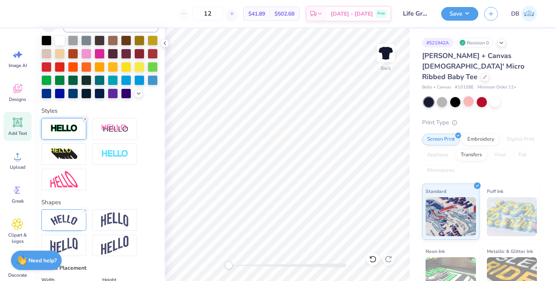
type textarea "Life Group"
click at [83, 122] on icon at bounding box center [85, 119] width 5 height 5
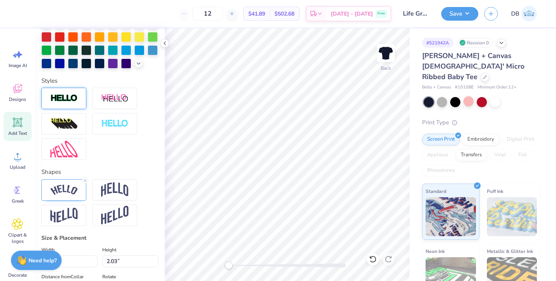
type input "4.36"
type input "0.27"
type input "5.52"
type textarea "D"
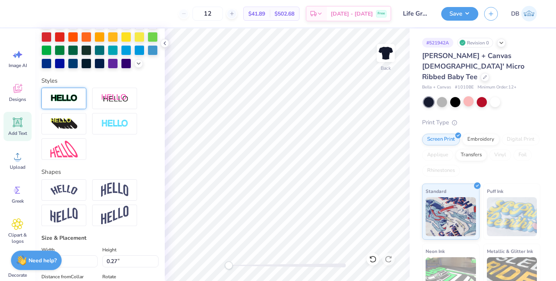
scroll to position [6, 3]
type textarea "[DATE] - [DATE]"
type input "9.32"
type input "2.11"
type input "2.85"
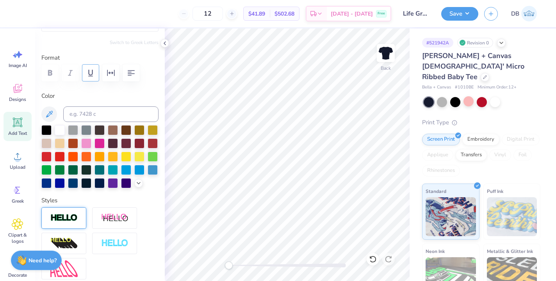
scroll to position [88, 0]
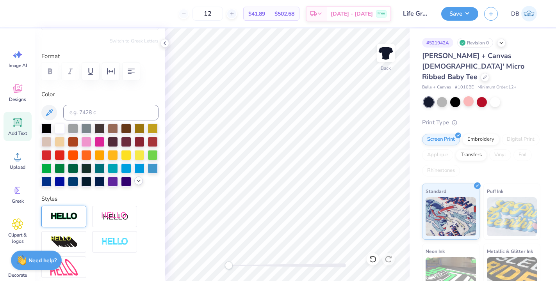
click at [135, 184] on icon at bounding box center [138, 181] width 6 height 6
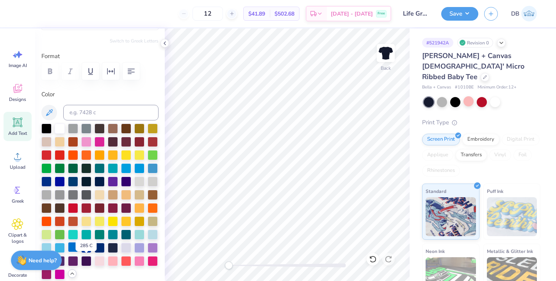
click at [78, 252] on div at bounding box center [73, 247] width 10 height 10
type input "1.96"
type input "0.27"
type input "5.52"
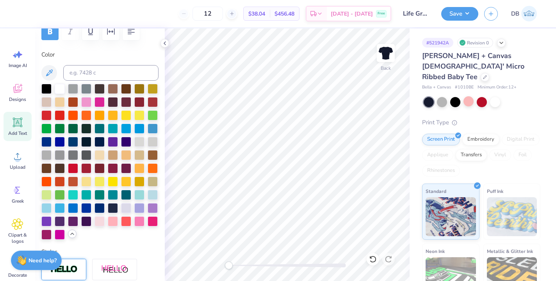
scroll to position [148, 0]
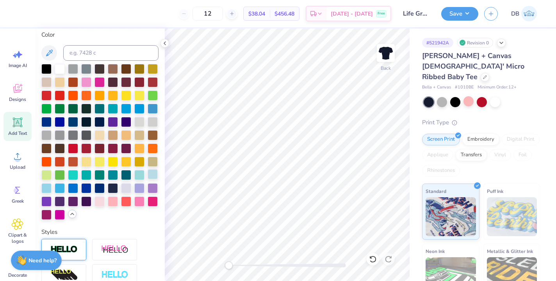
click at [148, 180] on div at bounding box center [153, 174] width 10 height 10
type input "9.32"
type input "2.11"
type input "2.85"
click at [148, 180] on div at bounding box center [153, 174] width 10 height 10
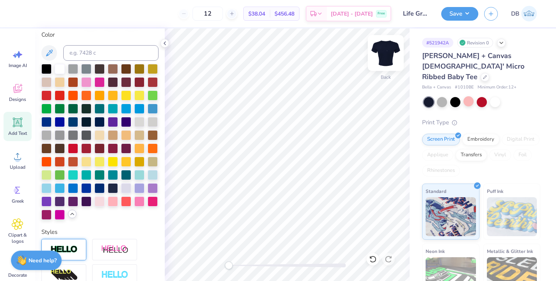
click at [384, 52] on img at bounding box center [385, 52] width 31 height 31
type input "9.42"
type input "2.13"
type input "5.34"
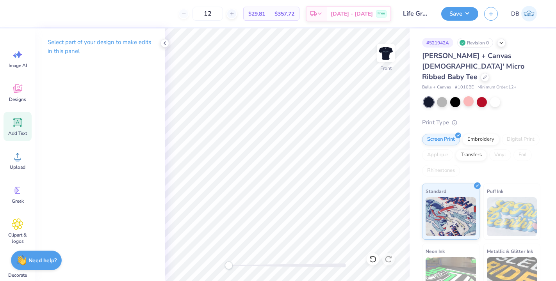
click at [19, 124] on icon at bounding box center [17, 122] width 7 height 7
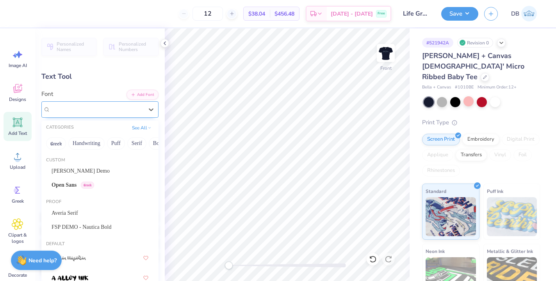
click at [118, 103] on div "Super Dream" at bounding box center [99, 109] width 117 height 16
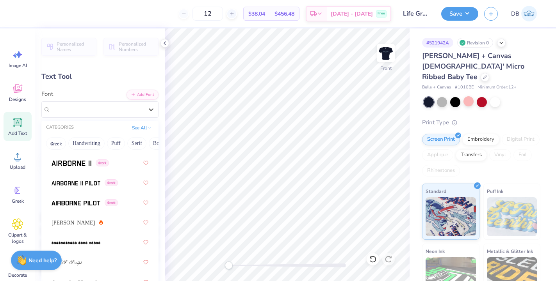
scroll to position [303, 0]
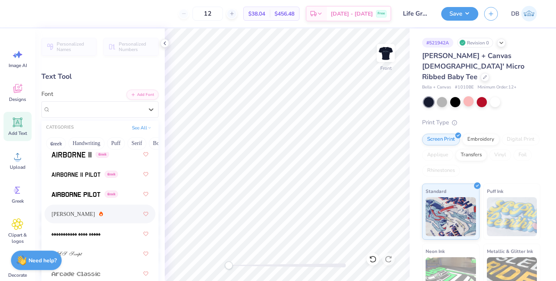
click at [90, 213] on div "[PERSON_NAME]" at bounding box center [100, 214] width 97 height 14
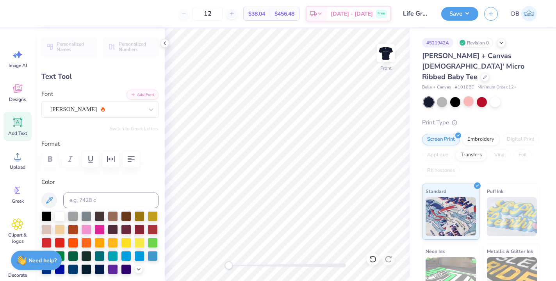
scroll to position [7, 3]
type textarea "Therefore encourage oneanother and build eachother up, just as in fact you are …"
click at [131, 157] on icon "button" at bounding box center [130, 159] width 9 height 9
click at [167, 43] on icon at bounding box center [165, 43] width 6 height 6
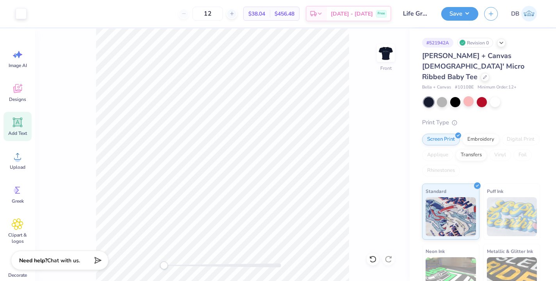
type input "10.95"
type input "5.51"
type input "6.49"
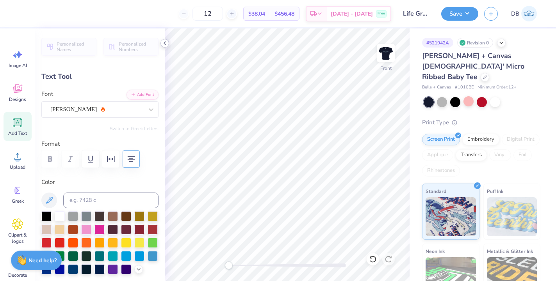
type textarea "Therefore encourage oneanother and build eachother up, just as in fact you are …"
type input "8.32"
type input "6.97"
type input "5.76"
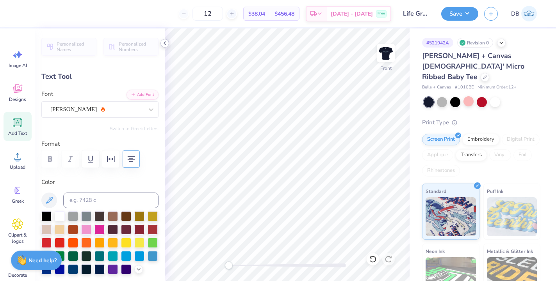
type input "9.63"
type input "8.07"
type input "3.00"
type input "10.88"
type input "9.12"
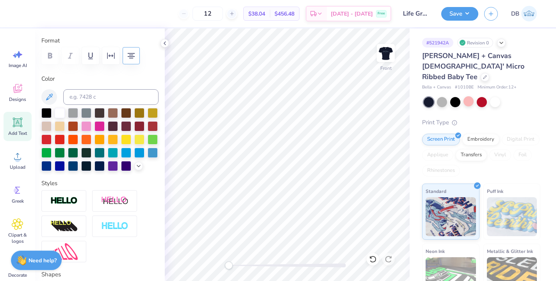
scroll to position [111, 0]
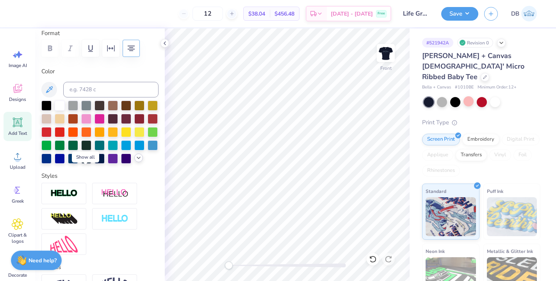
click at [135, 161] on icon at bounding box center [138, 158] width 6 height 6
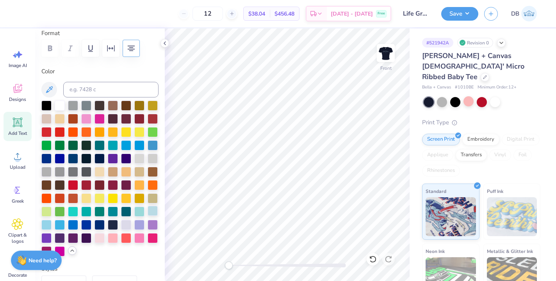
click at [148, 216] on div at bounding box center [153, 211] width 10 height 10
click at [387, 52] on img at bounding box center [385, 52] width 31 height 31
type input "10.77"
type input "9.03"
type input "0.54"
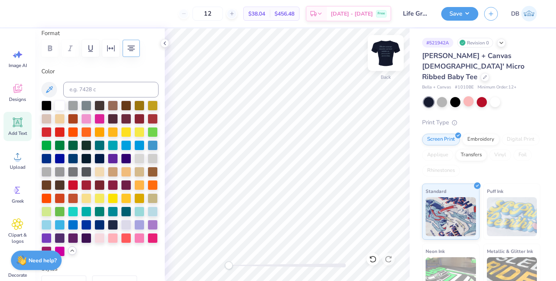
type input "1.96"
type input "0.27"
type input "5.52"
click at [65, 229] on div at bounding box center [60, 224] width 10 height 10
click at [52, 229] on div at bounding box center [46, 224] width 10 height 10
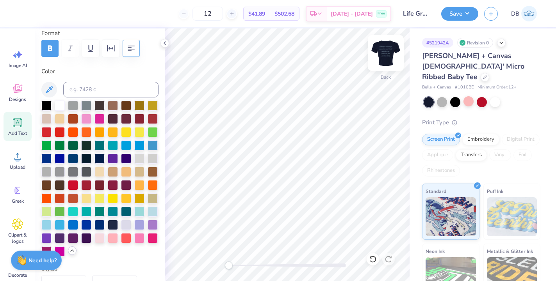
click at [386, 46] on img at bounding box center [385, 52] width 31 height 31
type input "1.98"
type input "8.03"
click at [384, 54] on img at bounding box center [385, 52] width 31 height 31
type input "1.96"
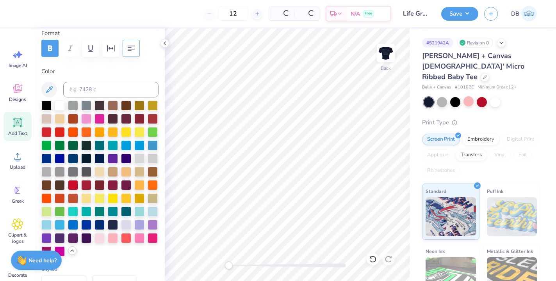
type input "5.52"
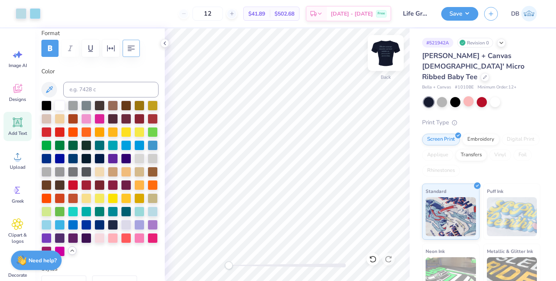
click at [389, 53] on img at bounding box center [385, 52] width 31 height 31
click at [18, 124] on icon at bounding box center [17, 122] width 7 height 7
type input "4.82"
type input "1.40"
type input "8.55"
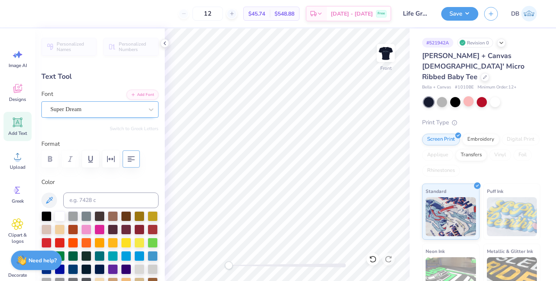
scroll to position [0, 0]
click at [112, 112] on div "Super Dream" at bounding box center [97, 109] width 94 height 12
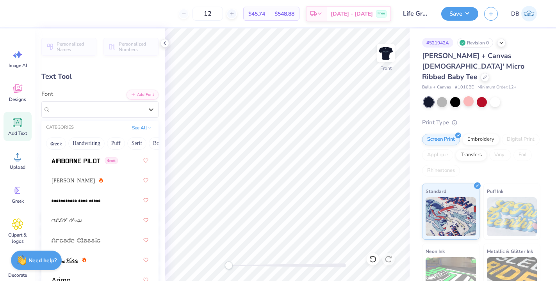
scroll to position [336, 0]
click at [143, 181] on icon at bounding box center [145, 181] width 5 height 4
click at [88, 183] on div "[PERSON_NAME]" at bounding box center [100, 181] width 97 height 14
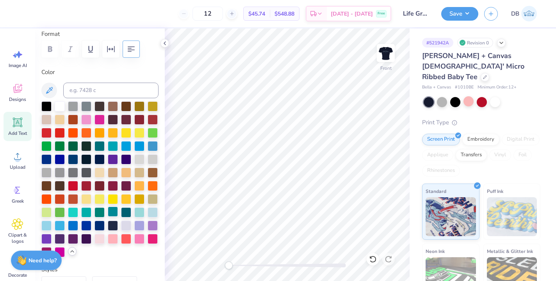
scroll to position [144, 0]
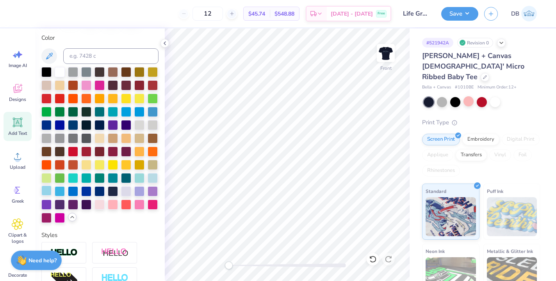
click at [52, 196] on div at bounding box center [46, 191] width 10 height 10
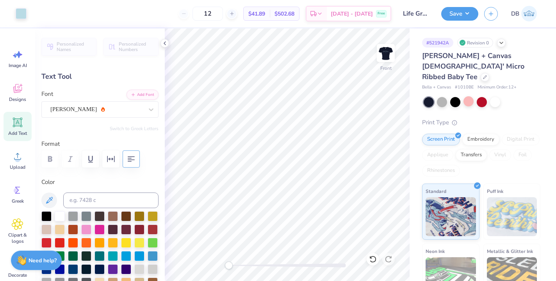
scroll to position [0, 0]
click at [20, 128] on icon at bounding box center [18, 123] width 12 height 12
type textarea "T"
type textarea "1 [DEMOGRAPHIC_DATA] 5:11"
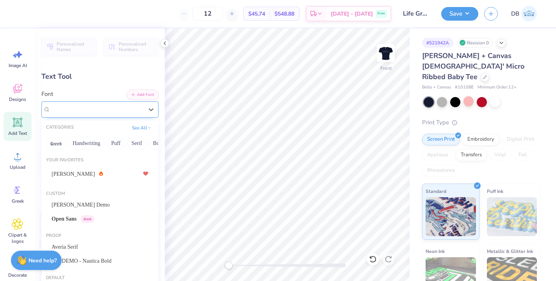
click at [120, 111] on div "Super Dream" at bounding box center [97, 109] width 94 height 12
click at [109, 176] on div "[PERSON_NAME]" at bounding box center [100, 174] width 97 height 14
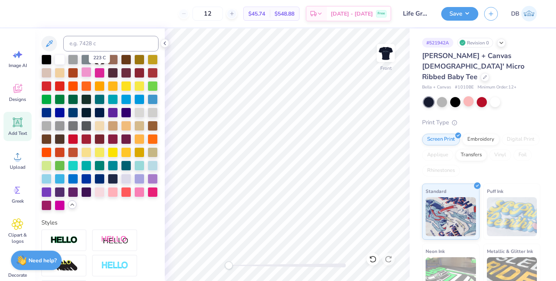
scroll to position [169, 0]
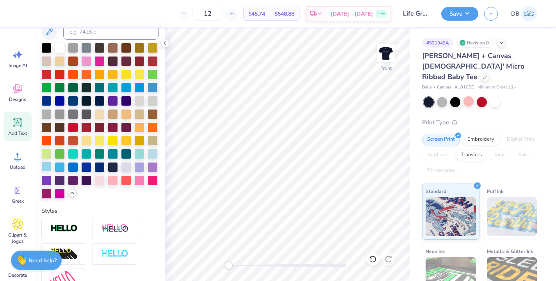
click at [52, 172] on div at bounding box center [46, 167] width 10 height 10
click at [163, 44] on icon at bounding box center [165, 43] width 6 height 6
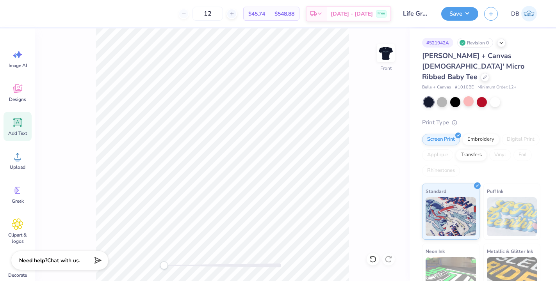
type input "7.15"
type input "0.81"
type input "12.12"
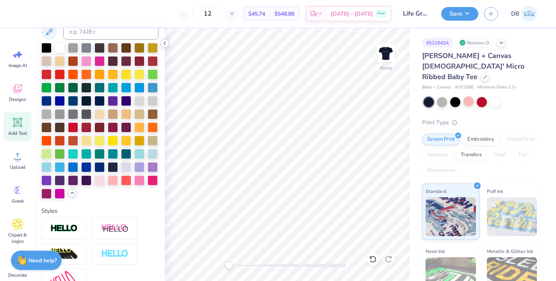
type input "10.88"
type input "9.12"
type input "3.00"
type textarea "Therefore encourage oneanother and buildeachother up, just as in fact you are d…"
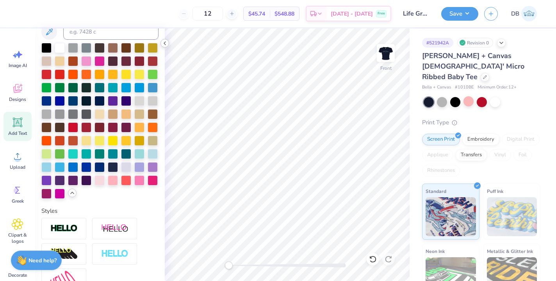
click at [165, 43] on icon at bounding box center [165, 43] width 6 height 6
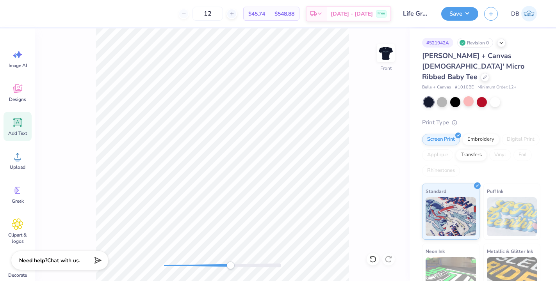
click at [226, 276] on div "Front" at bounding box center [222, 154] width 374 height 253
drag, startPoint x: 226, startPoint y: 265, endPoint x: 180, endPoint y: 263, distance: 46.5
click at [180, 263] on div "Accessibility label" at bounding box center [180, 266] width 8 height 8
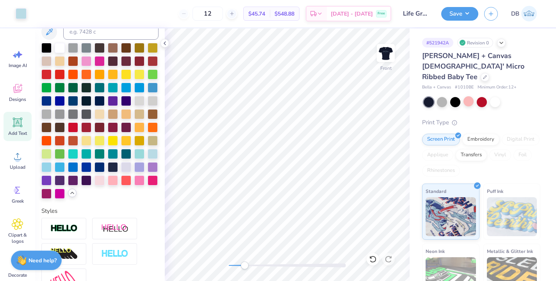
type input "10.95"
type input "0.38"
type input "7.37"
type textarea "Therefore encourage oneanother and buildeachother up, just as in fact you are d…"
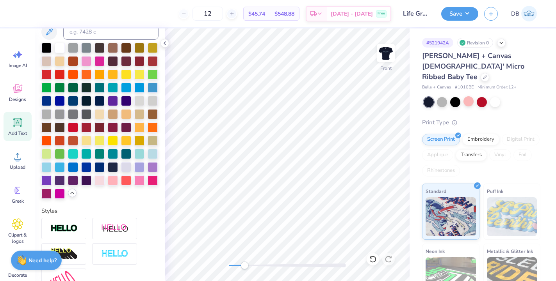
scroll to position [7, 1]
click at [164, 43] on icon at bounding box center [165, 43] width 6 height 6
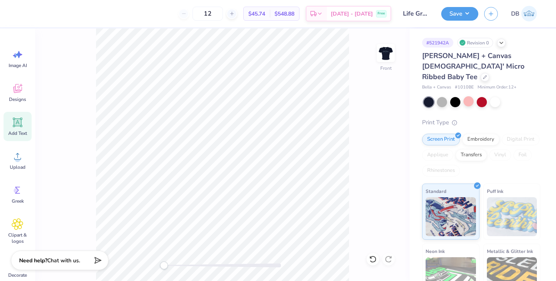
click at [120, 271] on div "Front" at bounding box center [222, 154] width 374 height 253
type input "4.10"
type input "1.86"
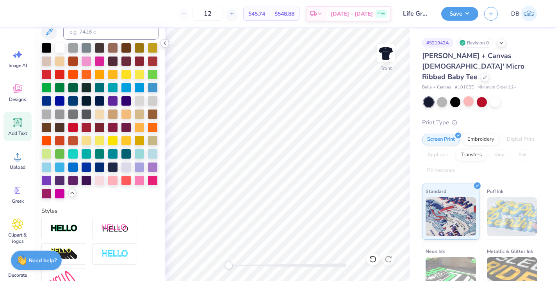
type input "3.00"
type input "10.95"
type input "4.96"
type textarea "Therefore encourage oneanother and build eachother up, just as in fact you are …"
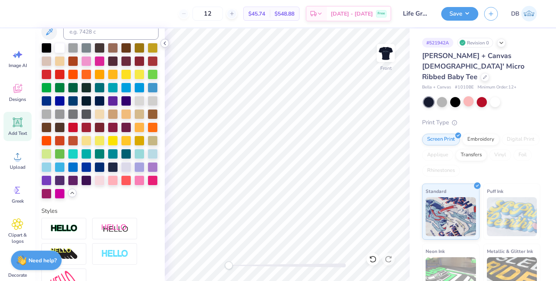
type input "7.07"
type input "6.28"
type input "2.34"
type textarea "Therefore encourage oneanother and build eachother up, just as in fact you are …"
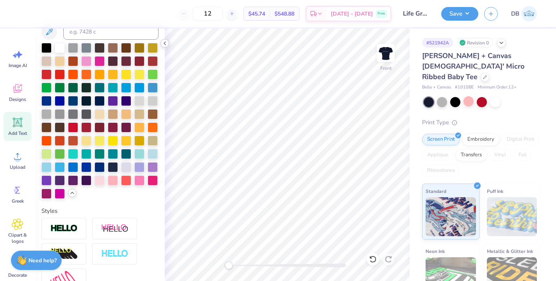
scroll to position [7, 1]
click at [162, 41] on icon at bounding box center [165, 43] width 6 height 6
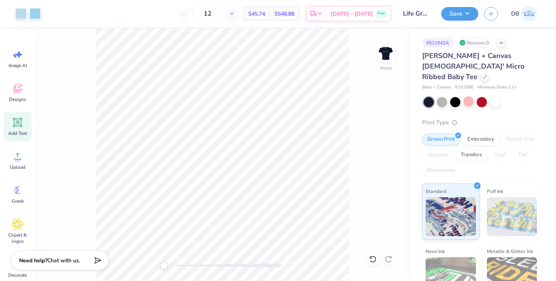
type input "10.80"
type input "9.59"
type input "3.00"
type input "7.15"
type input "0.81"
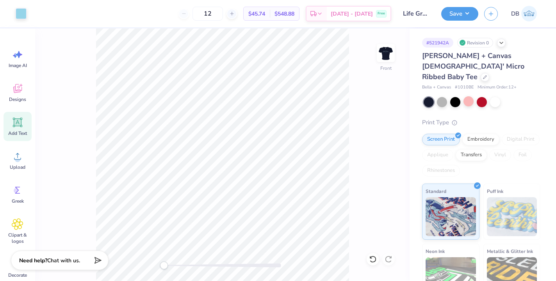
type input "12.72"
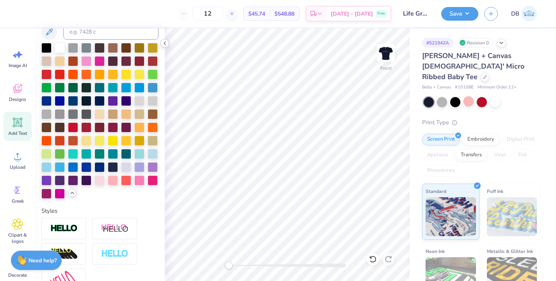
type input "5.01"
type input "0.57"
type input "13.56"
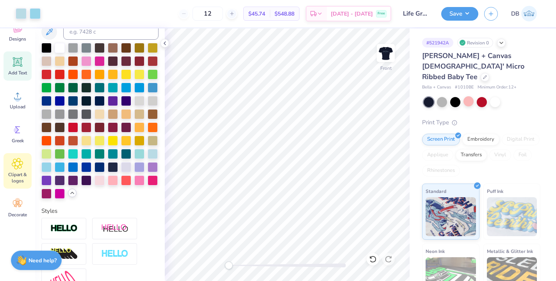
scroll to position [60, 0]
click at [17, 209] on icon at bounding box center [18, 204] width 12 height 12
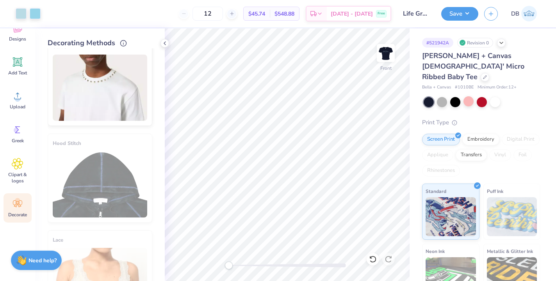
scroll to position [213, 0]
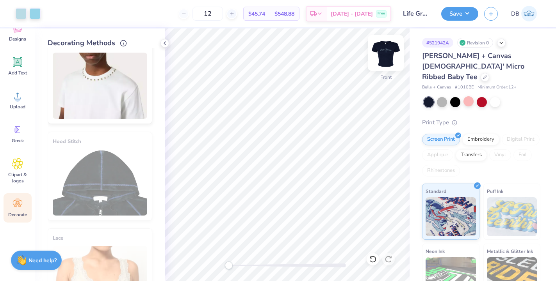
click at [381, 49] on img at bounding box center [385, 52] width 31 height 31
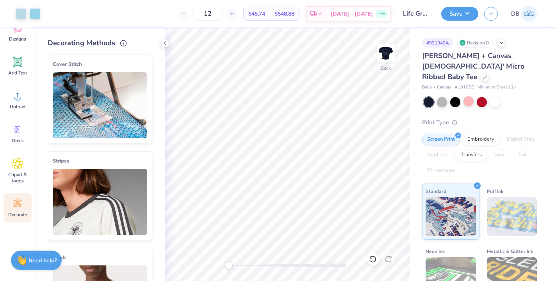
scroll to position [0, 0]
click at [112, 127] on img at bounding box center [100, 105] width 94 height 66
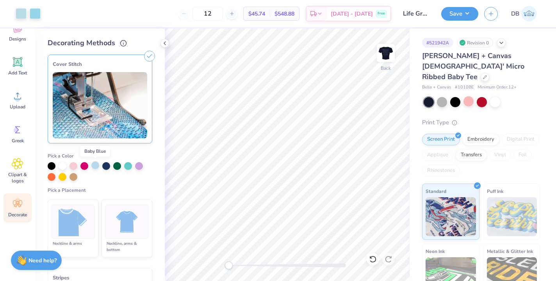
click at [95, 168] on div at bounding box center [95, 166] width 8 height 8
click at [123, 226] on img at bounding box center [126, 222] width 29 height 29
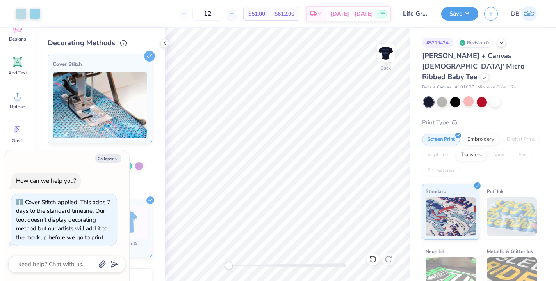
click at [105, 164] on div "Collapse How can we help you? Cover Stitch applied! This adds 7 days to the sta…" at bounding box center [66, 216] width 125 height 130
click at [108, 160] on button "Collapse" at bounding box center [108, 159] width 26 height 8
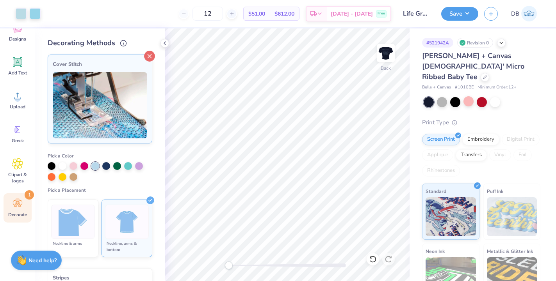
click at [144, 55] on icon at bounding box center [149, 56] width 11 height 11
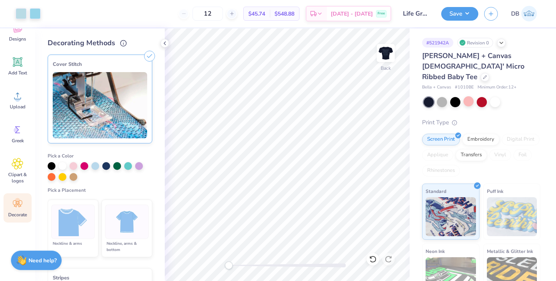
click at [147, 43] on div "Decorating Methods" at bounding box center [100, 43] width 105 height 11
click at [148, 56] on line at bounding box center [150, 57] width 4 height 4
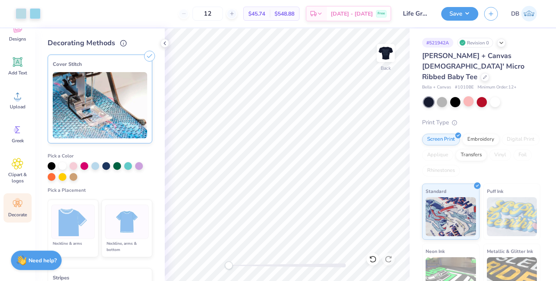
click at [148, 39] on div "Decorating Methods" at bounding box center [100, 43] width 105 height 11
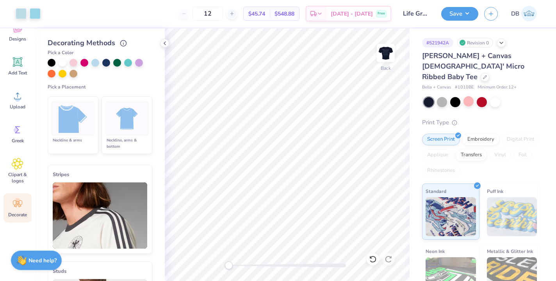
scroll to position [106, 0]
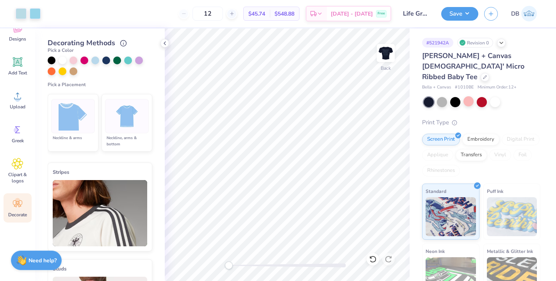
click at [121, 181] on img at bounding box center [100, 213] width 94 height 66
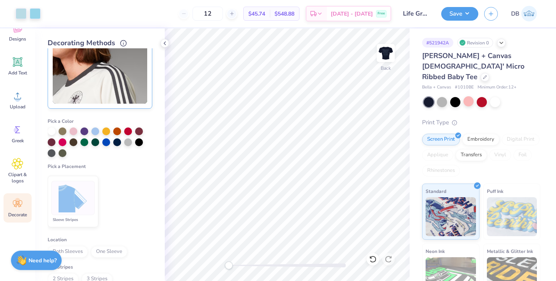
scroll to position [135, 0]
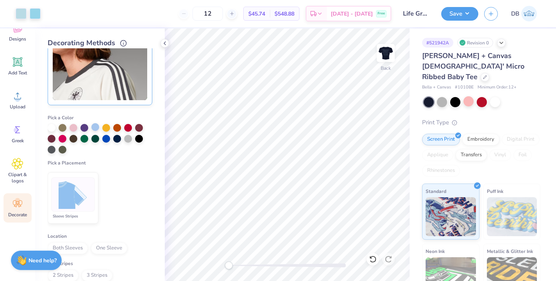
click at [94, 128] on div at bounding box center [95, 127] width 8 height 8
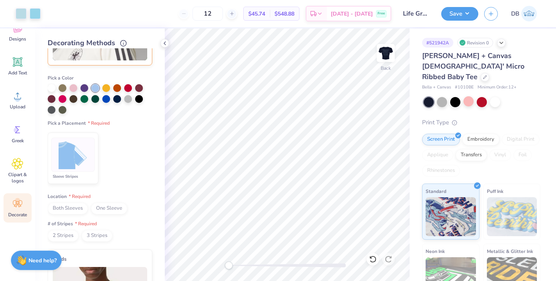
scroll to position [190, 0]
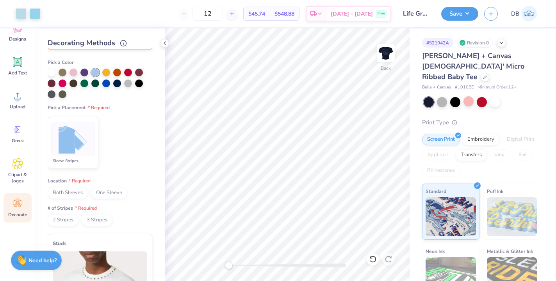
click at [78, 149] on img at bounding box center [73, 139] width 29 height 29
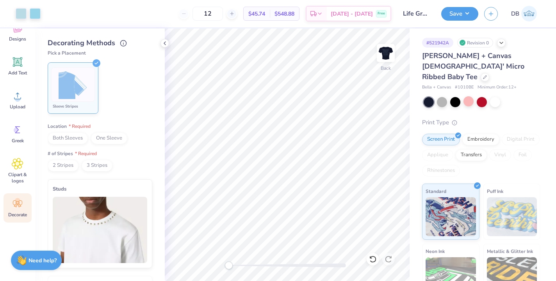
scroll to position [247, 0]
click at [71, 136] on span "Both Sleeves" at bounding box center [68, 137] width 40 height 12
click at [92, 166] on span "3 Stripes" at bounding box center [97, 164] width 31 height 12
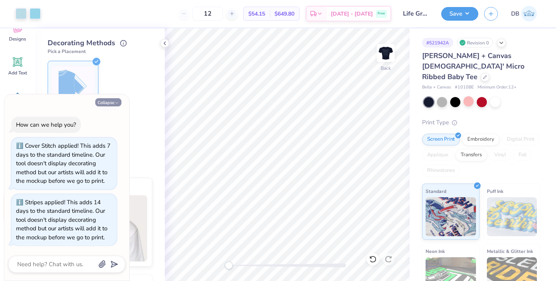
click at [108, 105] on button "Collapse" at bounding box center [108, 102] width 26 height 8
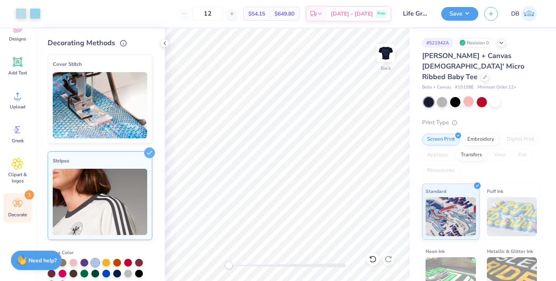
scroll to position [0, 0]
click at [144, 153] on icon at bounding box center [149, 153] width 11 height 11
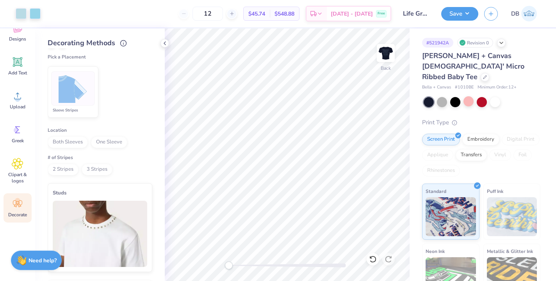
scroll to position [252, 0]
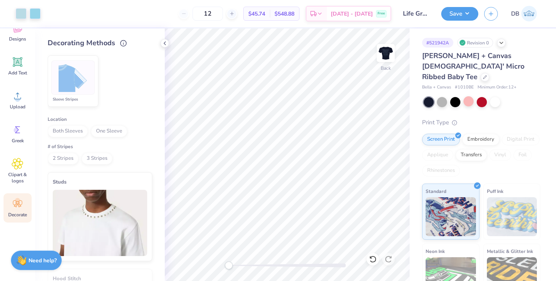
click at [126, 191] on img at bounding box center [100, 223] width 94 height 66
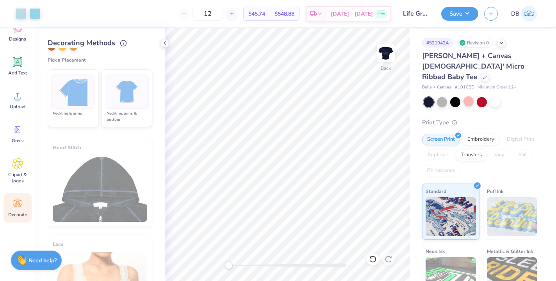
scroll to position [336, 0]
click at [64, 103] on img at bounding box center [73, 90] width 29 height 29
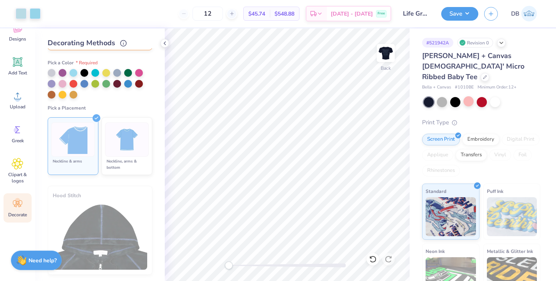
scroll to position [268, 0]
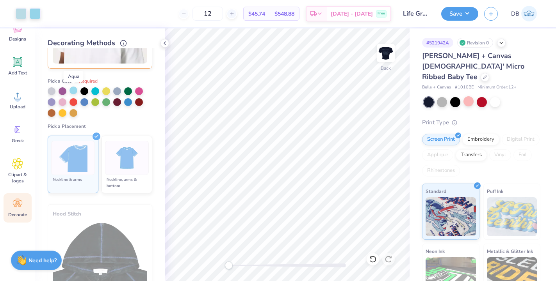
click at [72, 91] on div at bounding box center [73, 91] width 8 height 8
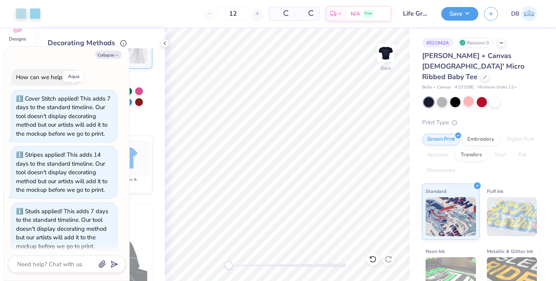
scroll to position [6, 0]
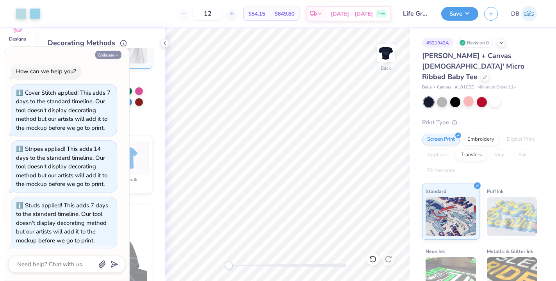
click at [106, 57] on button "Collapse" at bounding box center [108, 55] width 26 height 8
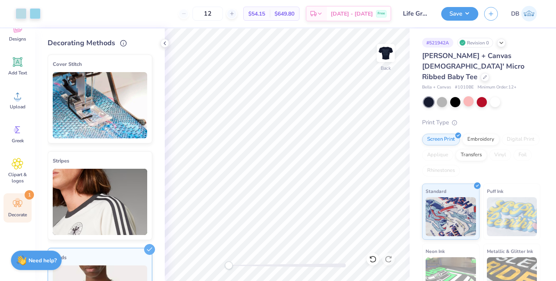
scroll to position [0, 0]
click at [144, 248] on icon at bounding box center [149, 249] width 11 height 11
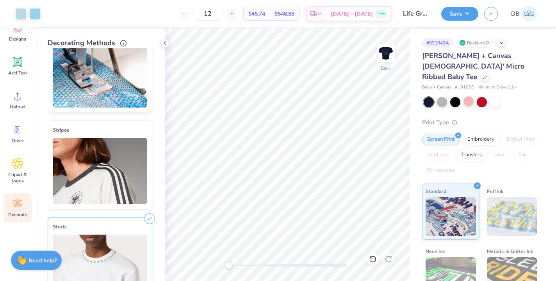
scroll to position [33, 0]
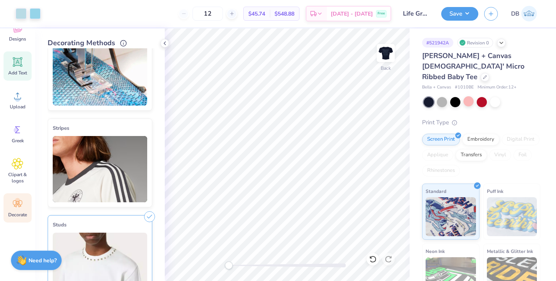
click at [17, 67] on icon at bounding box center [18, 62] width 12 height 12
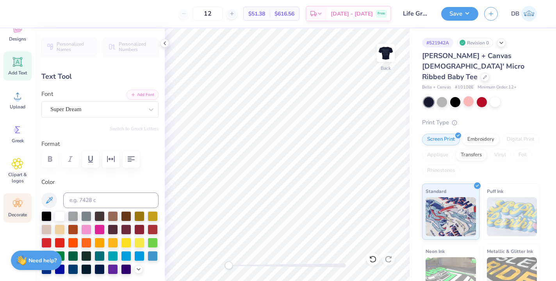
click at [11, 203] on div "Decorate" at bounding box center [18, 208] width 28 height 29
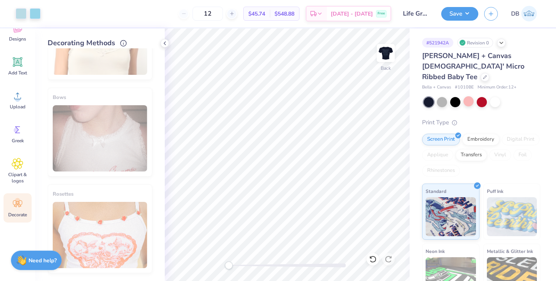
scroll to position [451, 0]
click at [91, 223] on div "Rosettes" at bounding box center [100, 229] width 105 height 89
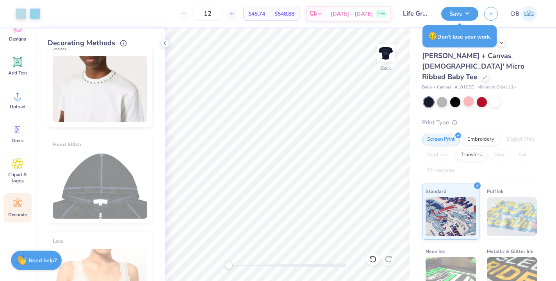
scroll to position [208, 0]
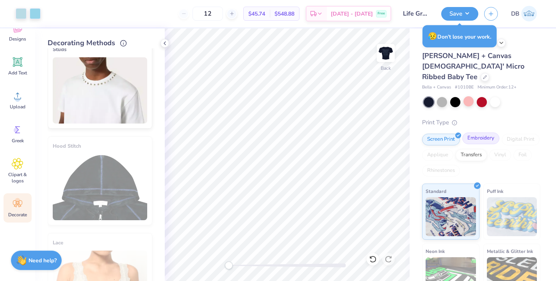
click at [476, 133] on div "Embroidery" at bounding box center [480, 139] width 37 height 12
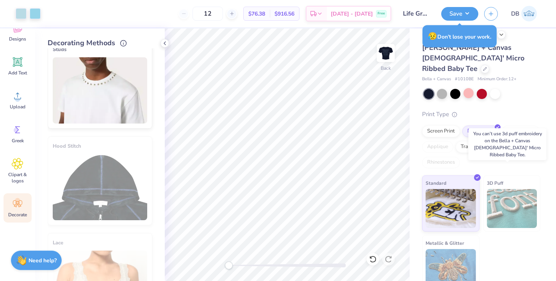
scroll to position [8, 0]
click at [487, 140] on div "Transfers" at bounding box center [470, 146] width 31 height 12
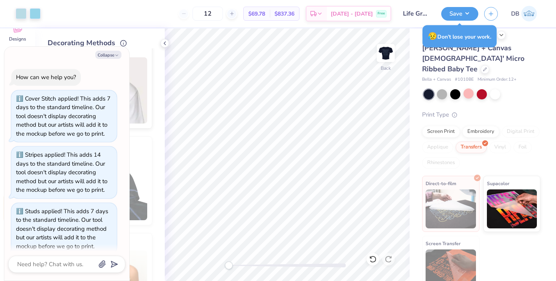
scroll to position [233, 0]
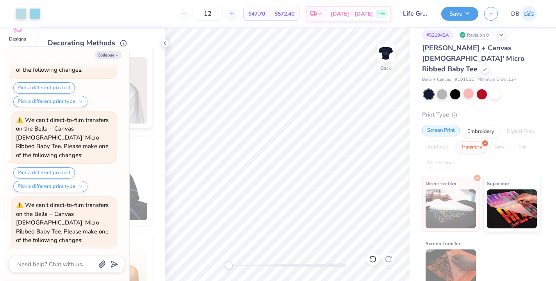
click at [436, 125] on div "Screen Print" at bounding box center [441, 131] width 38 height 12
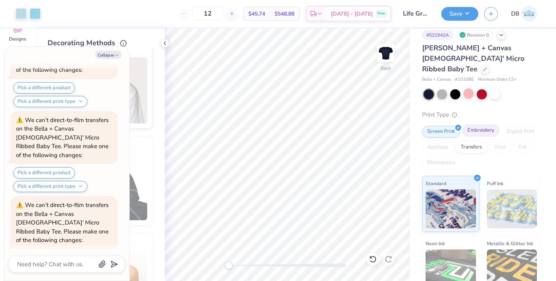
click at [478, 125] on div "Embroidery" at bounding box center [480, 131] width 37 height 12
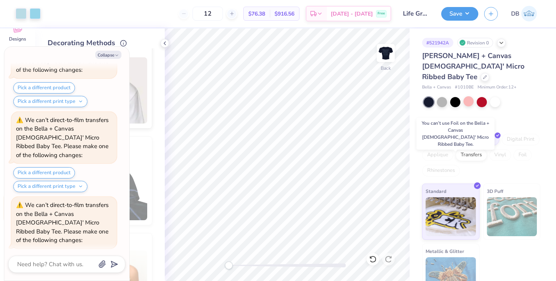
scroll to position [0, 0]
click at [165, 44] on icon at bounding box center [165, 43] width 6 height 6
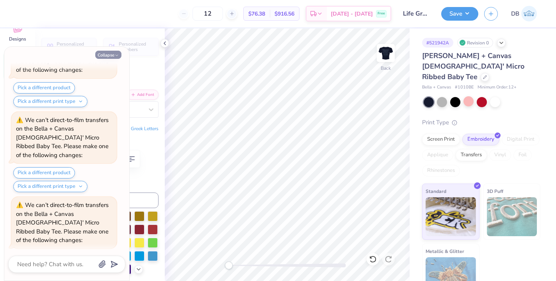
click at [110, 56] on button "Collapse" at bounding box center [108, 55] width 26 height 8
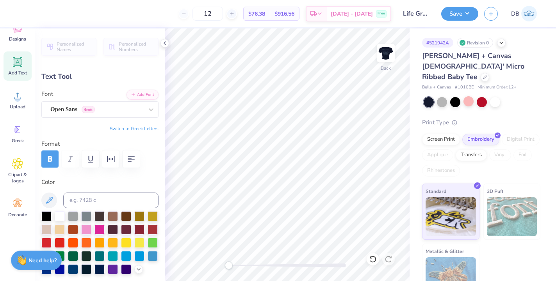
type textarea "x"
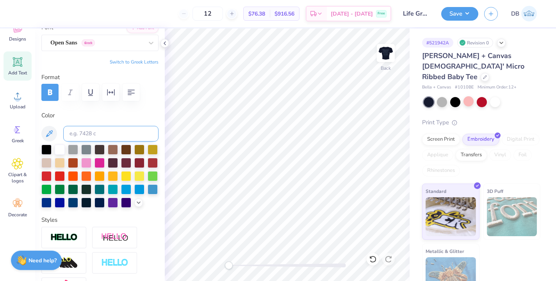
scroll to position [73, 0]
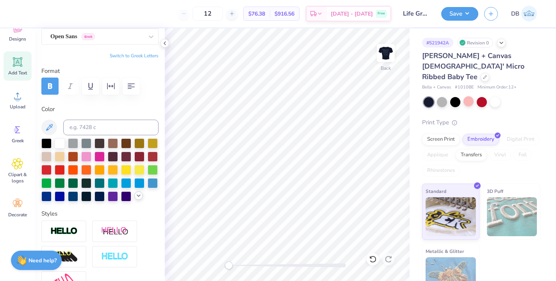
click at [135, 199] on icon at bounding box center [138, 196] width 6 height 6
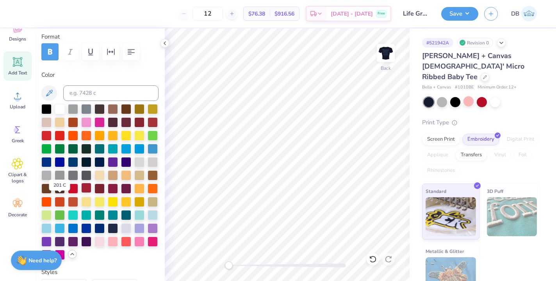
scroll to position [110, 0]
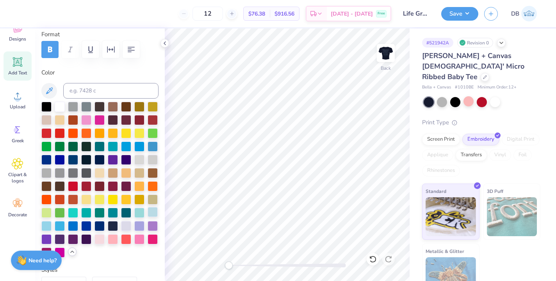
click at [148, 217] on div at bounding box center [153, 212] width 10 height 10
click at [382, 57] on img at bounding box center [385, 52] width 31 height 31
type input "1.98"
type input "8.03"
click at [381, 59] on img at bounding box center [385, 52] width 31 height 31
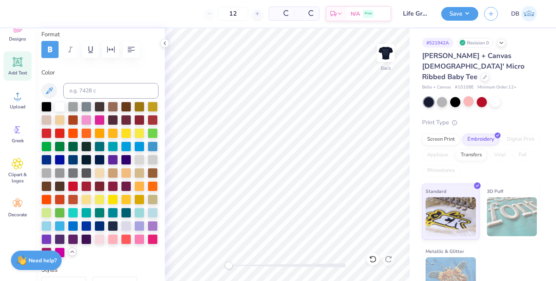
type input "1.96"
type input "5.52"
click at [385, 54] on img at bounding box center [385, 52] width 31 height 31
type input "5.01"
type input "0.57"
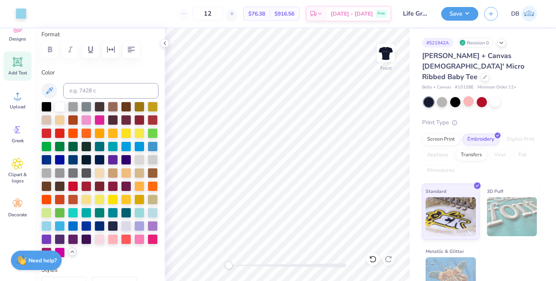
type input "13.60"
click at [148, 217] on div at bounding box center [153, 212] width 10 height 10
click at [165, 44] on polyline at bounding box center [165, 43] width 2 height 3
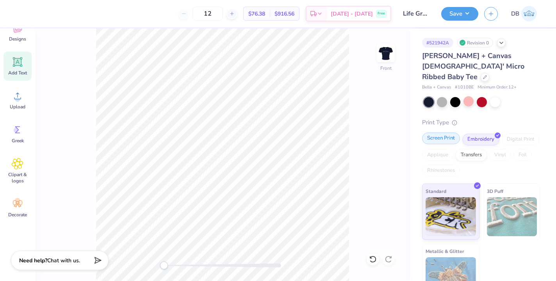
click at [430, 133] on div "Screen Print" at bounding box center [441, 139] width 38 height 12
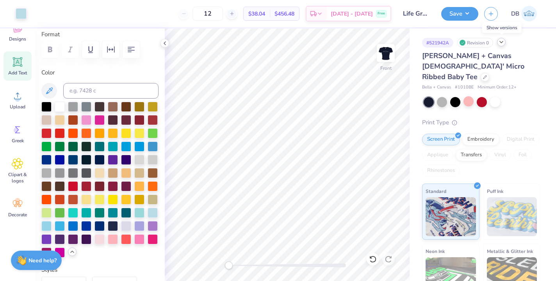
click at [502, 43] on icon at bounding box center [501, 42] width 6 height 6
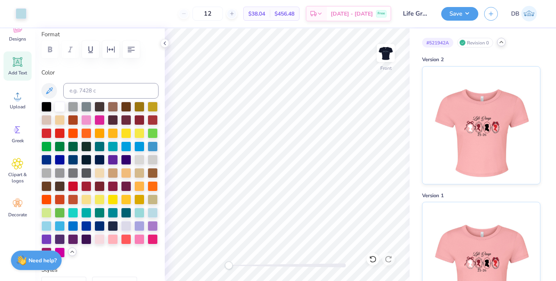
scroll to position [0, 0]
click at [502, 43] on icon at bounding box center [501, 42] width 6 height 6
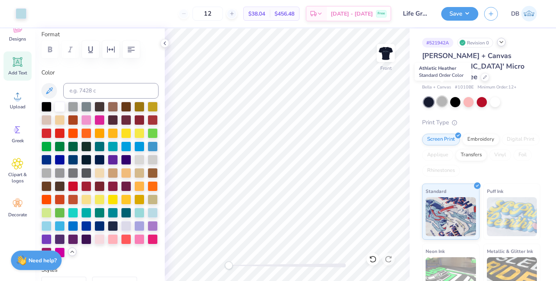
click at [441, 96] on div at bounding box center [442, 101] width 10 height 10
click at [456, 96] on div at bounding box center [455, 101] width 10 height 10
click at [469, 96] on div at bounding box center [468, 101] width 10 height 10
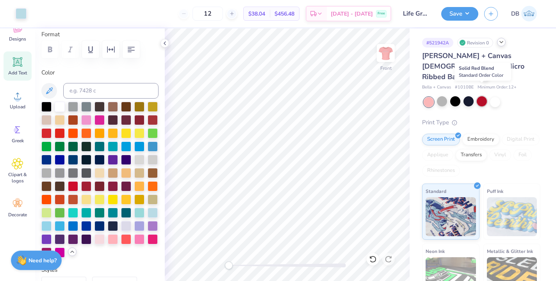
click at [482, 96] on div at bounding box center [481, 101] width 10 height 10
click at [493, 96] on div at bounding box center [495, 101] width 10 height 10
click at [481, 96] on div at bounding box center [481, 101] width 10 height 10
click at [494, 96] on div at bounding box center [495, 101] width 10 height 10
type input "10.80"
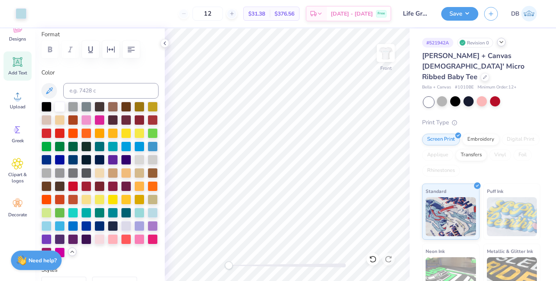
type input "9.59"
type input "3.00"
click at [52, 231] on div at bounding box center [46, 225] width 10 height 10
click at [65, 231] on div at bounding box center [60, 225] width 10 height 10
type input "5.01"
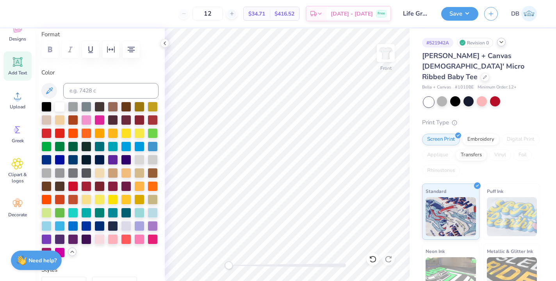
type input "0.57"
type input "13.60"
click at [65, 231] on div at bounding box center [60, 225] width 10 height 10
click at [385, 53] on img at bounding box center [385, 52] width 31 height 31
type input "4.96"
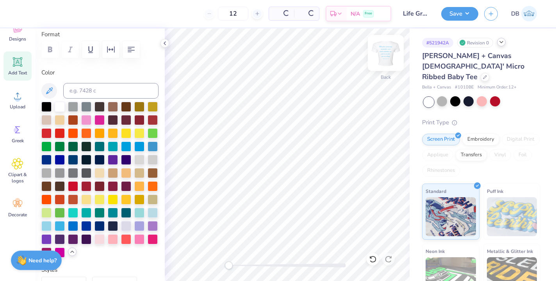
type input "0.56"
type input "11.03"
type input "9.32"
type input "2.11"
type input "2.85"
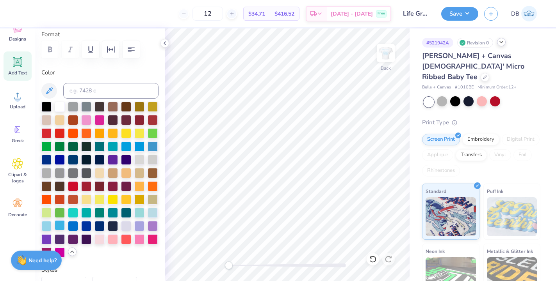
click at [65, 231] on div at bounding box center [60, 225] width 10 height 10
type input "1.96"
type input "0.27"
type input "5.52"
click at [65, 231] on div at bounding box center [60, 225] width 10 height 10
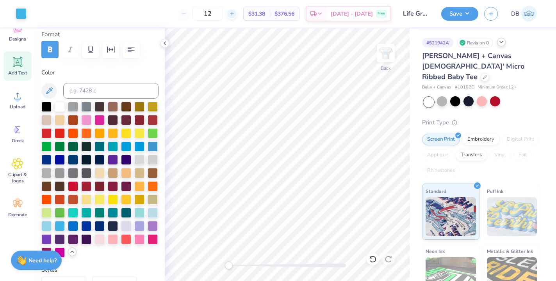
click at [235, 14] on icon at bounding box center [231, 13] width 5 height 5
type input "15"
click at [201, 4] on div "15 $29.54 Per Item $443.10 Total Est. Delivery [DATE] - [DATE] Free" at bounding box center [211, 13] width 359 height 27
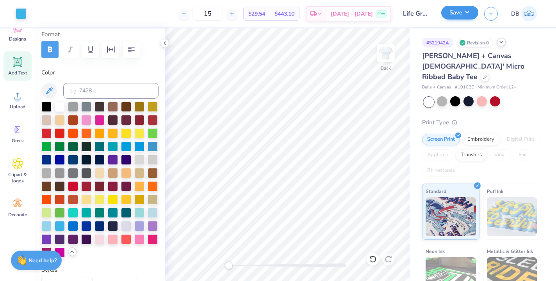
click at [455, 14] on button "Save" at bounding box center [459, 13] width 37 height 14
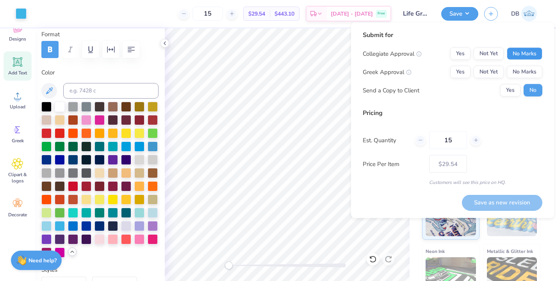
click at [516, 53] on button "No Marks" at bounding box center [525, 54] width 36 height 12
click at [515, 70] on button "No Marks" at bounding box center [525, 72] width 36 height 12
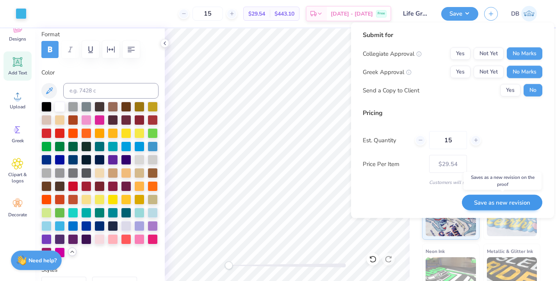
click at [490, 203] on button "Save as new revision" at bounding box center [502, 203] width 80 height 16
type input "$29.54"
